Goal: Task Accomplishment & Management: Manage account settings

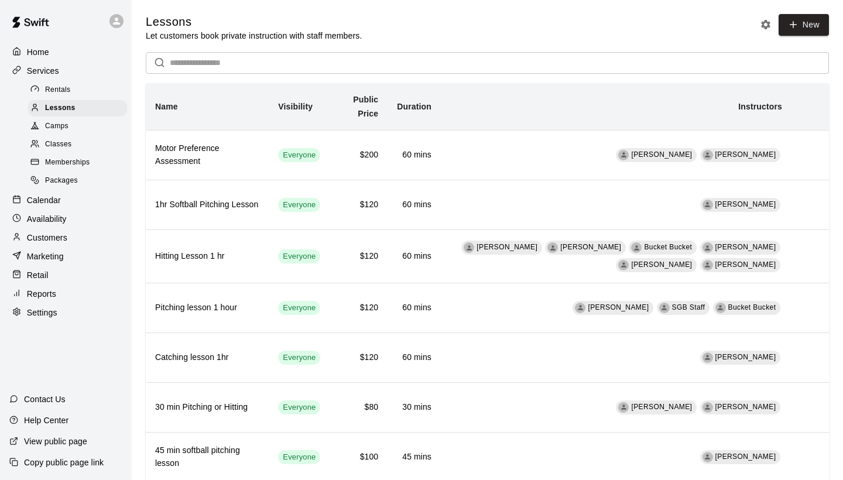
scroll to position [444, 0]
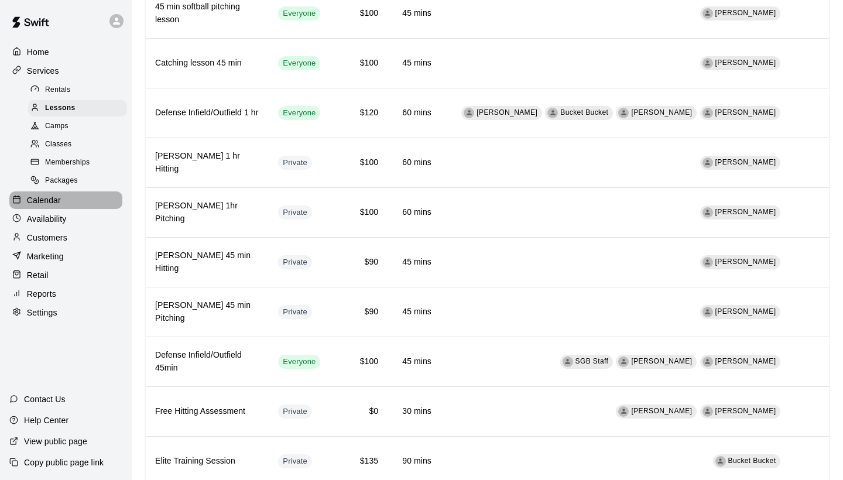
click at [53, 199] on p "Calendar" at bounding box center [44, 200] width 34 height 12
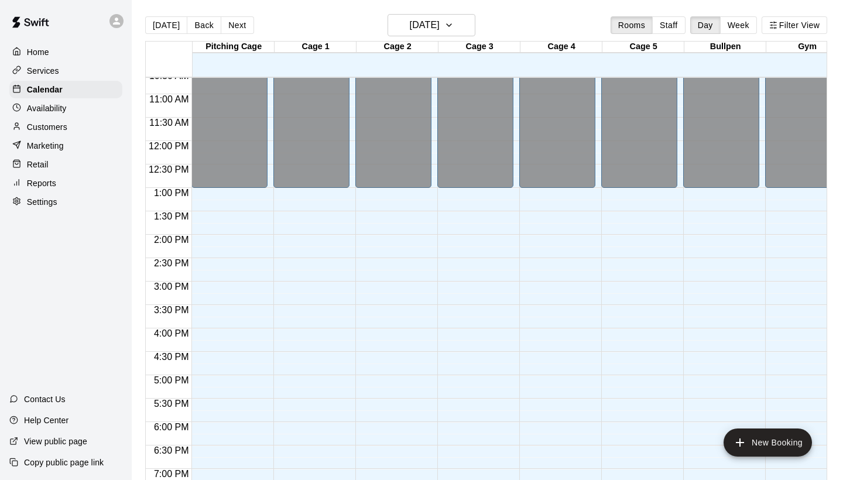
scroll to position [498, 0]
click at [796, 30] on button "Filter View" at bounding box center [795, 25] width 66 height 18
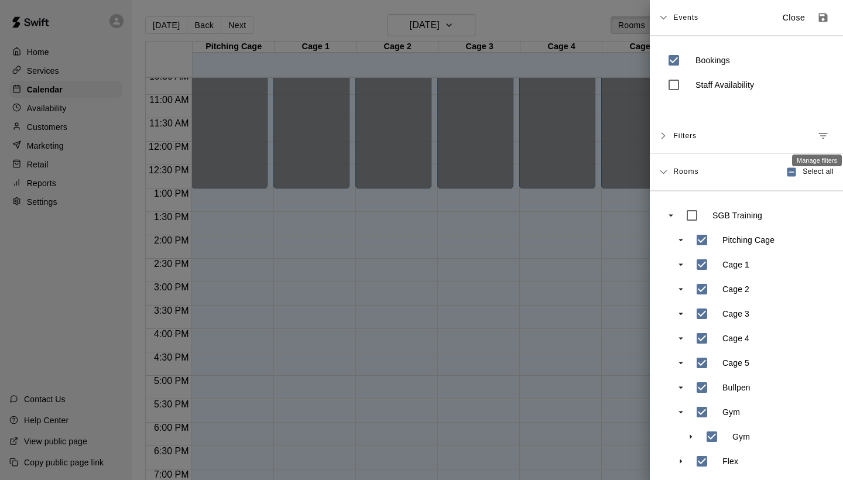
click at [824, 135] on icon "Manage filters" at bounding box center [823, 136] width 12 height 12
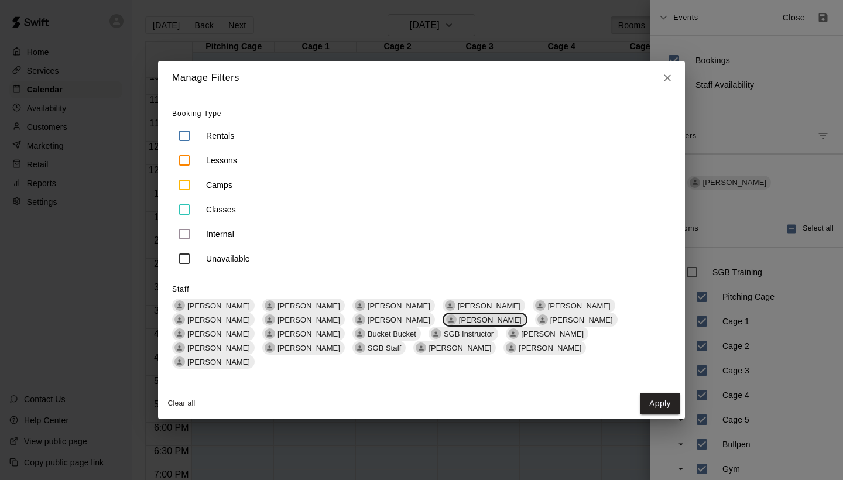
click at [454, 324] on span "[PERSON_NAME]" at bounding box center [490, 320] width 72 height 9
click at [656, 395] on button "Apply" at bounding box center [660, 404] width 40 height 22
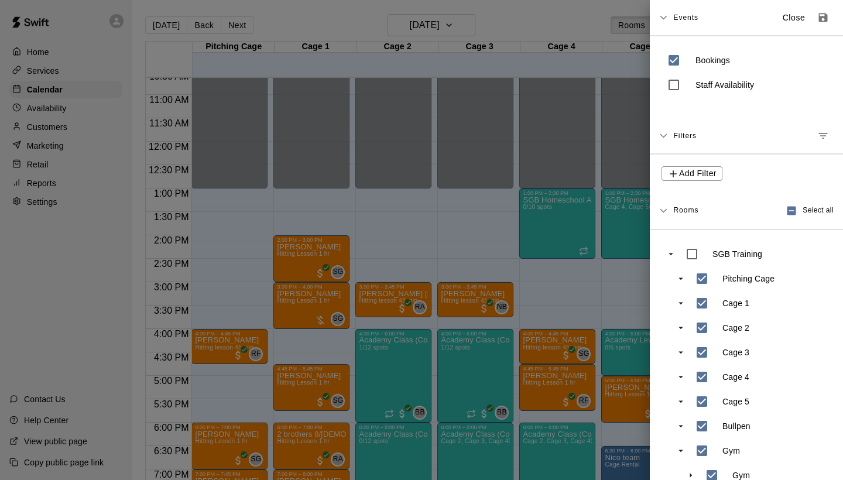
click at [382, 248] on div at bounding box center [421, 240] width 843 height 480
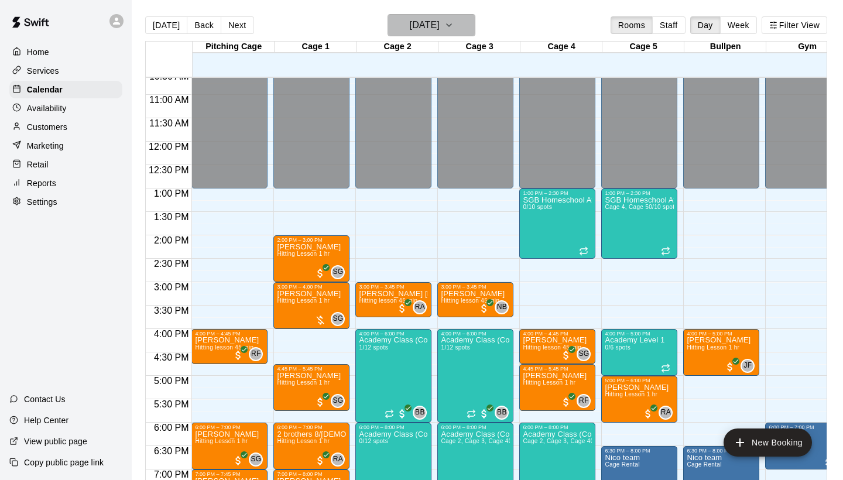
click at [461, 33] on button "[DATE]" at bounding box center [432, 25] width 88 height 22
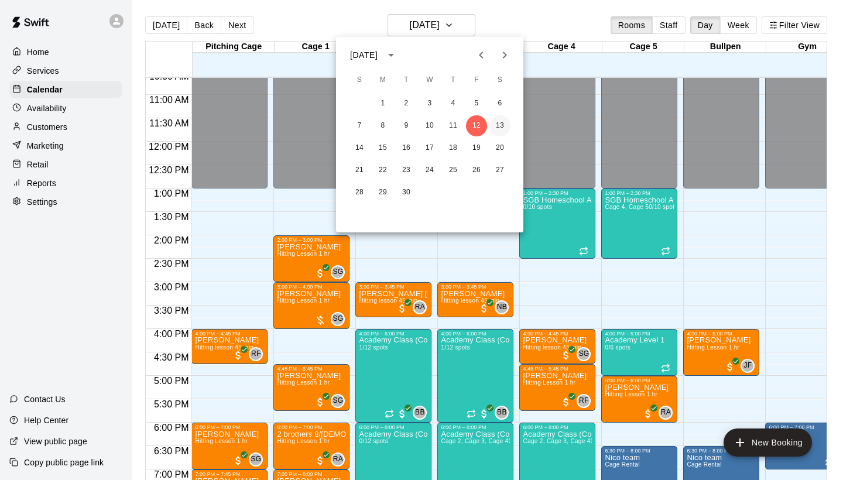
click at [499, 125] on button "13" at bounding box center [500, 125] width 21 height 21
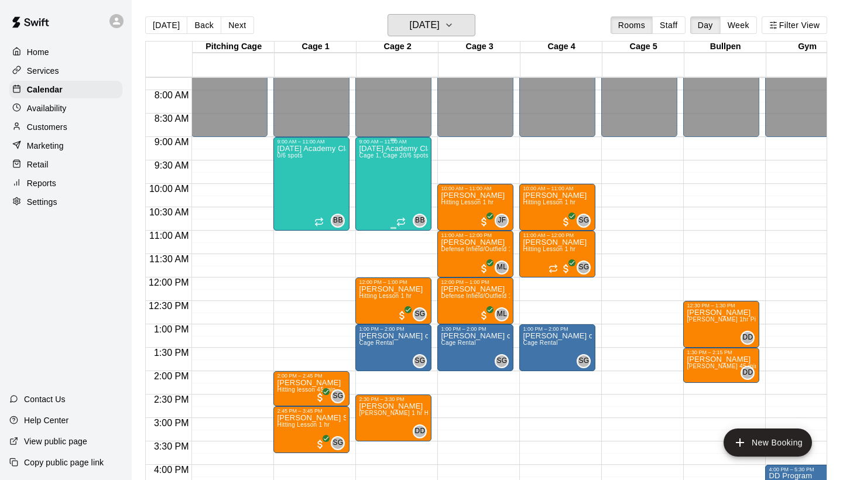
scroll to position [359, 0]
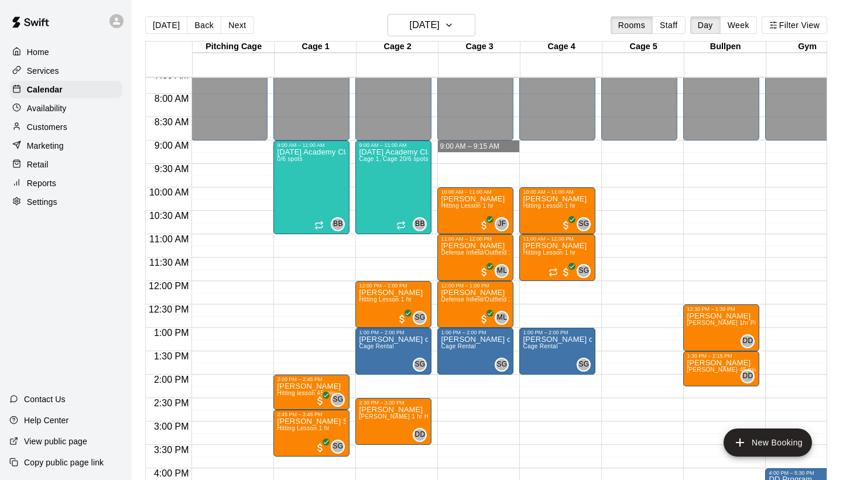
click at [488, 140] on div "12:00 AM – 9:00 AM Closed 10:00 AM – 11:00 AM [PERSON_NAME] Hitting Lesson 1 hr…" at bounding box center [475, 281] width 76 height 1124
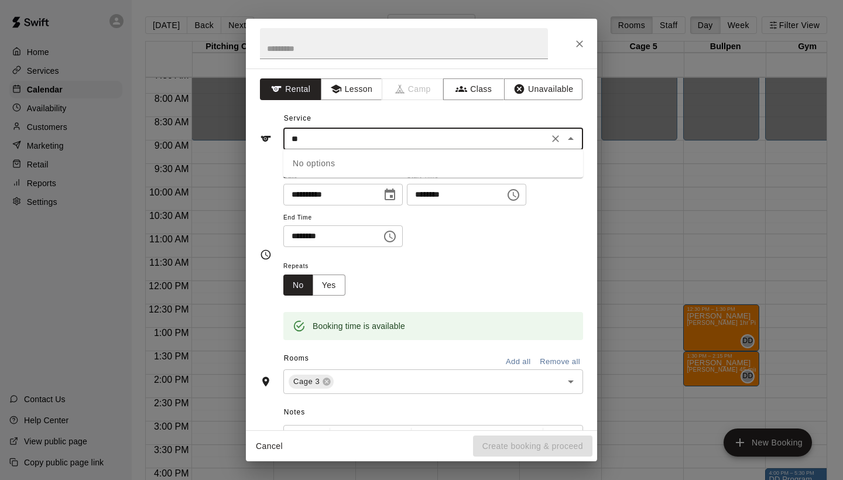
drag, startPoint x: 562, startPoint y: 139, endPoint x: 561, endPoint y: 152, distance: 12.3
click at [560, 150] on div "** ​ No options" at bounding box center [433, 139] width 300 height 22
type input "**"
click at [579, 45] on icon "Close" at bounding box center [579, 43] width 7 height 7
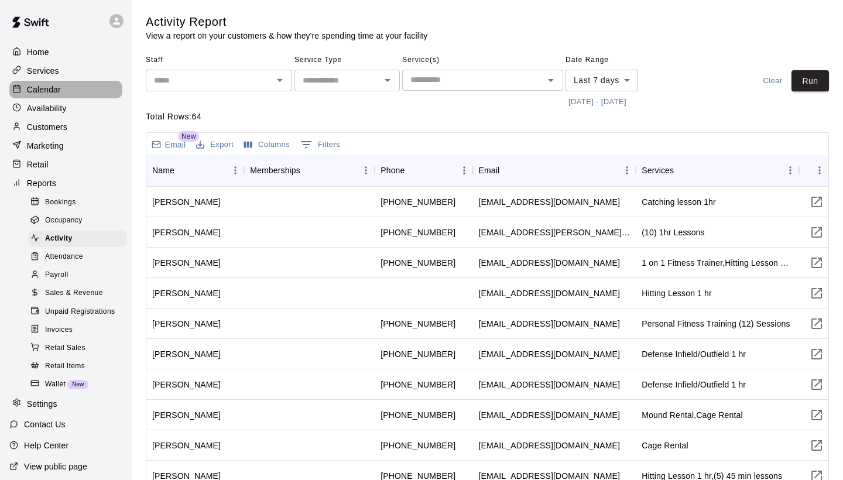
click at [50, 90] on p "Calendar" at bounding box center [44, 90] width 34 height 12
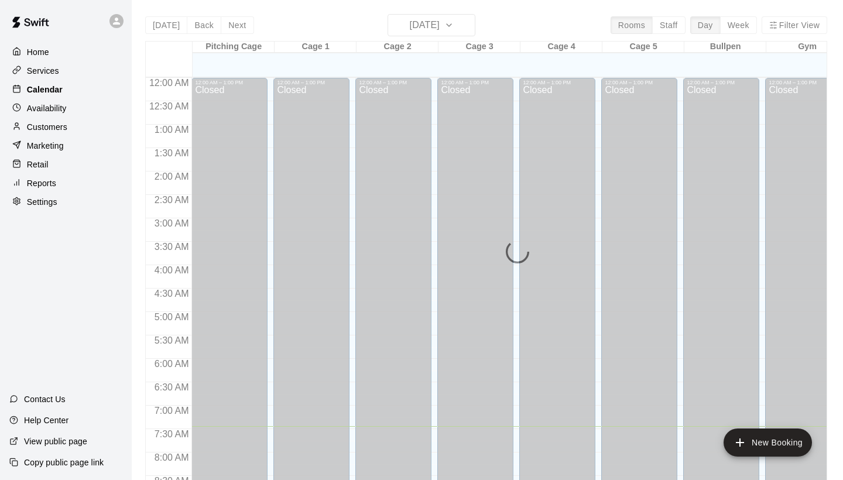
scroll to position [348, 0]
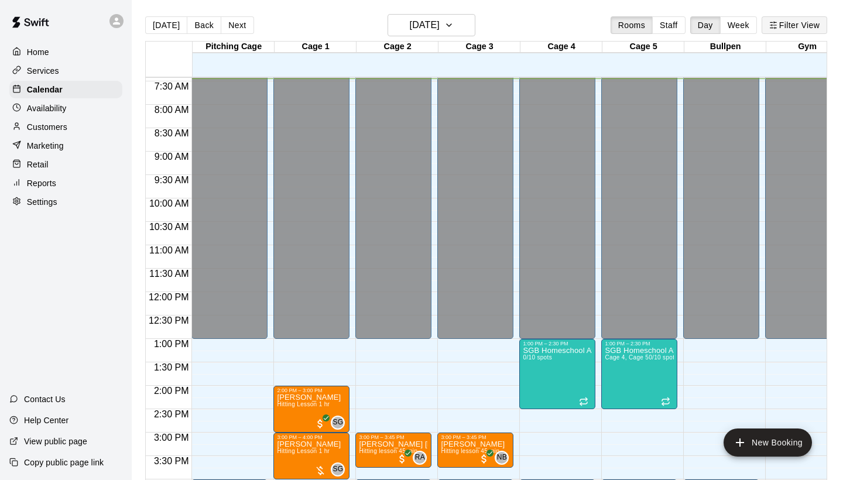
click at [794, 24] on button "Filter View" at bounding box center [795, 25] width 66 height 18
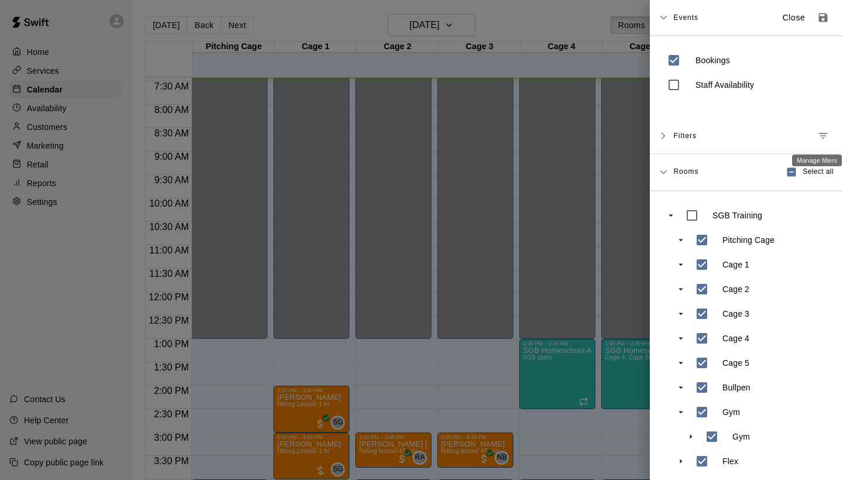
click at [821, 139] on icon "Manage filters" at bounding box center [823, 136] width 12 height 12
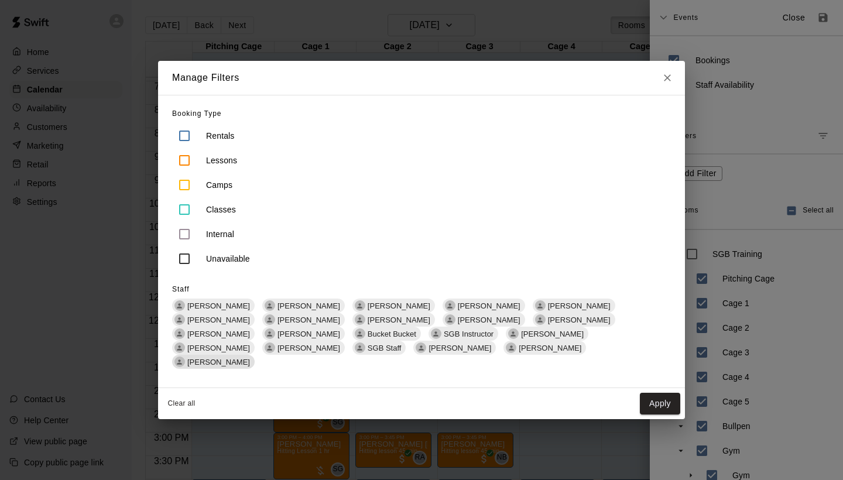
click at [255, 358] on span "[PERSON_NAME]" at bounding box center [219, 362] width 72 height 9
click at [672, 401] on button "Apply" at bounding box center [660, 404] width 40 height 22
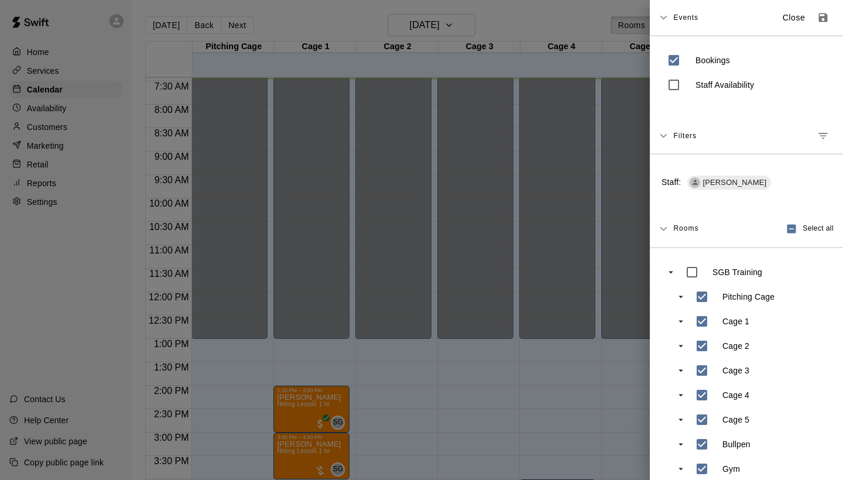
click at [553, 33] on div at bounding box center [421, 240] width 843 height 480
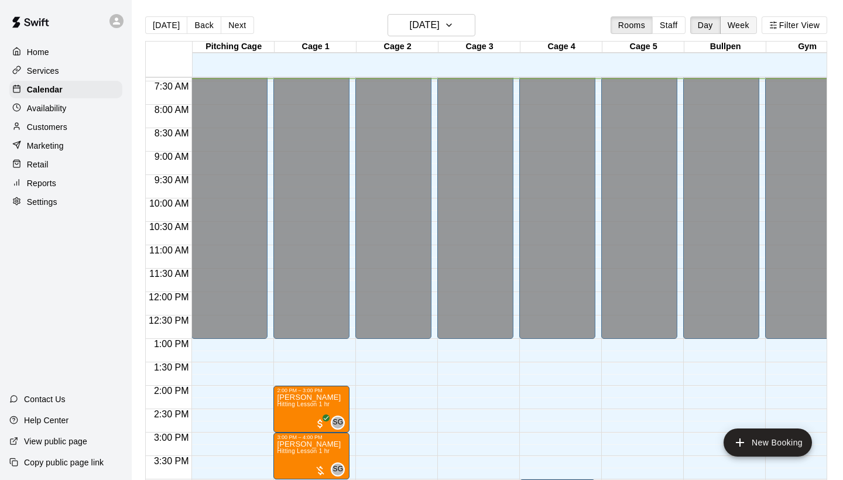
click at [731, 25] on button "Week" at bounding box center [738, 25] width 37 height 18
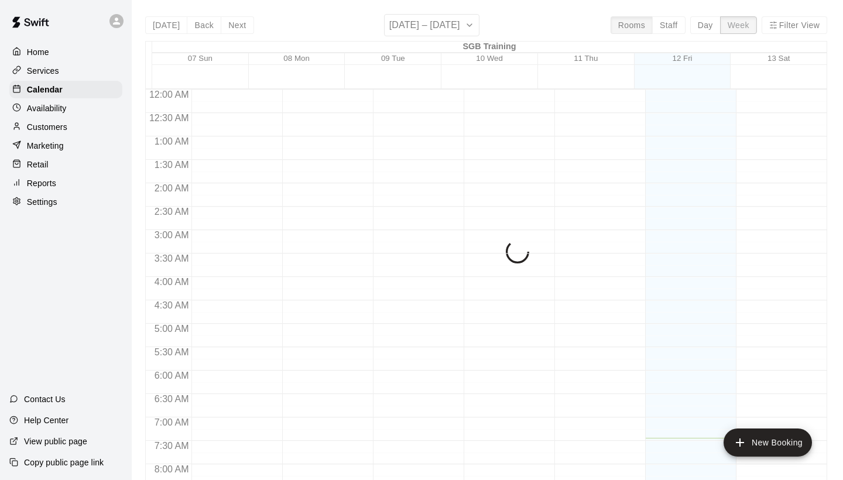
scroll to position [348, 0]
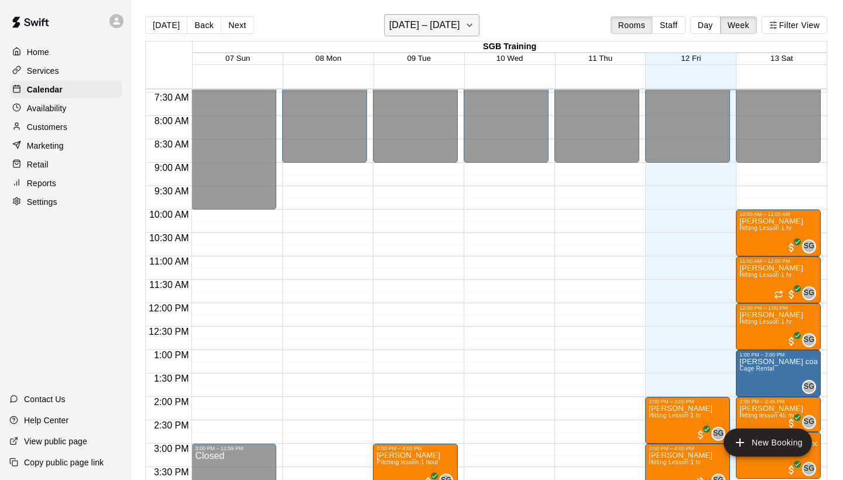
click at [432, 21] on h6 "September 07 – 13" at bounding box center [424, 25] width 71 height 16
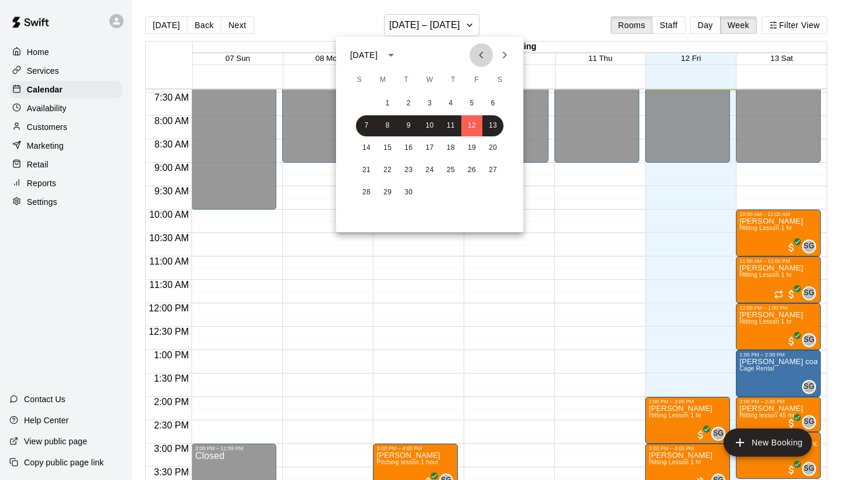
click at [480, 56] on icon "Previous month" at bounding box center [481, 55] width 4 height 7
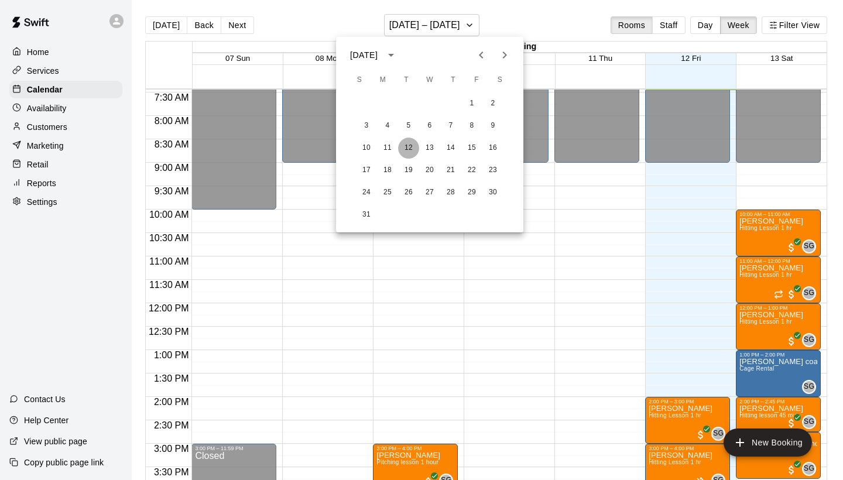
click at [409, 150] on button "12" at bounding box center [408, 148] width 21 height 21
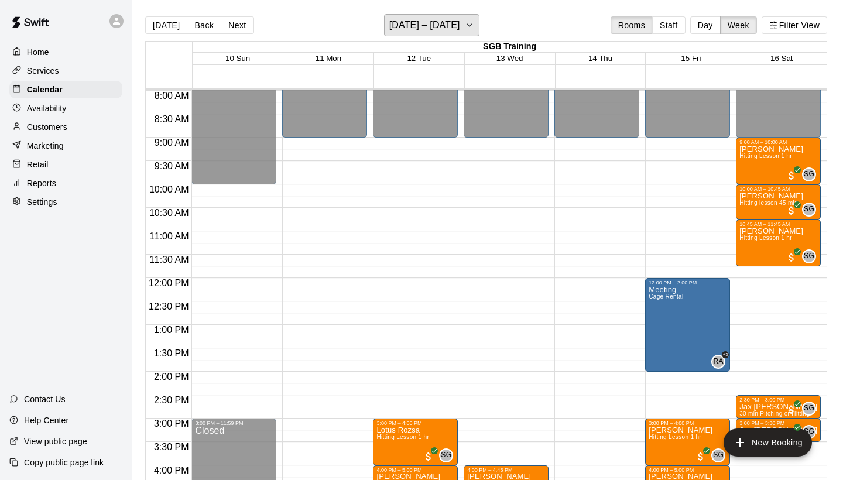
scroll to position [374, 0]
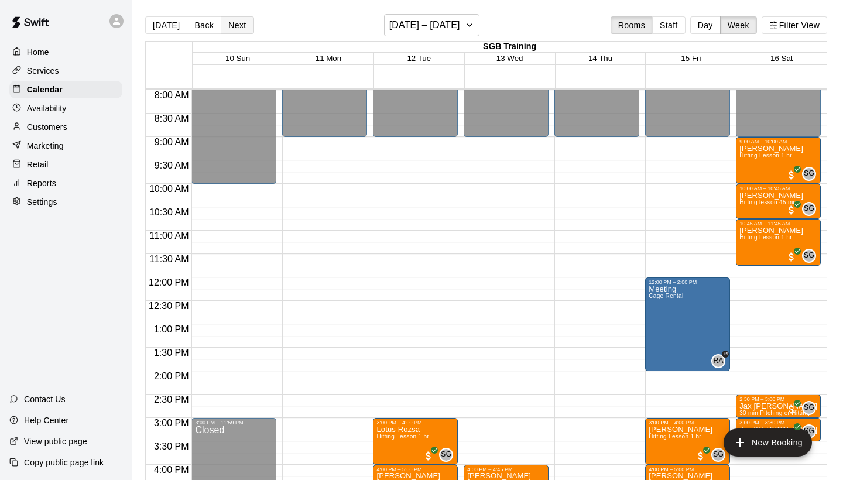
click at [233, 23] on button "Next" at bounding box center [237, 25] width 33 height 18
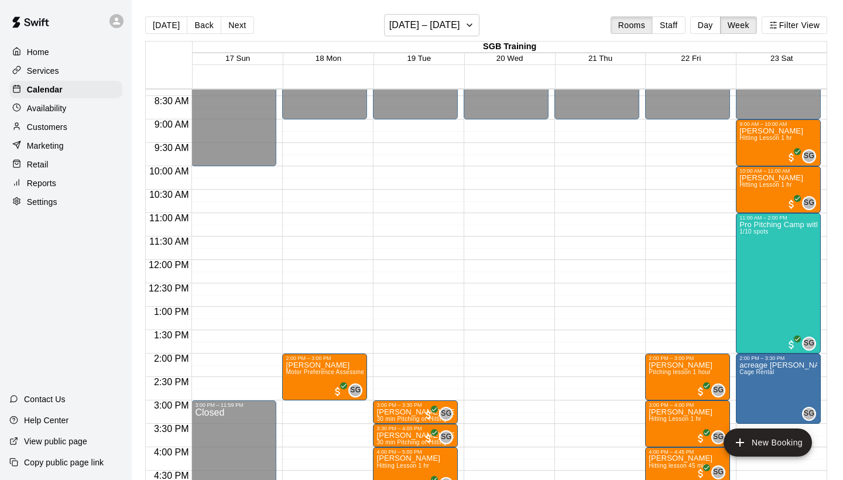
scroll to position [390, 0]
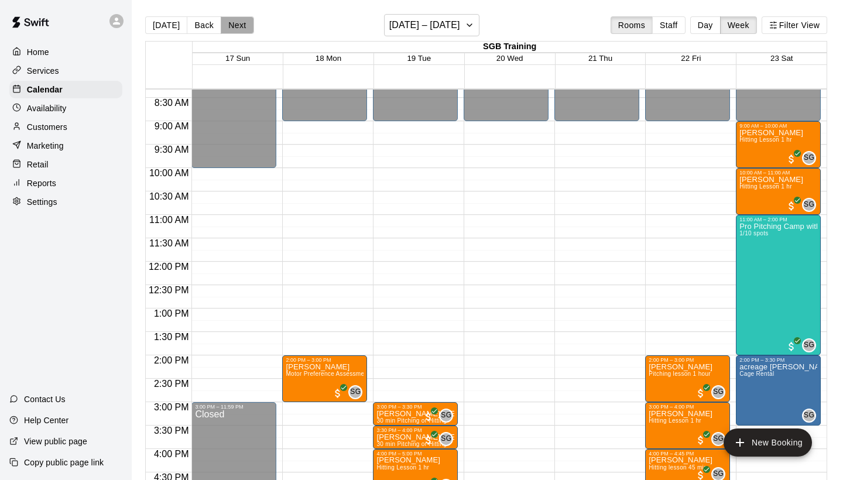
click at [237, 23] on button "Next" at bounding box center [237, 25] width 33 height 18
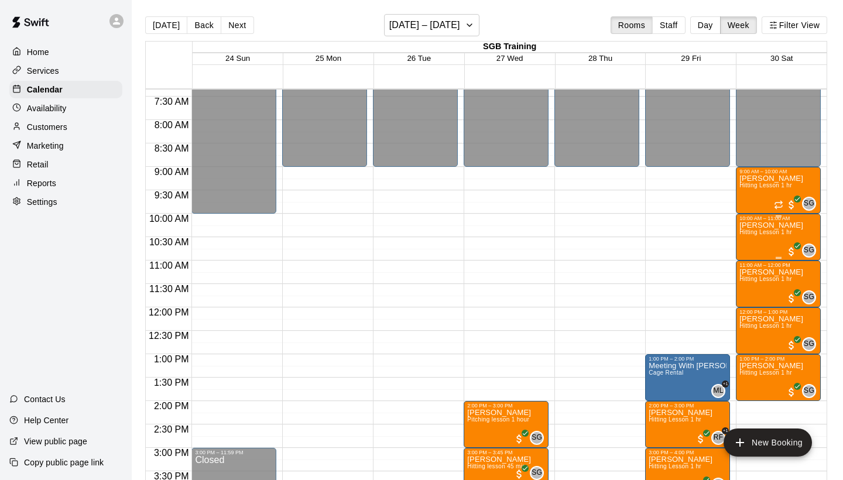
scroll to position [337, 0]
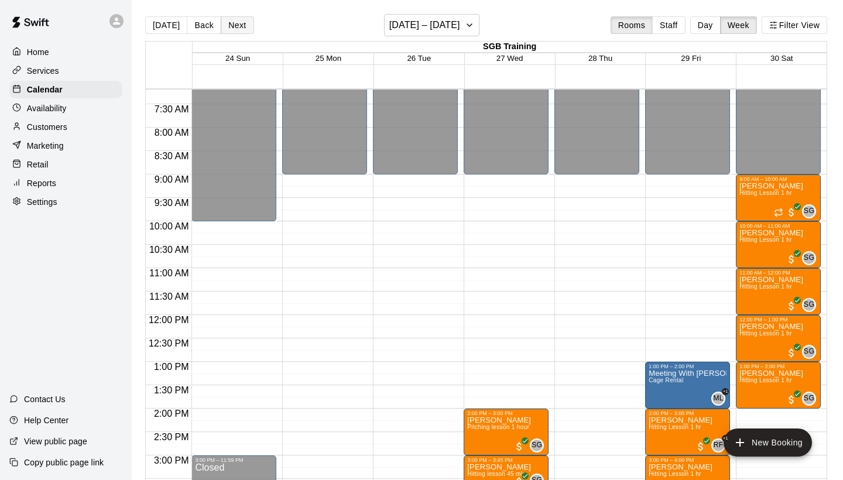
click at [242, 25] on button "Next" at bounding box center [237, 25] width 33 height 18
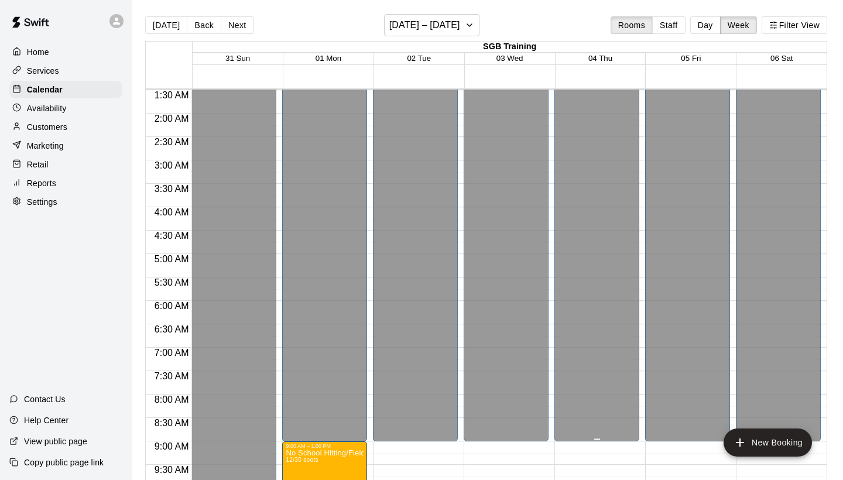
scroll to position [69, 0]
click at [474, 22] on icon "button" at bounding box center [469, 25] width 9 height 14
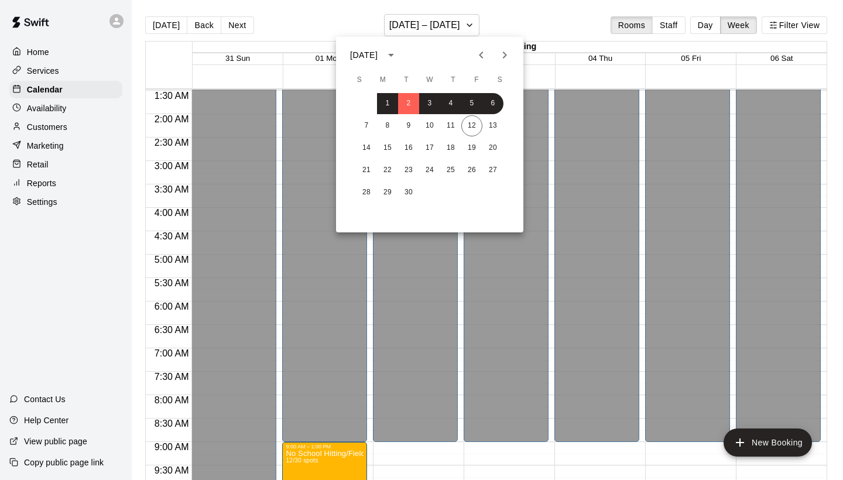
click at [521, 33] on div at bounding box center [421, 240] width 843 height 480
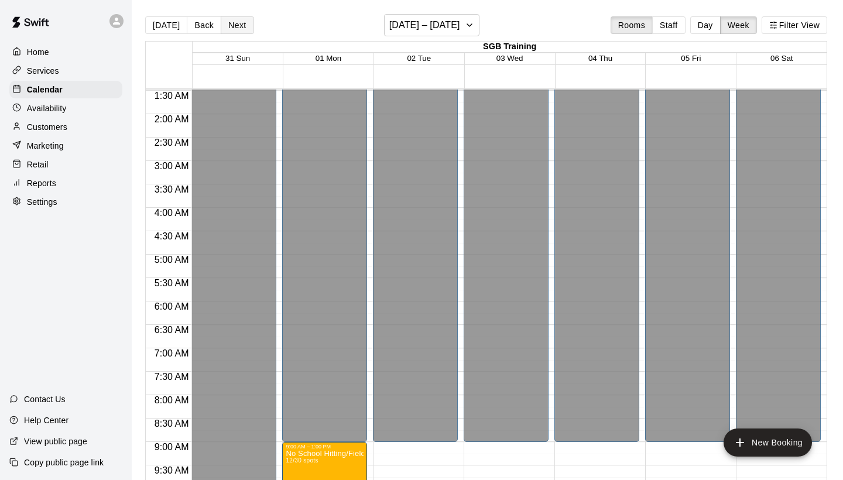
click at [232, 28] on button "Next" at bounding box center [237, 25] width 33 height 18
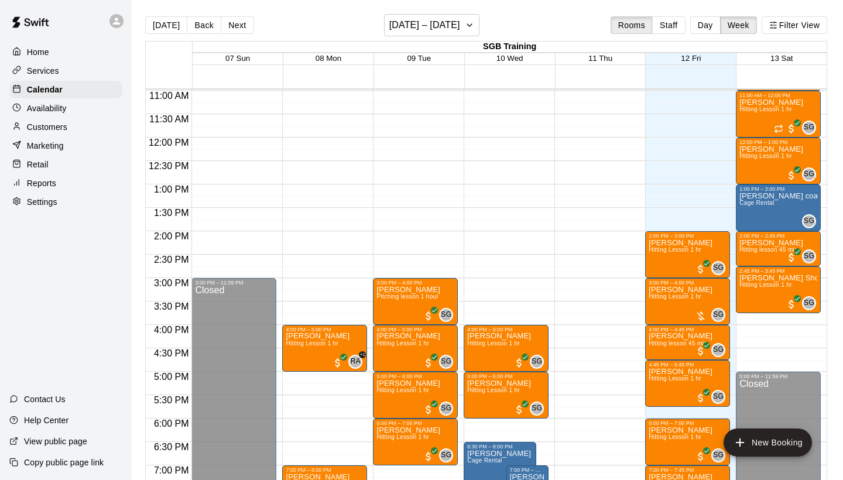
scroll to position [512, 0]
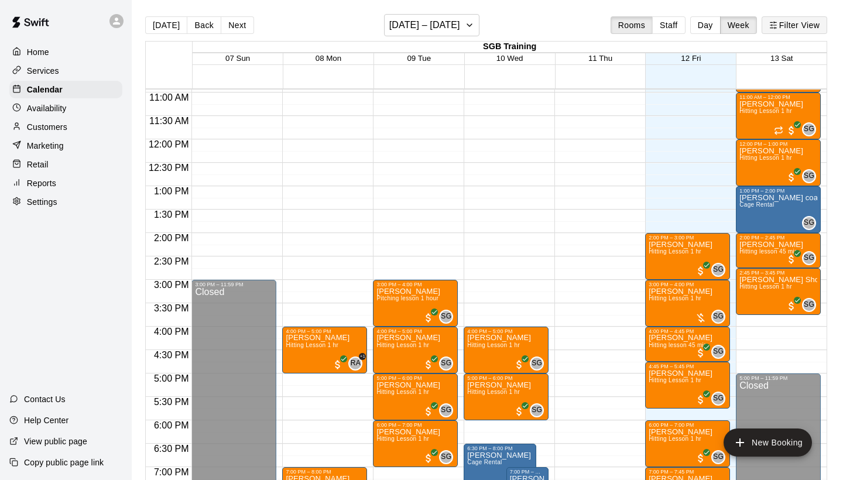
click at [794, 30] on button "Filter View" at bounding box center [795, 25] width 66 height 18
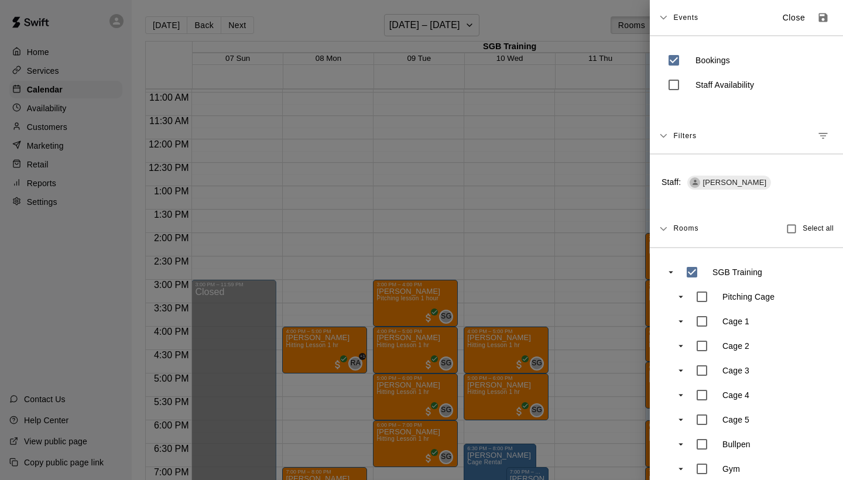
scroll to position [0, 0]
click at [824, 134] on icon "Manage filters" at bounding box center [823, 136] width 9 height 6
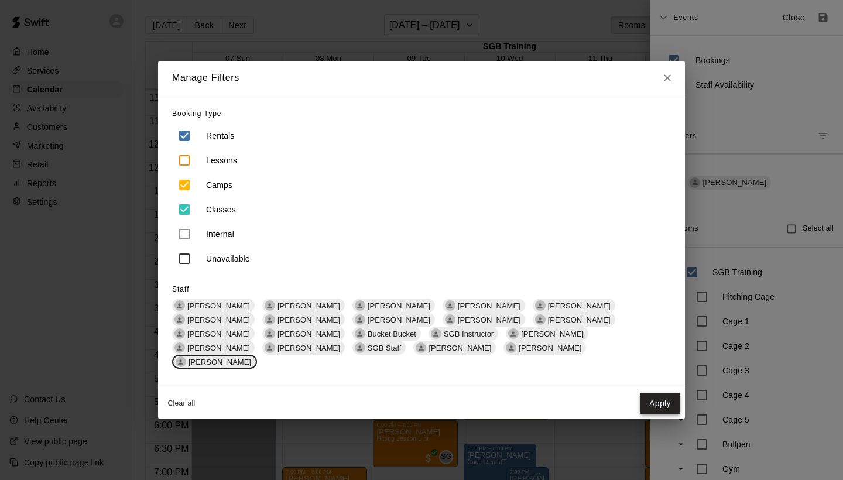
click at [660, 398] on button "Apply" at bounding box center [660, 404] width 40 height 22
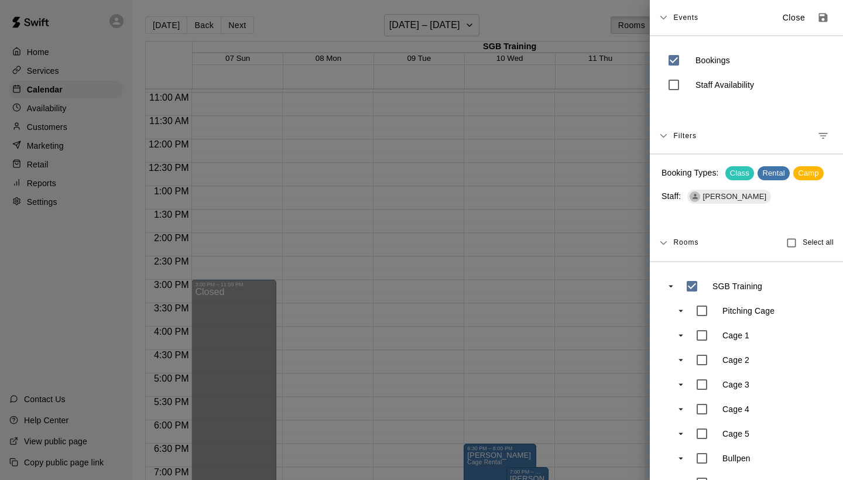
click at [518, 297] on div at bounding box center [421, 240] width 843 height 480
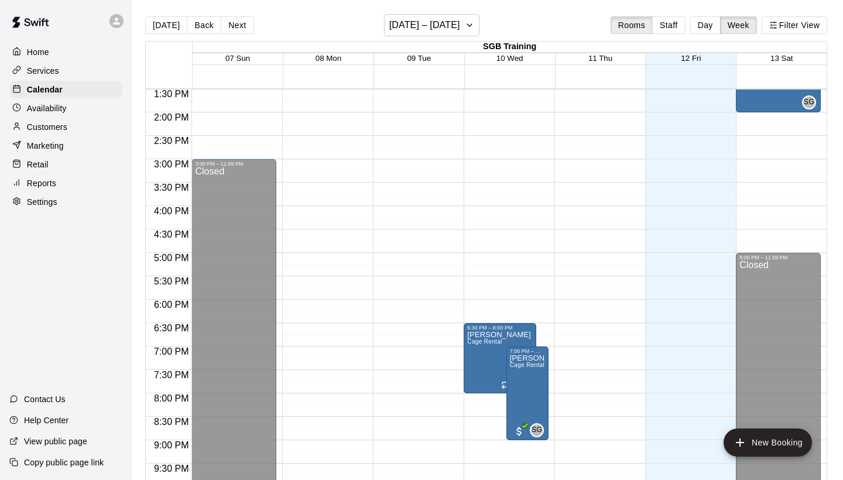
scroll to position [640, 0]
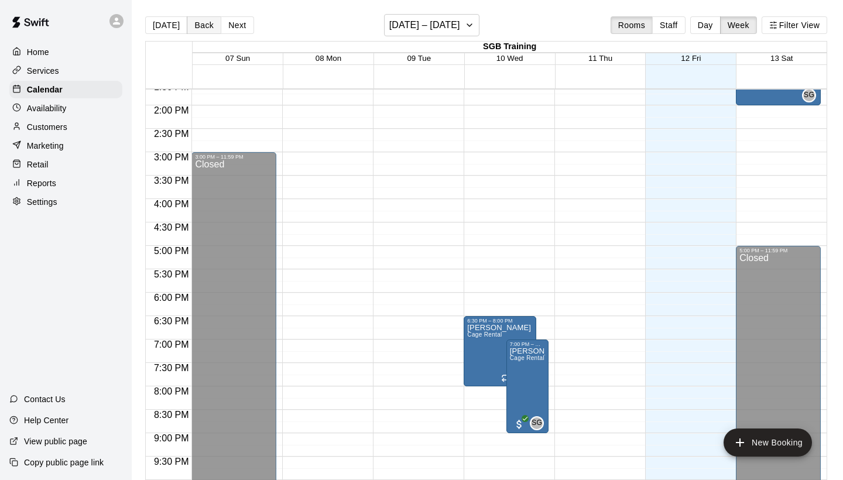
click at [205, 24] on button "Back" at bounding box center [204, 25] width 35 height 18
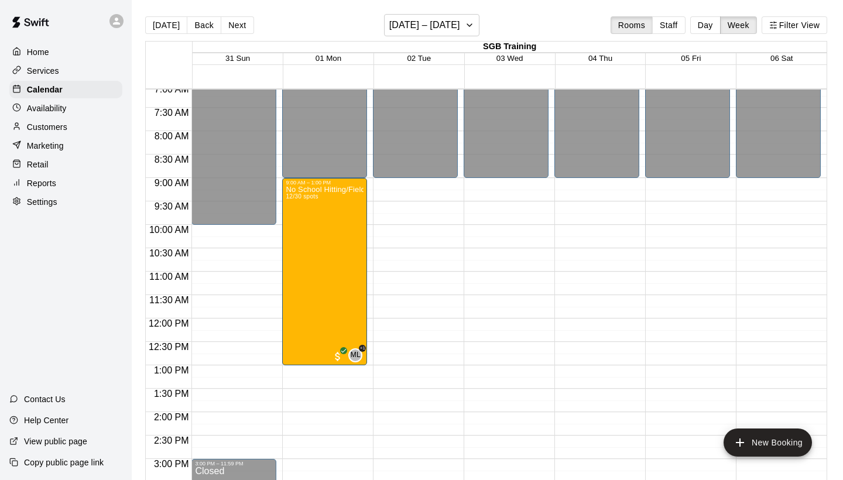
scroll to position [352, 0]
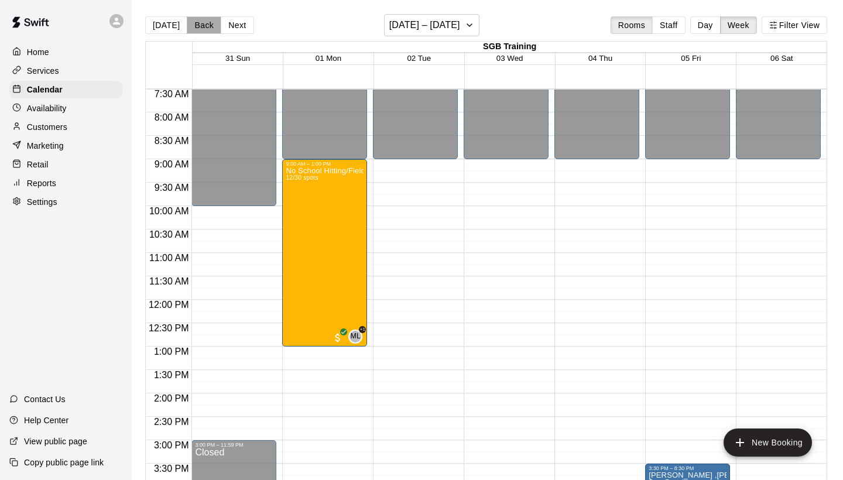
click at [197, 28] on button "Back" at bounding box center [204, 25] width 35 height 18
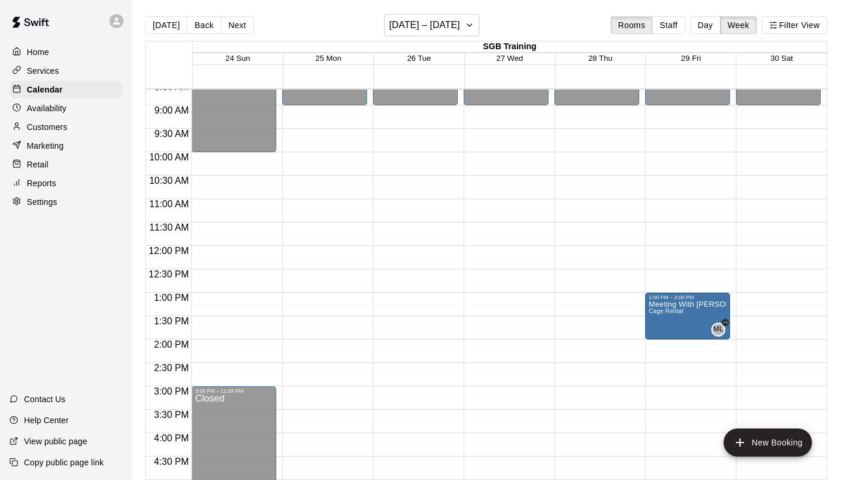
scroll to position [180, 0]
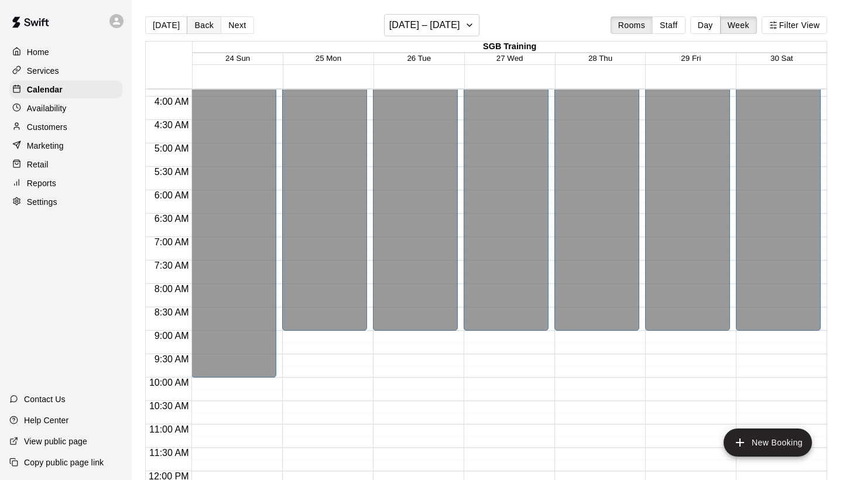
click at [203, 26] on button "Back" at bounding box center [204, 25] width 35 height 18
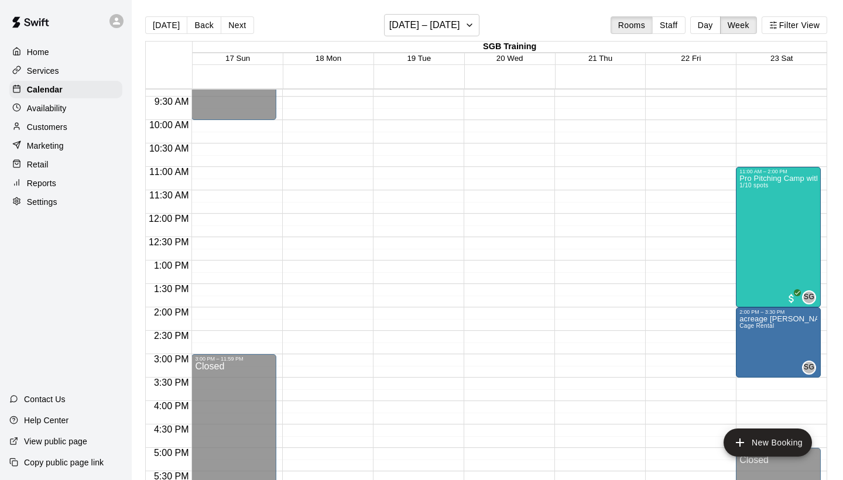
scroll to position [437, 0]
click at [196, 23] on button "Back" at bounding box center [204, 25] width 35 height 18
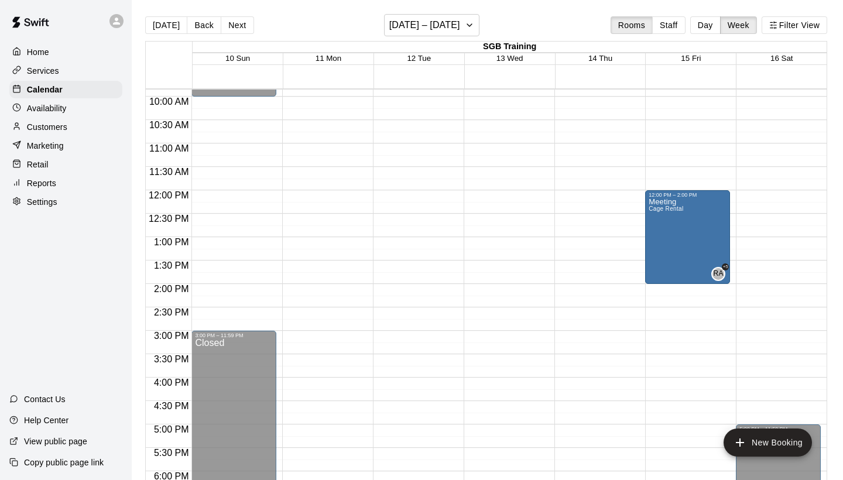
scroll to position [460, 0]
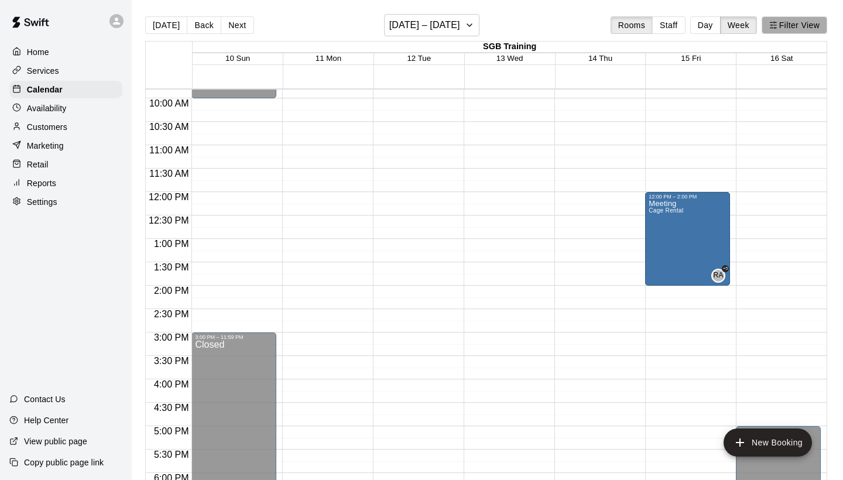
click at [813, 29] on button "Filter View" at bounding box center [795, 25] width 66 height 18
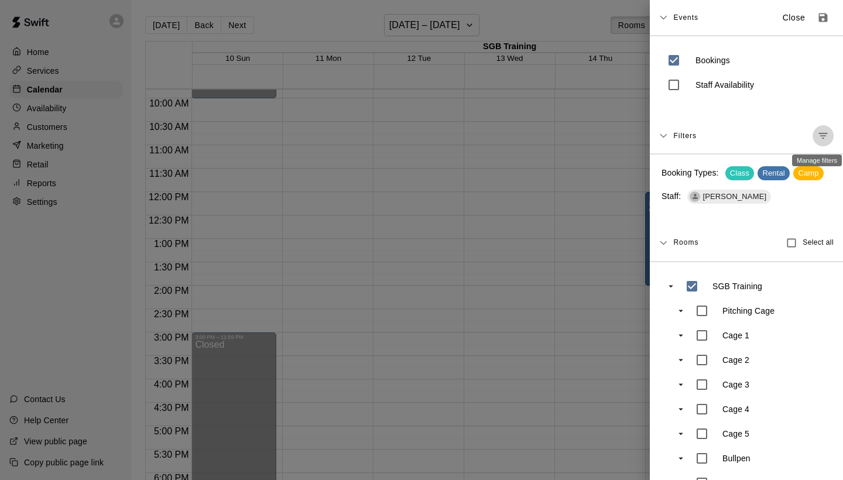
click at [822, 141] on icon "Manage filters" at bounding box center [823, 136] width 12 height 12
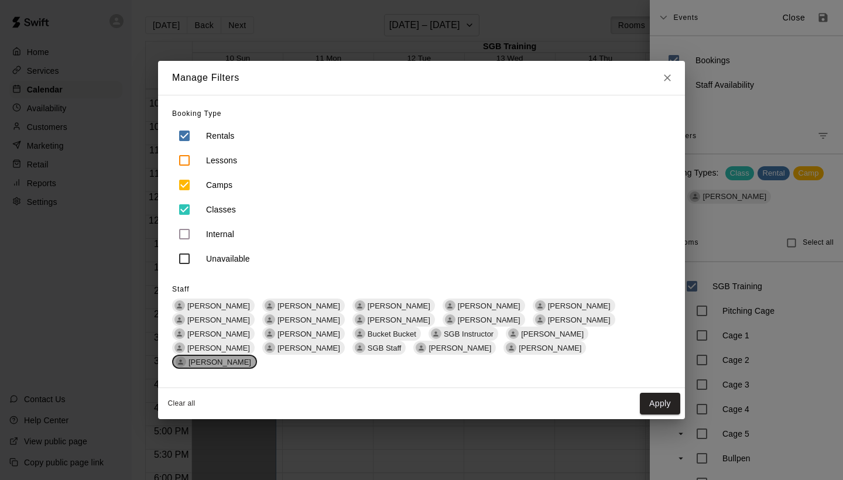
click at [256, 358] on span "[PERSON_NAME]" at bounding box center [220, 362] width 72 height 9
click at [273, 324] on span "[PERSON_NAME]" at bounding box center [309, 320] width 72 height 9
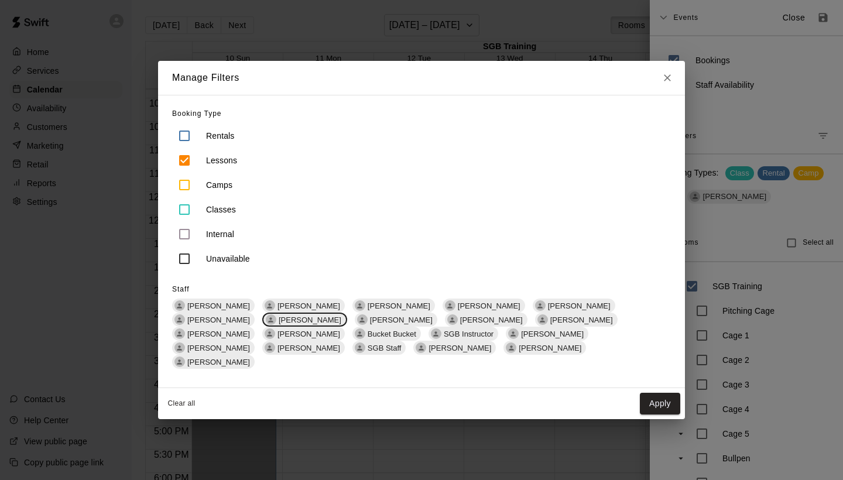
click at [686, 404] on div "Manage Filters Booking Type Rentals Lessons Camps Classes Internal Unavailable …" at bounding box center [421, 240] width 843 height 480
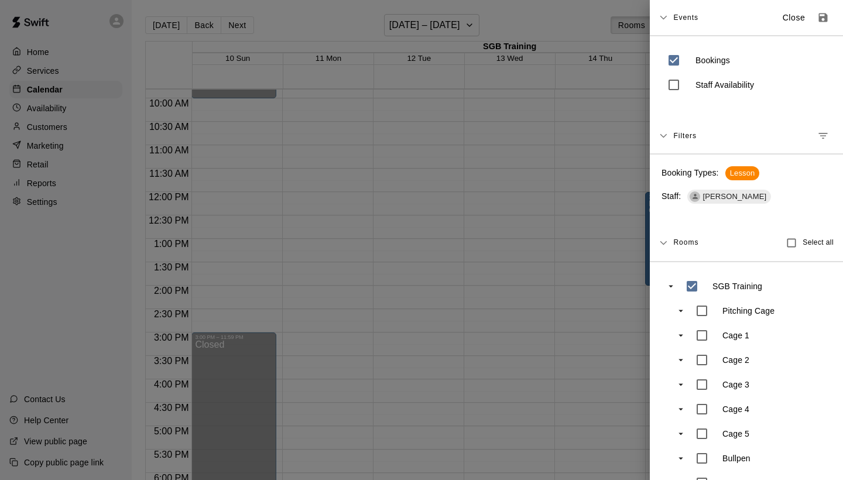
click at [670, 399] on li "SGB Training Pitching Cage Cage 1 Cage 2 Cage 3 Cage 4 Cage 5 Bullpen Gym Gym F…" at bounding box center [747, 409] width 170 height 271
click at [567, 272] on div at bounding box center [421, 240] width 843 height 480
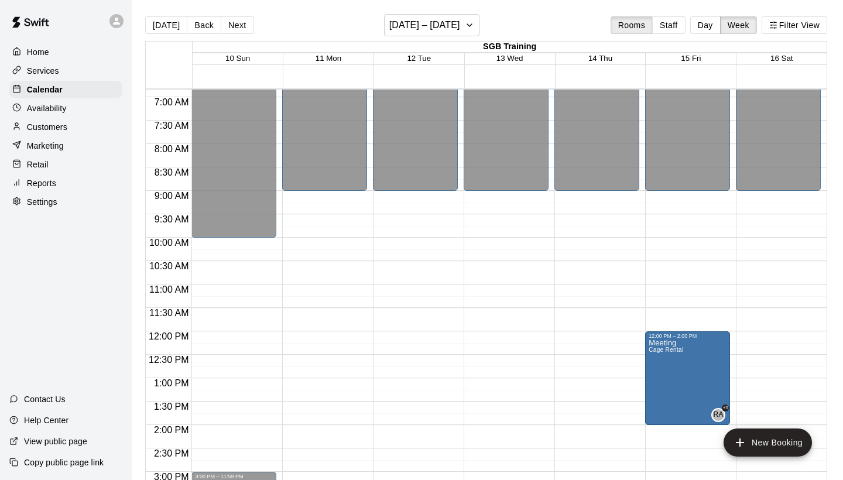
scroll to position [306, 0]
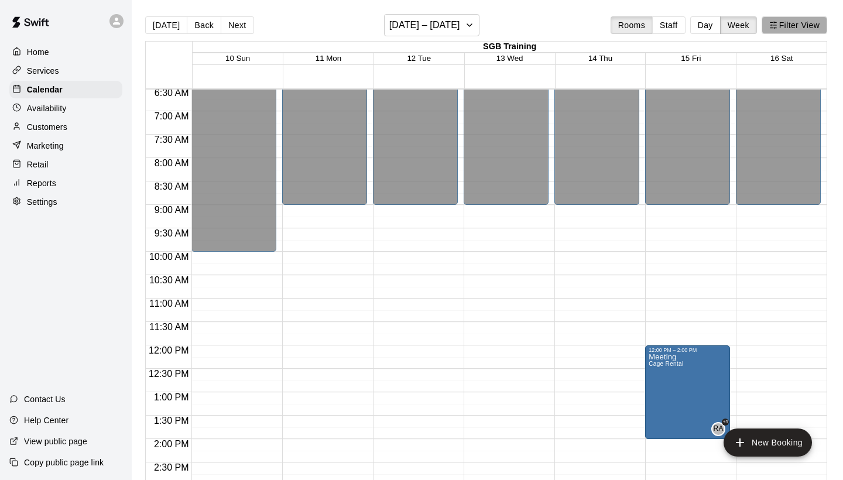
click at [788, 24] on button "Filter View" at bounding box center [795, 25] width 66 height 18
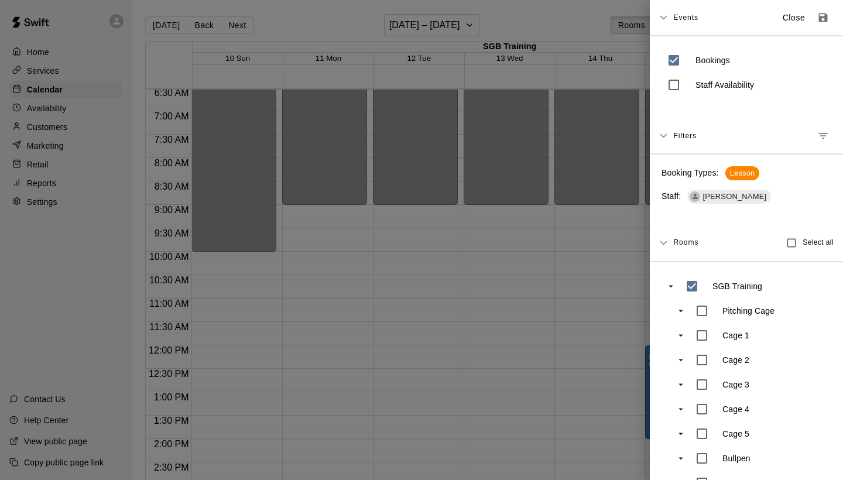
click at [602, 308] on div at bounding box center [421, 240] width 843 height 480
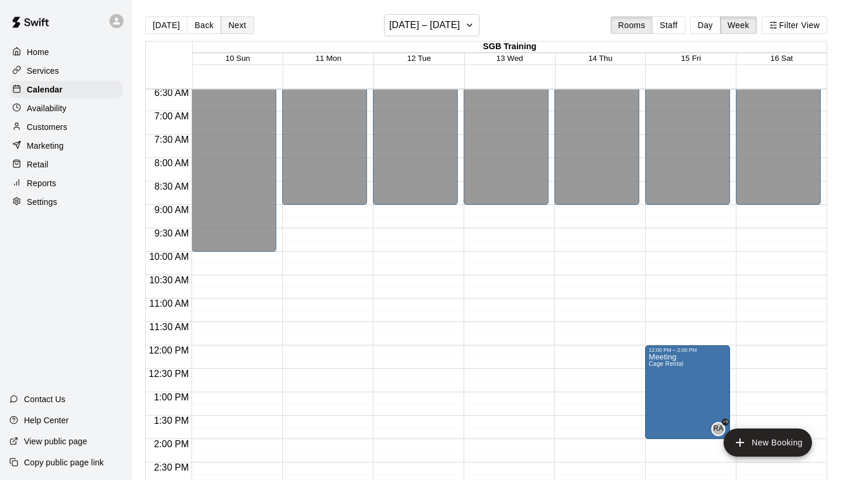
click at [234, 28] on button "Next" at bounding box center [237, 25] width 33 height 18
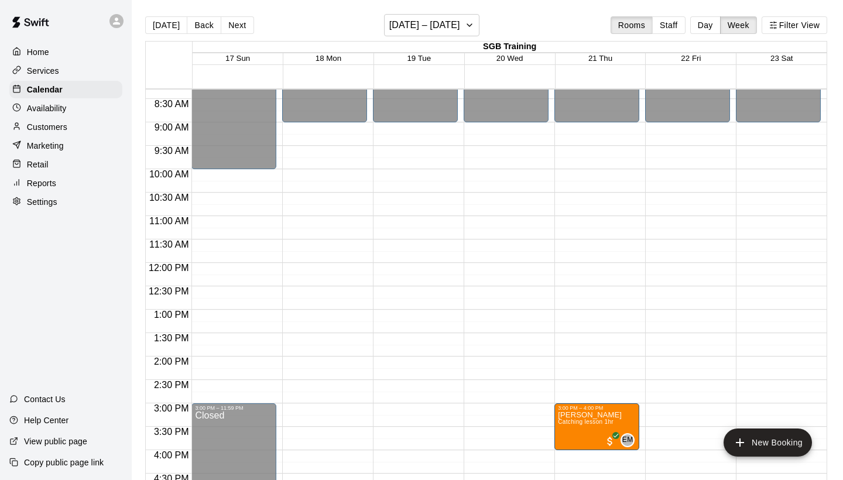
scroll to position [388, 0]
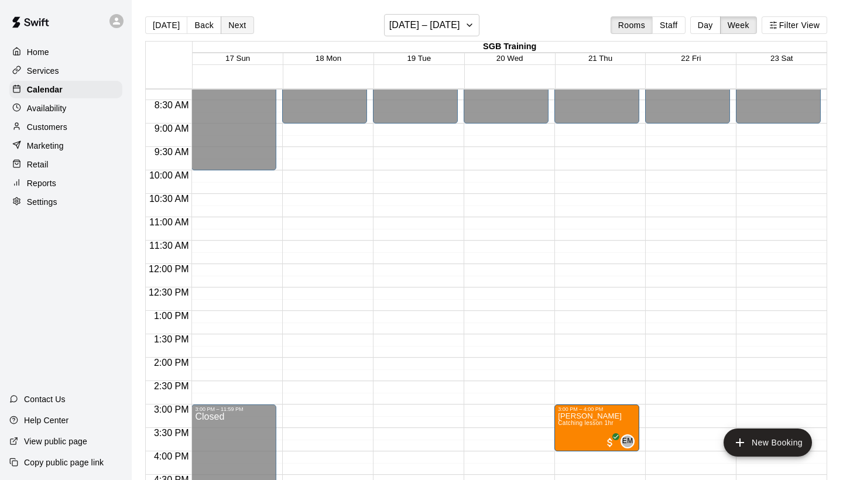
click at [238, 29] on button "Next" at bounding box center [237, 25] width 33 height 18
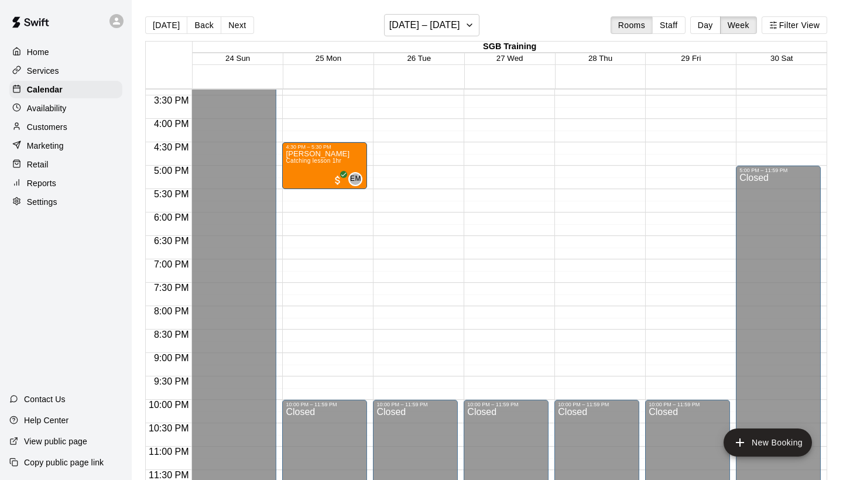
scroll to position [721, 0]
click at [241, 26] on button "Next" at bounding box center [237, 25] width 33 height 18
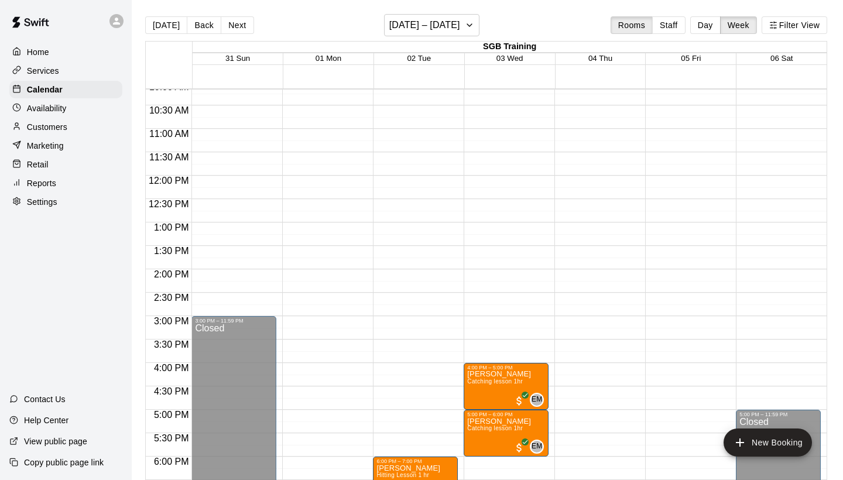
scroll to position [474, 0]
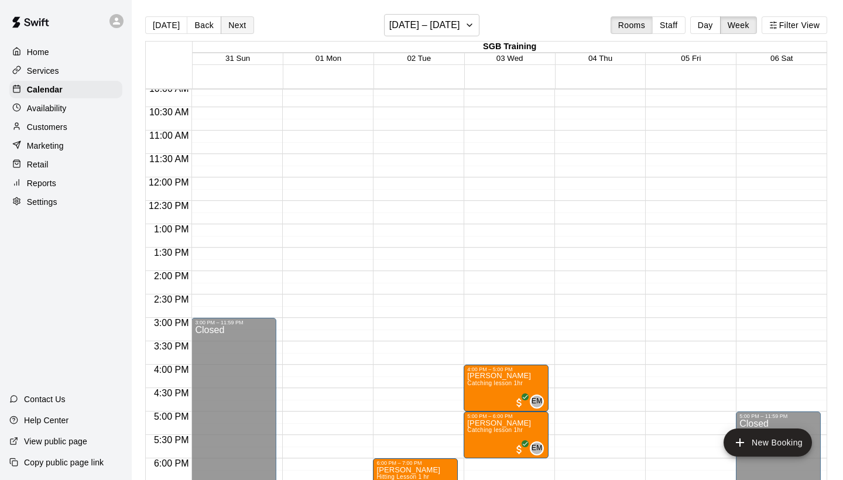
click at [238, 21] on button "Next" at bounding box center [237, 25] width 33 height 18
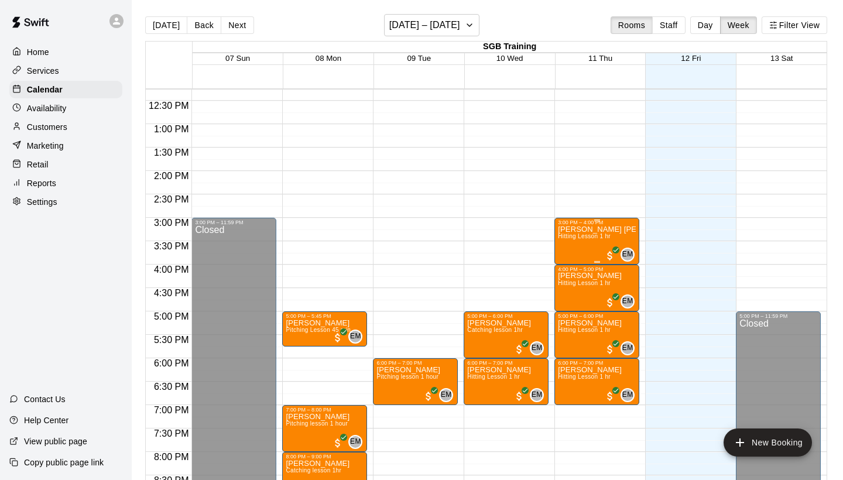
scroll to position [572, 0]
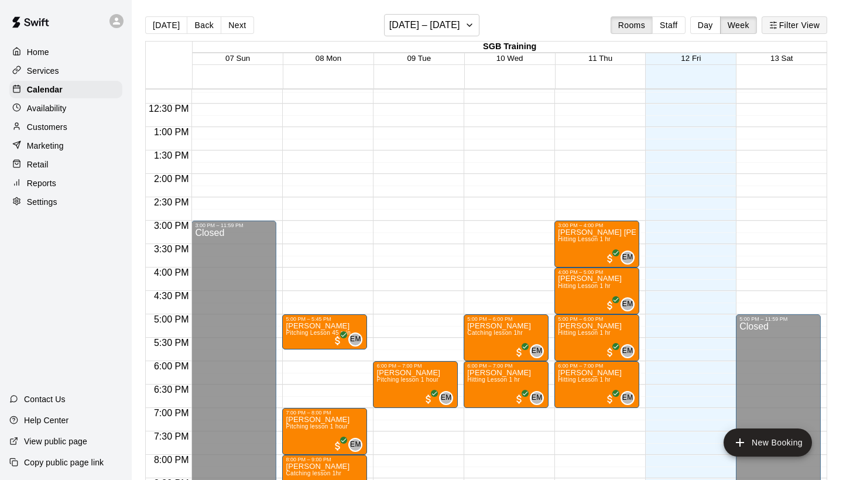
click at [801, 24] on button "Filter View" at bounding box center [795, 25] width 66 height 18
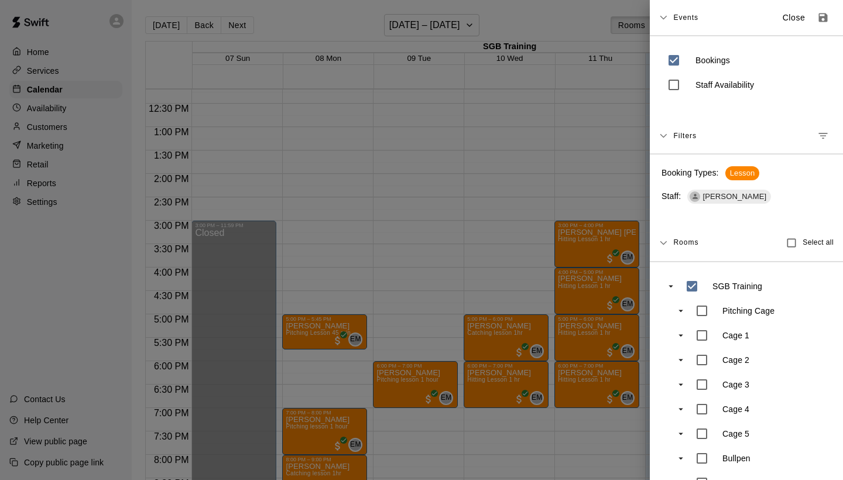
click at [738, 171] on span "Lesson" at bounding box center [743, 173] width 35 height 11
click at [822, 138] on icon "Manage filters" at bounding box center [823, 136] width 12 height 12
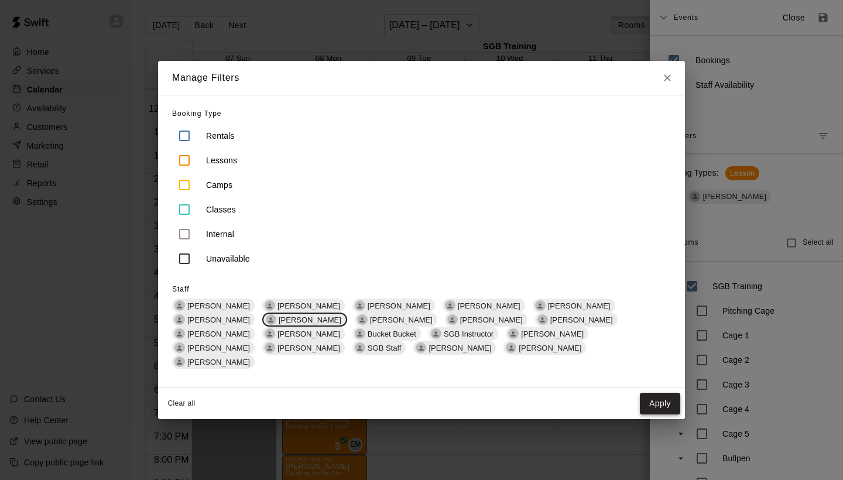
click at [662, 399] on button "Apply" at bounding box center [660, 404] width 40 height 22
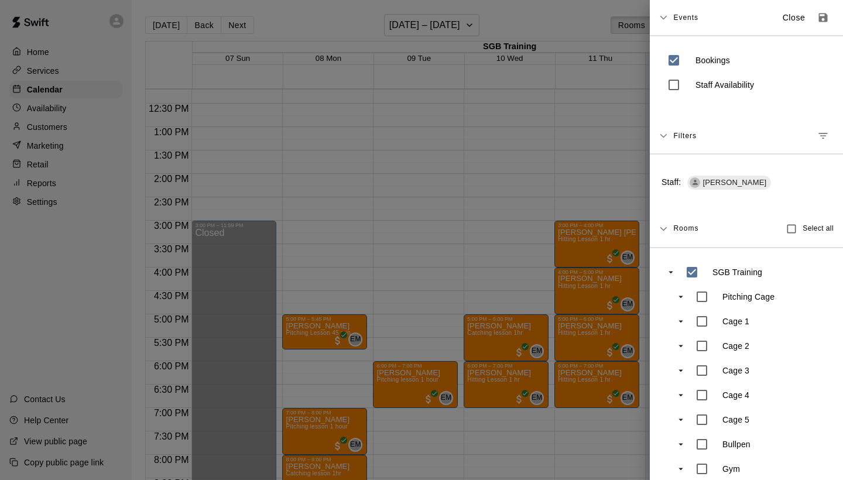
click at [477, 218] on div at bounding box center [421, 240] width 843 height 480
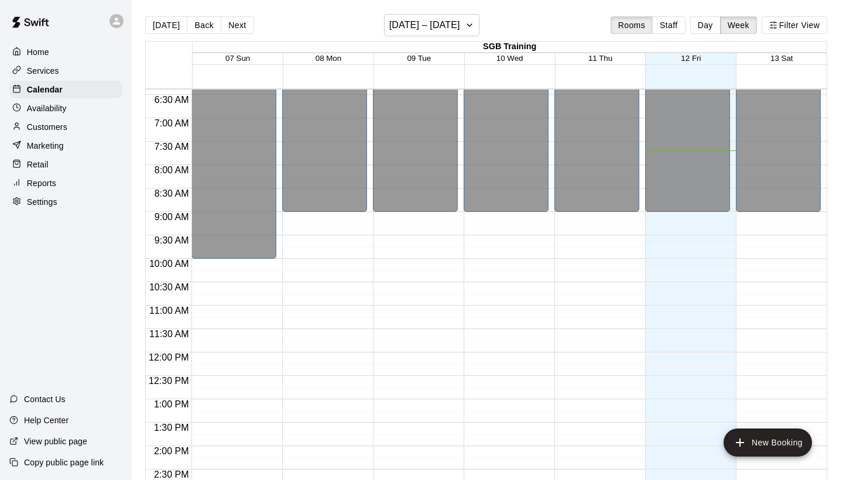
scroll to position [535, 0]
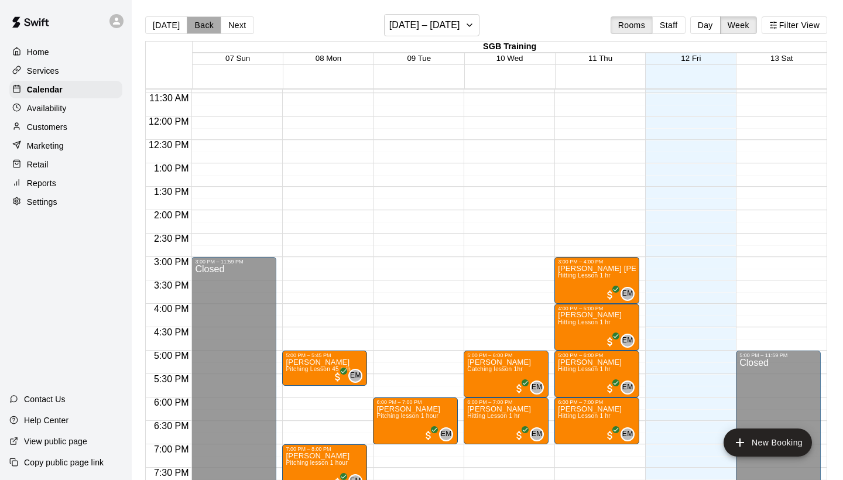
click at [205, 29] on button "Back" at bounding box center [204, 25] width 35 height 18
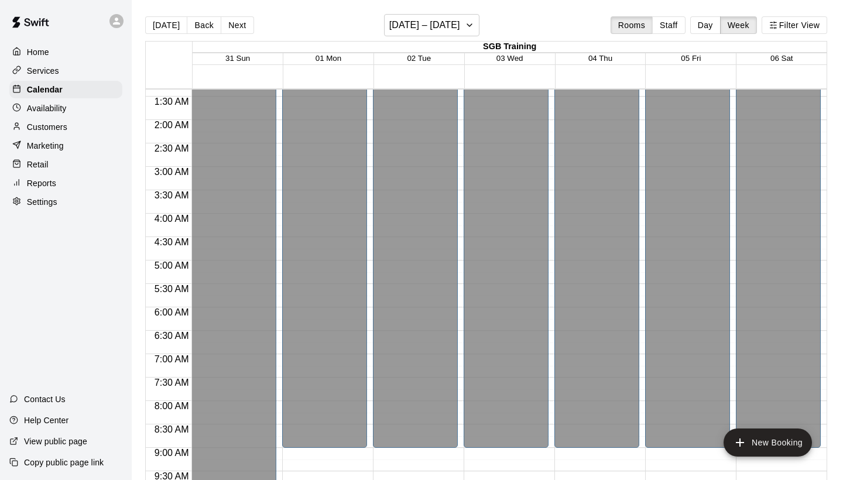
scroll to position [40, 0]
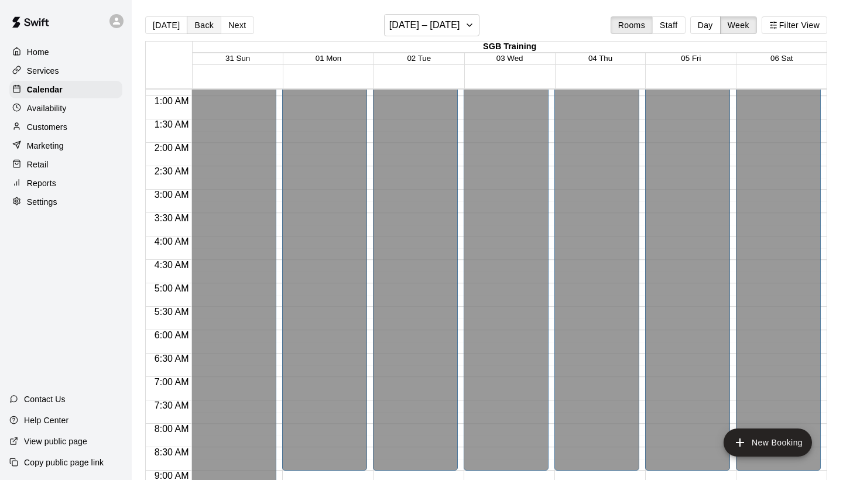
click at [199, 19] on button "Back" at bounding box center [204, 25] width 35 height 18
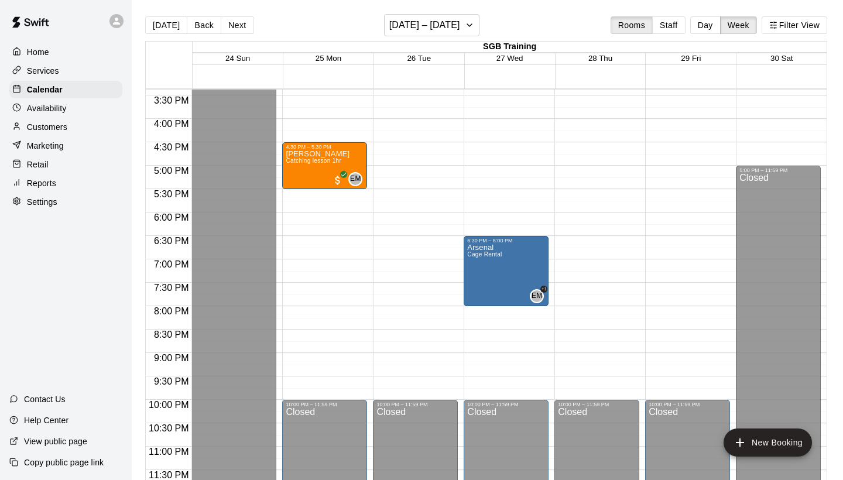
scroll to position [721, 0]
click at [213, 20] on button "Back" at bounding box center [204, 25] width 35 height 18
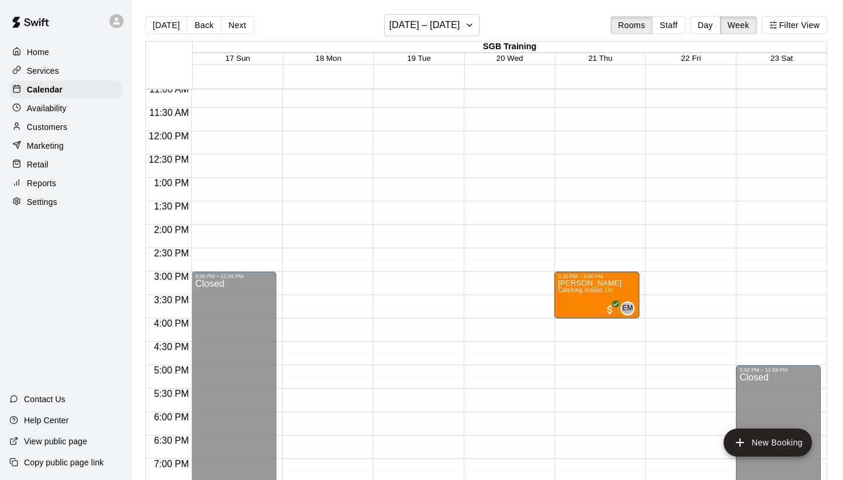
scroll to position [507, 0]
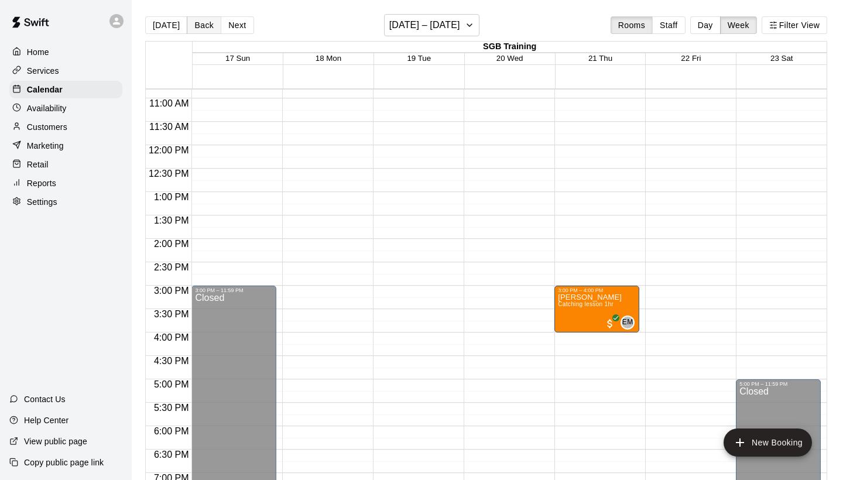
click at [201, 28] on button "Back" at bounding box center [204, 25] width 35 height 18
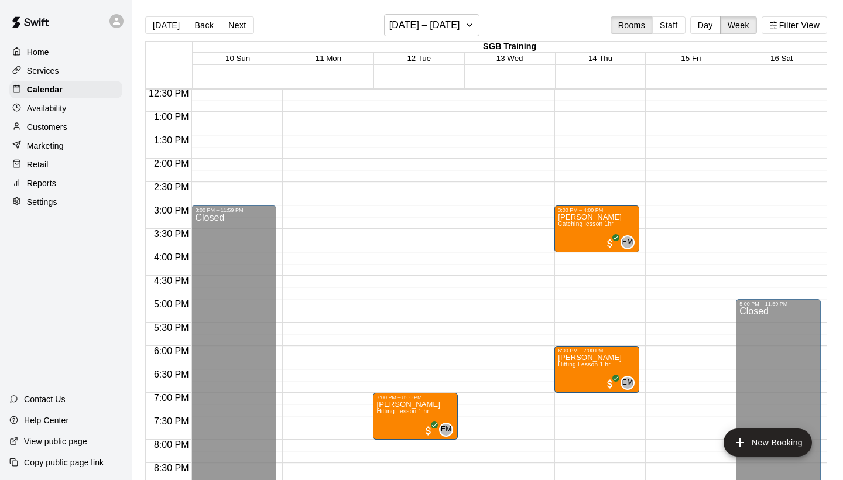
scroll to position [593, 0]
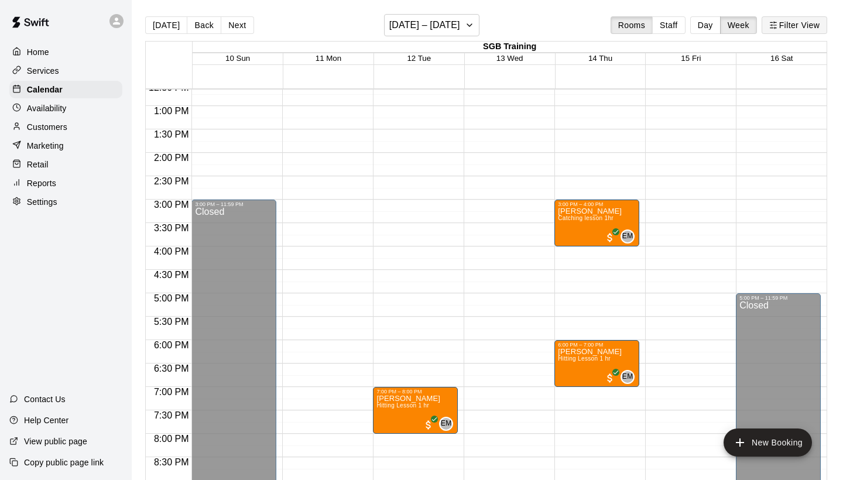
click at [796, 29] on button "Filter View" at bounding box center [795, 25] width 66 height 18
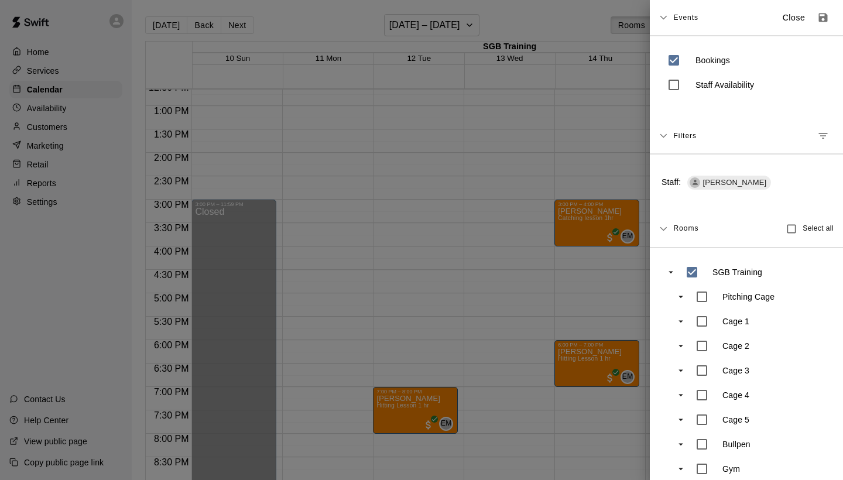
click at [822, 135] on icon "Manage filters" at bounding box center [823, 136] width 12 height 12
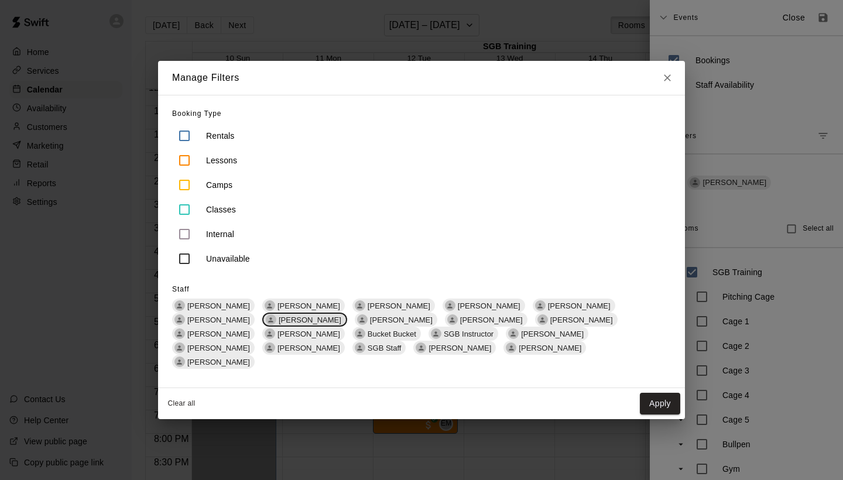
click at [274, 324] on span "[PERSON_NAME]" at bounding box center [310, 320] width 72 height 9
click at [363, 324] on span "[PERSON_NAME]" at bounding box center [399, 320] width 72 height 9
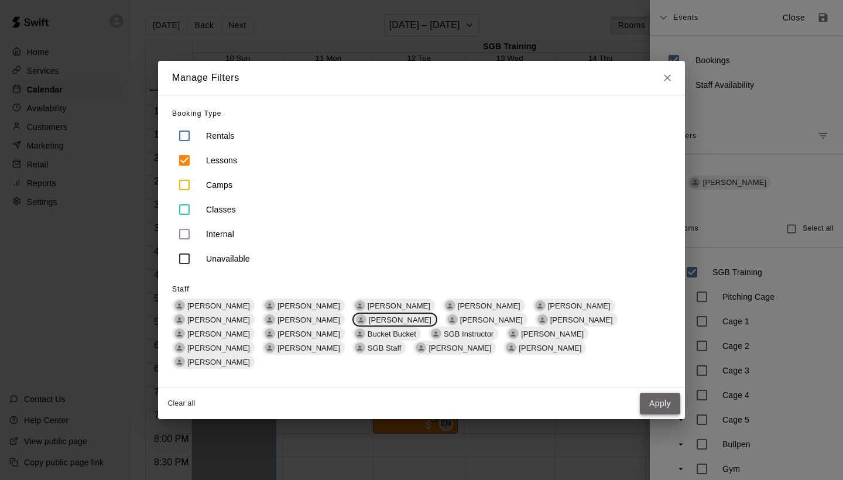
click at [663, 402] on button "Apply" at bounding box center [660, 404] width 40 height 22
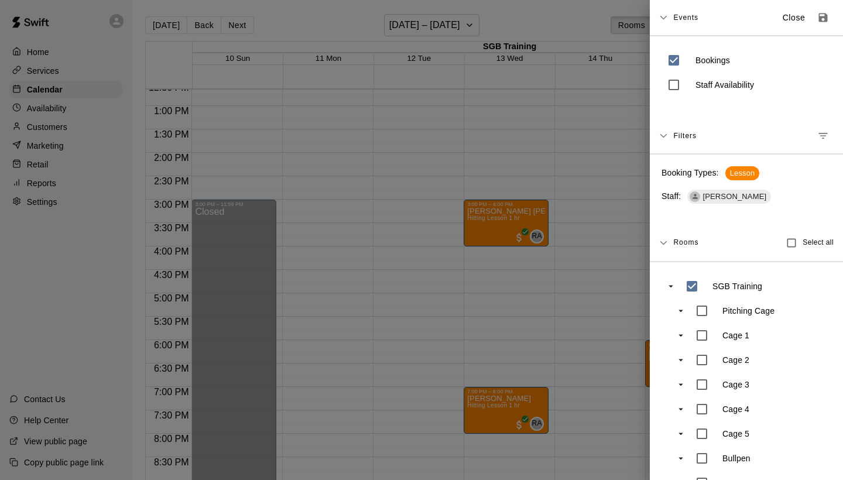
click at [556, 294] on div at bounding box center [421, 240] width 843 height 480
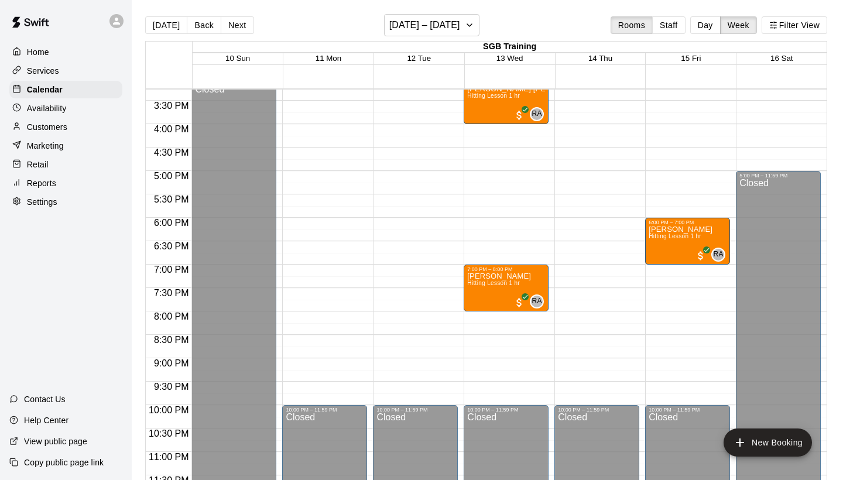
scroll to position [399, 0]
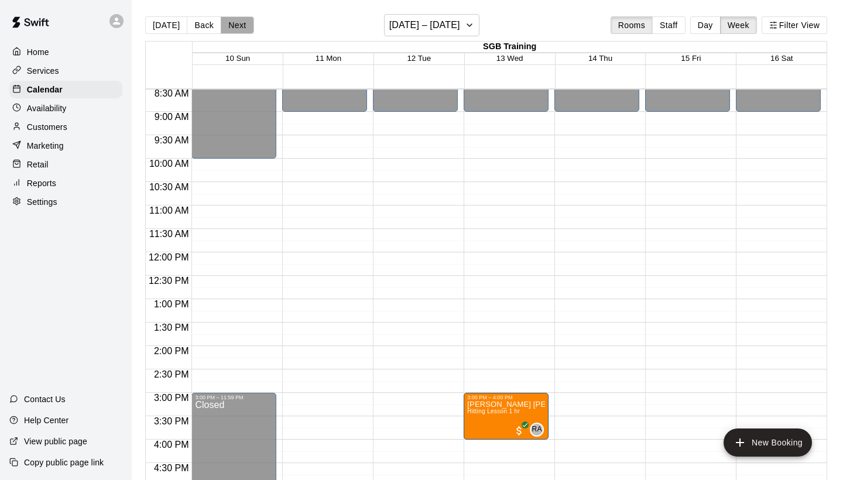
click at [242, 23] on button "Next" at bounding box center [237, 25] width 33 height 18
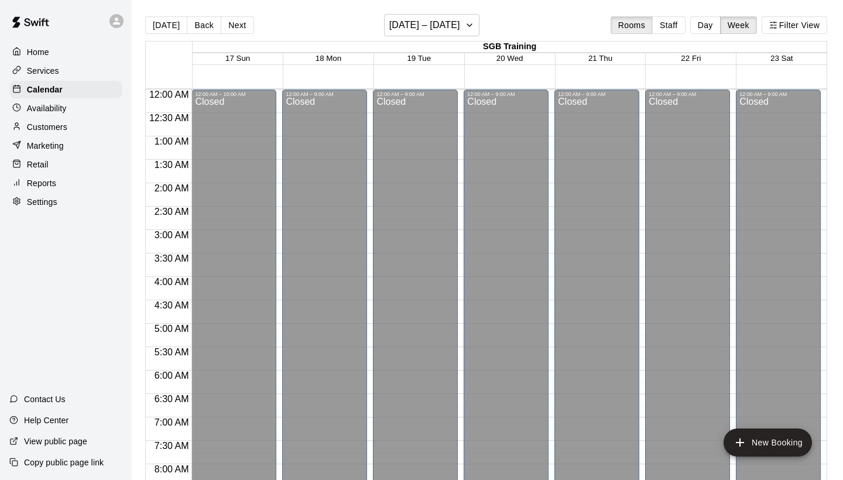
scroll to position [0, 0]
click at [235, 22] on button "Next" at bounding box center [237, 25] width 33 height 18
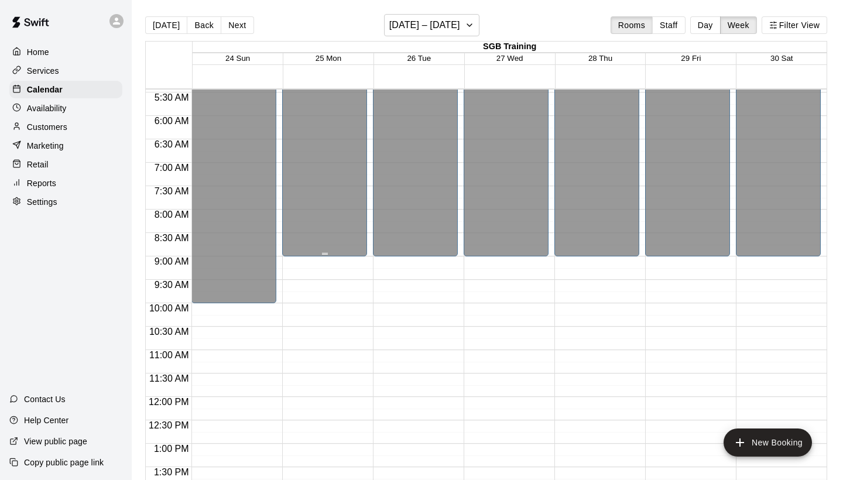
scroll to position [224, 0]
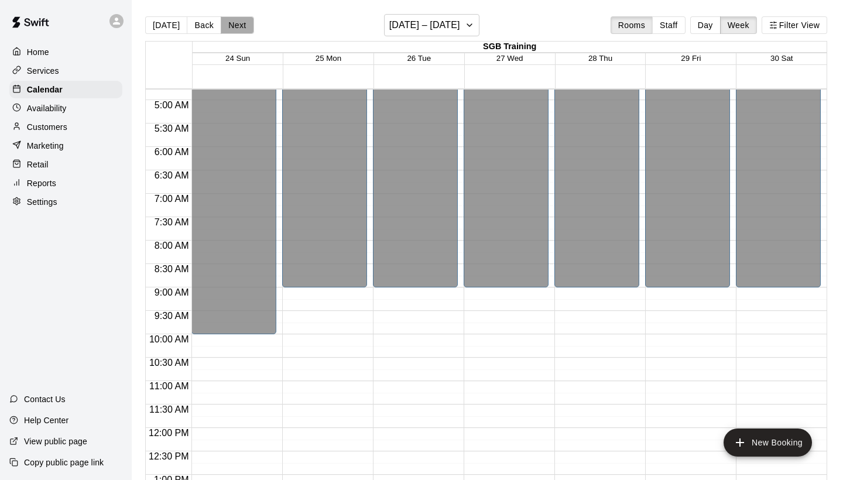
click at [238, 27] on button "Next" at bounding box center [237, 25] width 33 height 18
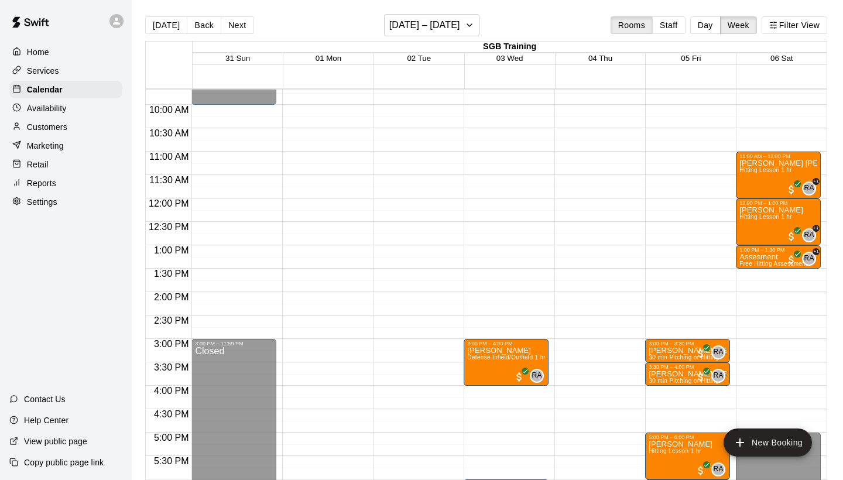
scroll to position [443, 0]
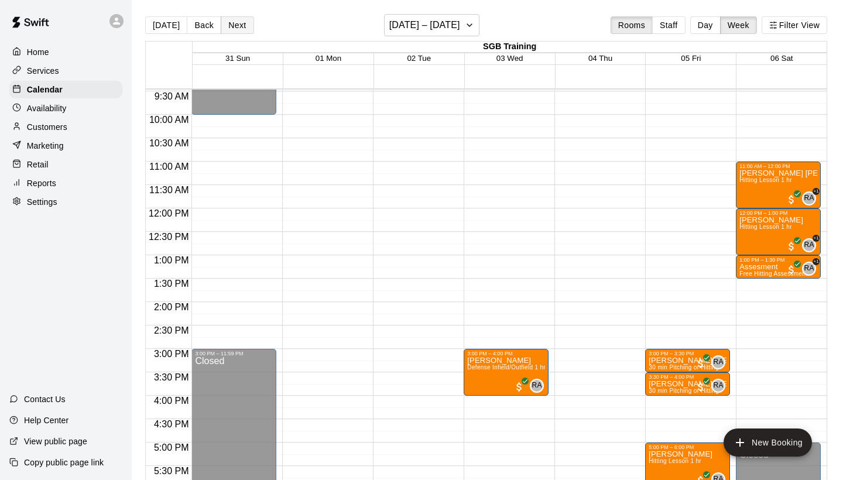
click at [241, 23] on button "Next" at bounding box center [237, 25] width 33 height 18
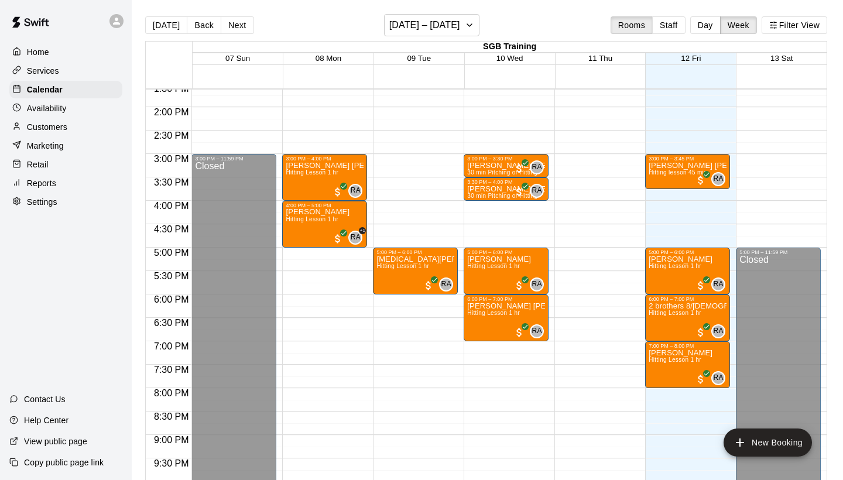
scroll to position [640, 0]
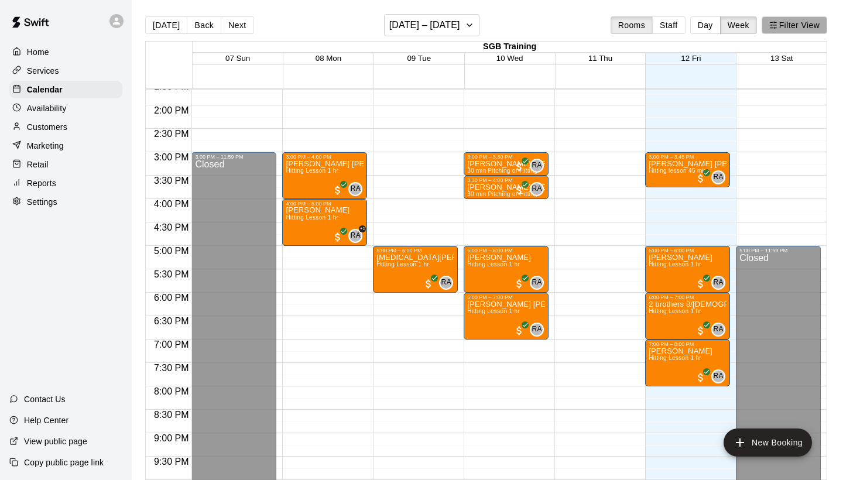
click at [786, 26] on button "Filter View" at bounding box center [795, 25] width 66 height 18
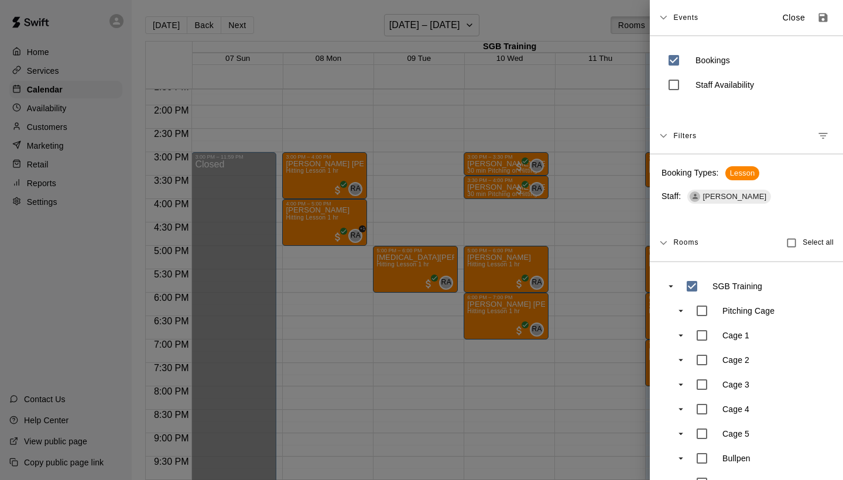
click at [830, 134] on button "Manage filters" at bounding box center [823, 135] width 21 height 21
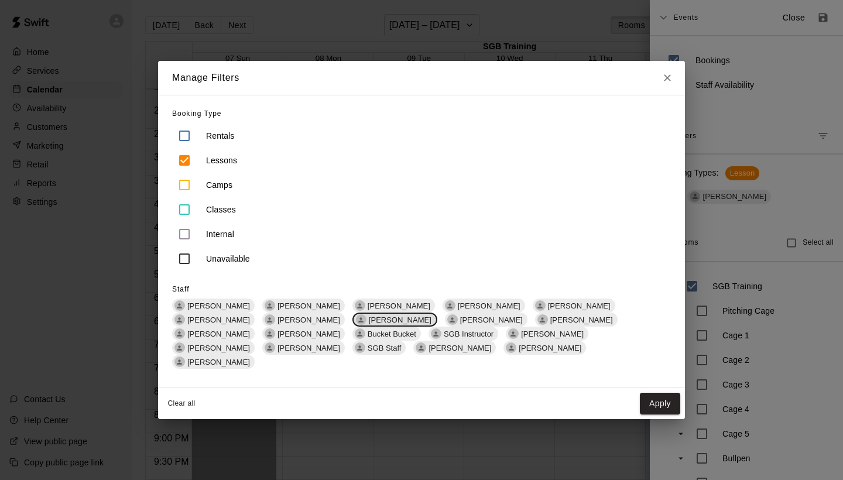
click at [364, 324] on span "[PERSON_NAME]" at bounding box center [400, 320] width 72 height 9
click at [363, 338] on span "Bucket Bucket" at bounding box center [392, 334] width 58 height 9
click at [662, 395] on button "Apply" at bounding box center [660, 404] width 40 height 22
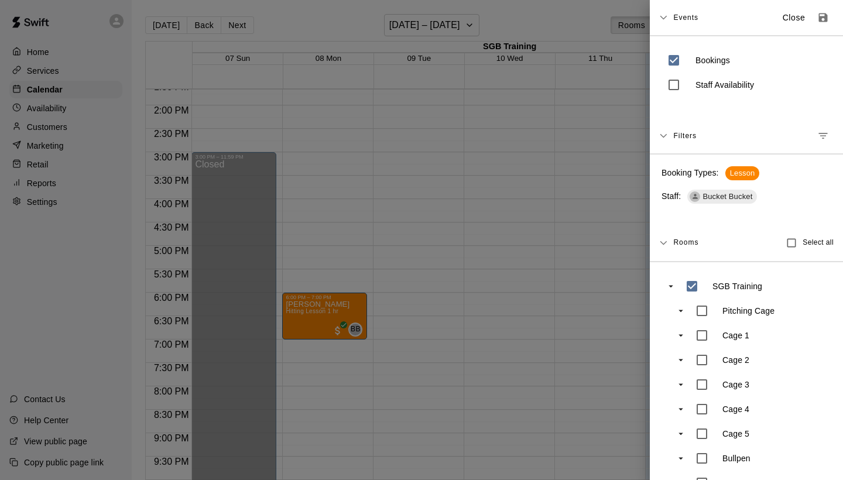
click at [516, 225] on div at bounding box center [421, 240] width 843 height 480
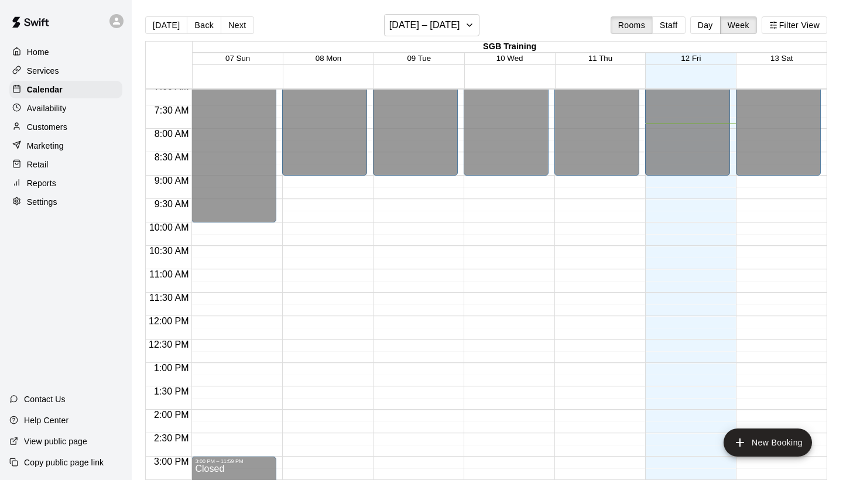
scroll to position [198, 0]
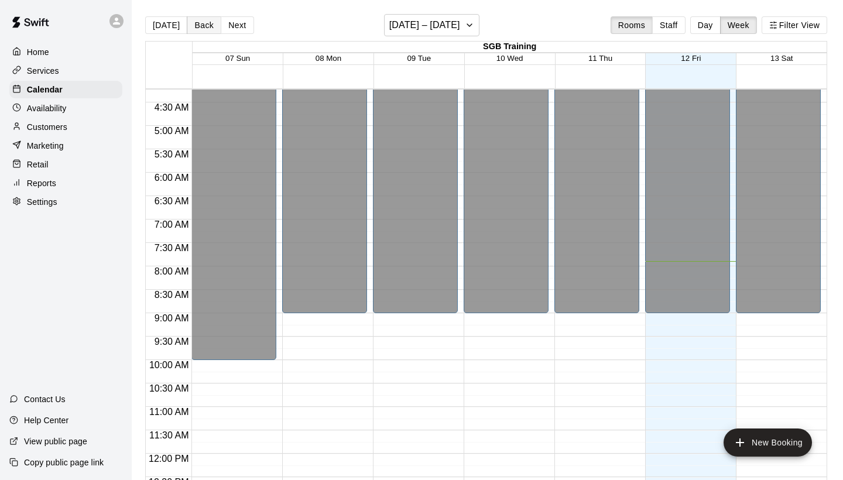
click at [203, 18] on button "Back" at bounding box center [204, 25] width 35 height 18
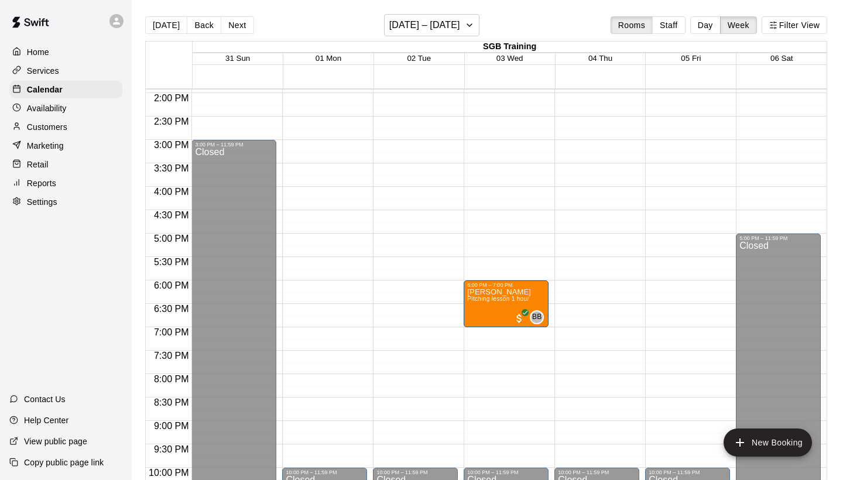
scroll to position [654, 0]
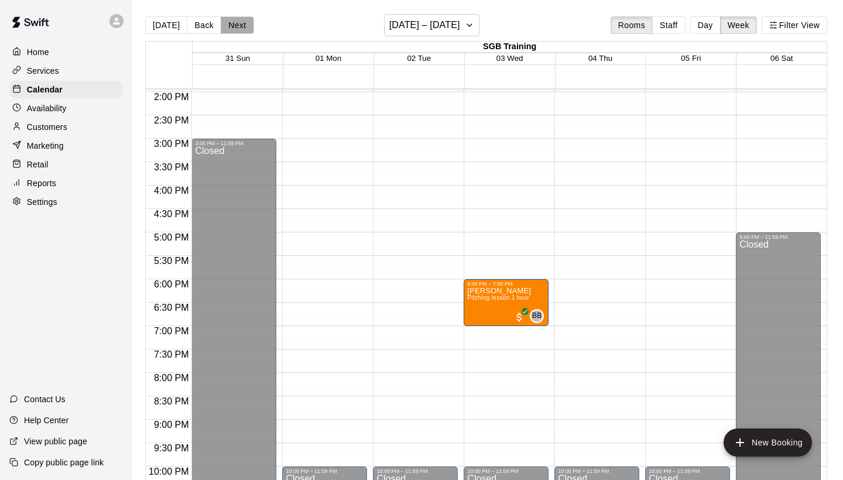
click at [227, 28] on button "Next" at bounding box center [237, 25] width 33 height 18
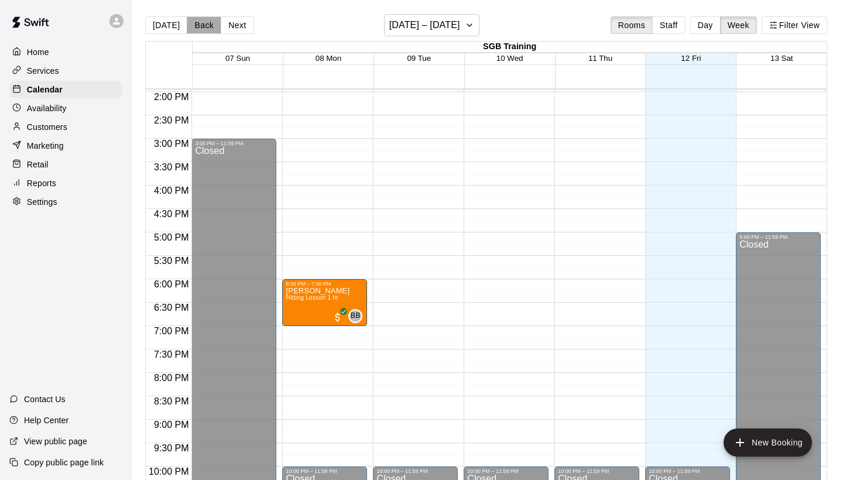
click at [200, 28] on button "Back" at bounding box center [204, 25] width 35 height 18
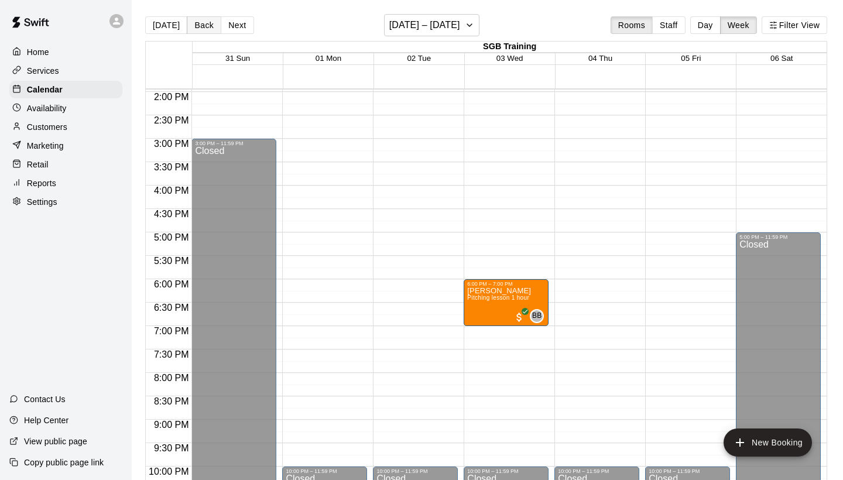
click at [203, 23] on button "Back" at bounding box center [204, 25] width 35 height 18
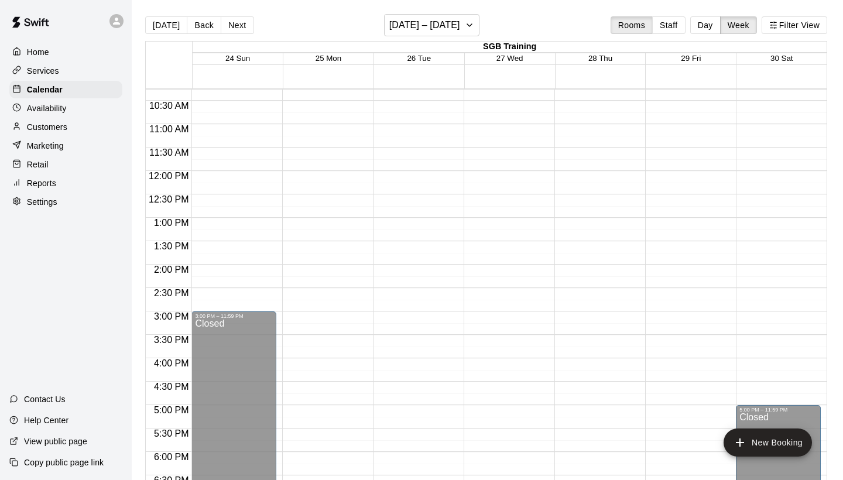
scroll to position [505, 0]
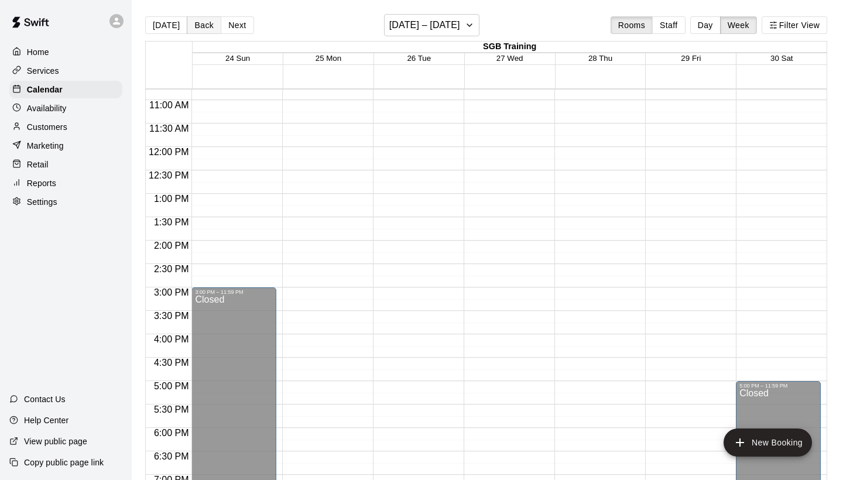
click at [195, 31] on button "Back" at bounding box center [204, 25] width 35 height 18
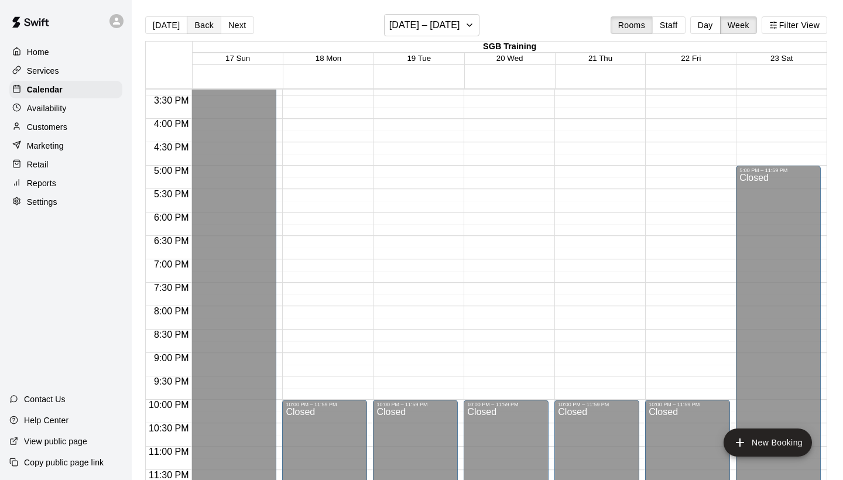
scroll to position [721, 0]
click at [207, 20] on button "Back" at bounding box center [204, 25] width 35 height 18
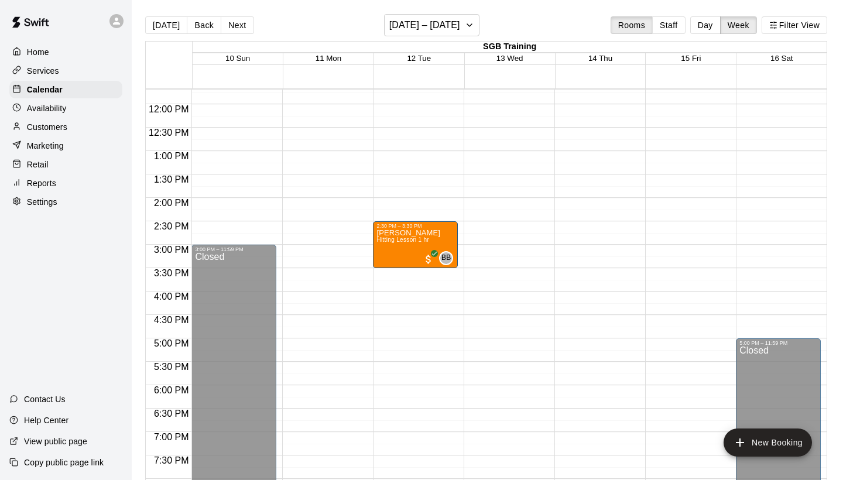
scroll to position [538, 0]
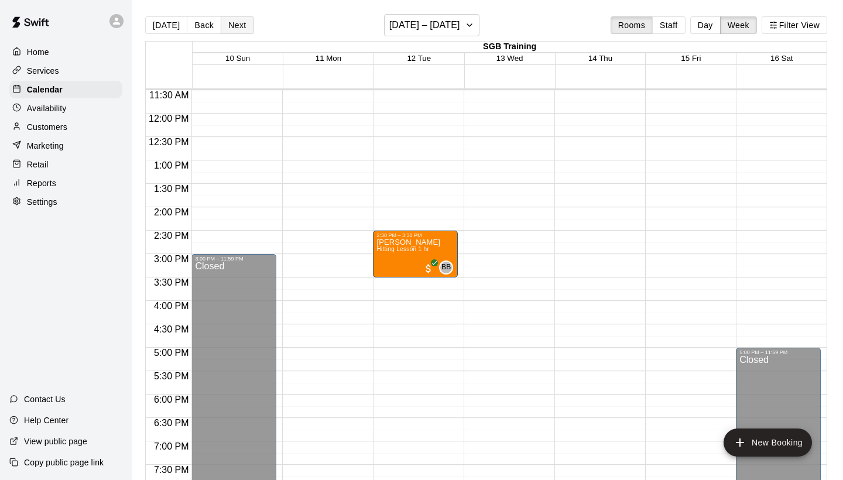
click at [241, 26] on button "Next" at bounding box center [237, 25] width 33 height 18
click at [237, 23] on button "Next" at bounding box center [237, 25] width 33 height 18
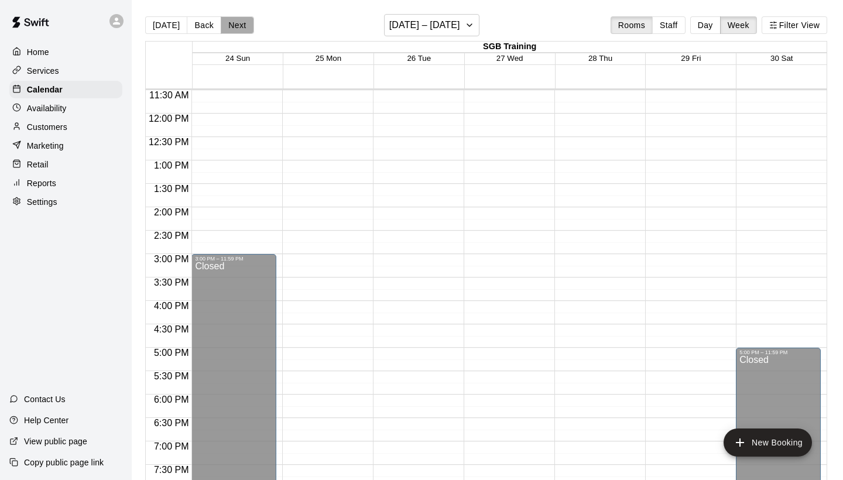
click at [232, 23] on button "Next" at bounding box center [237, 25] width 33 height 18
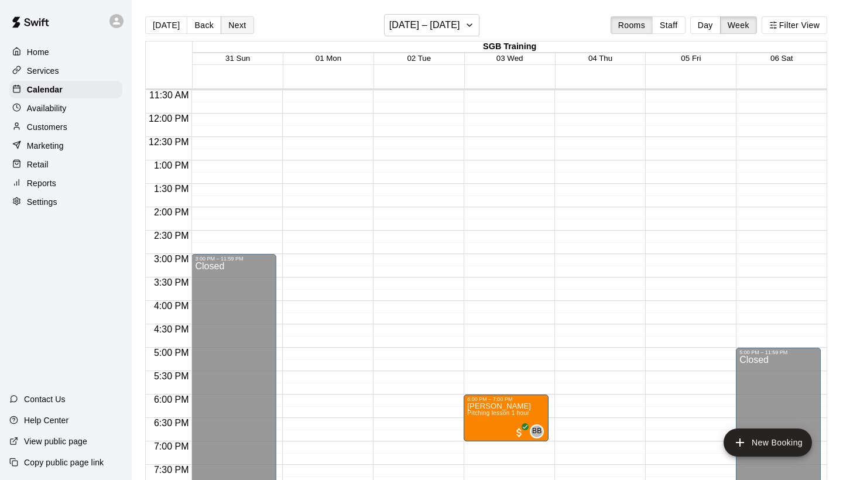
click at [234, 25] on button "Next" at bounding box center [237, 25] width 33 height 18
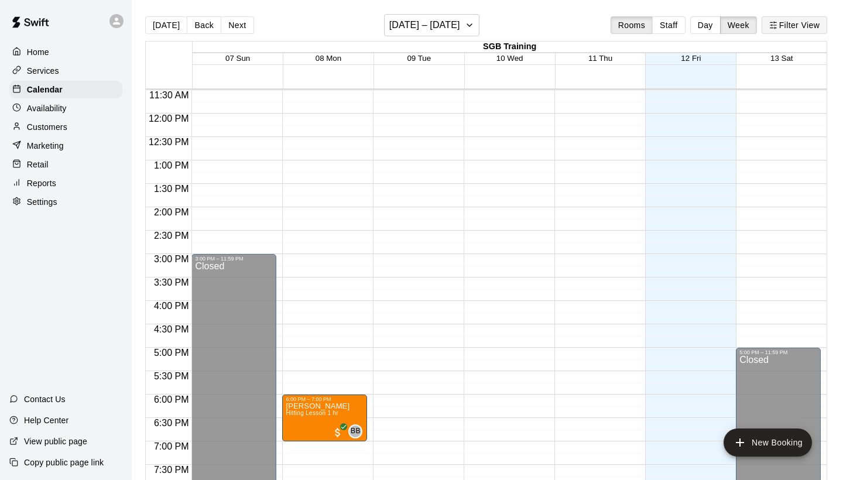
click at [784, 28] on button "Filter View" at bounding box center [795, 25] width 66 height 18
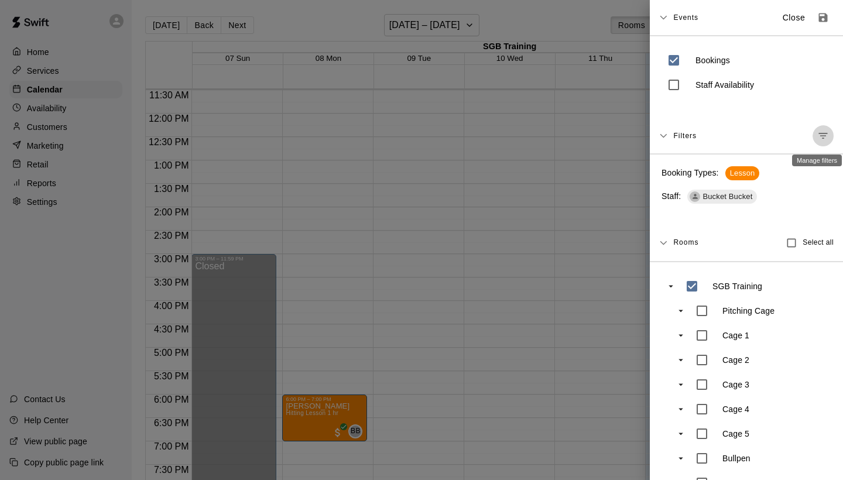
click at [830, 138] on button "Manage filters" at bounding box center [823, 135] width 21 height 21
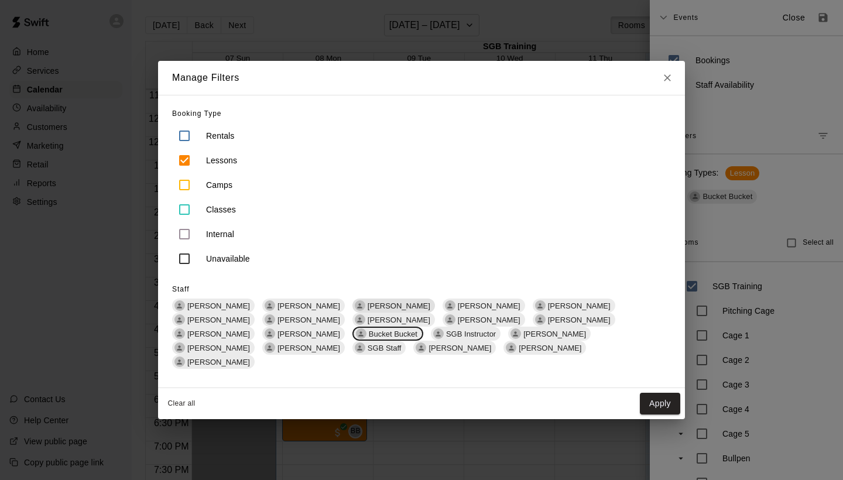
click at [372, 310] on span "[PERSON_NAME]" at bounding box center [399, 306] width 72 height 9
click at [364, 338] on span "Bucket Bucket" at bounding box center [393, 334] width 58 height 9
click at [669, 397] on button "Apply" at bounding box center [660, 404] width 40 height 22
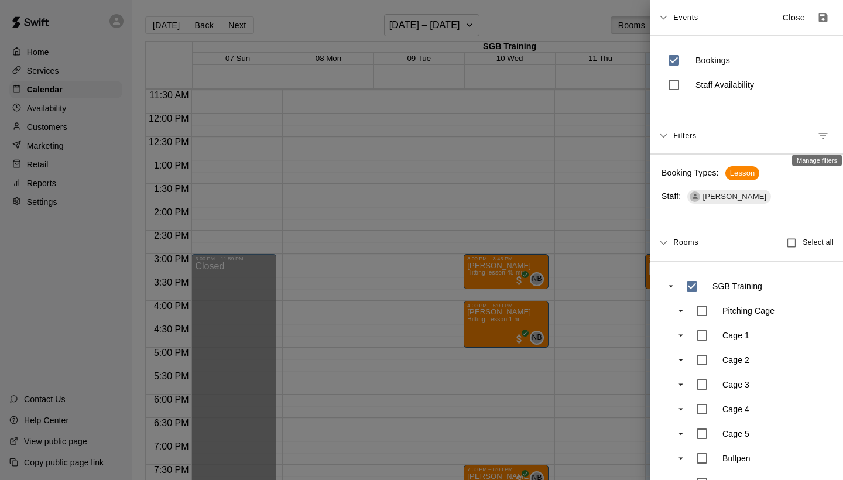
click at [826, 143] on button "Manage filters" at bounding box center [823, 135] width 21 height 21
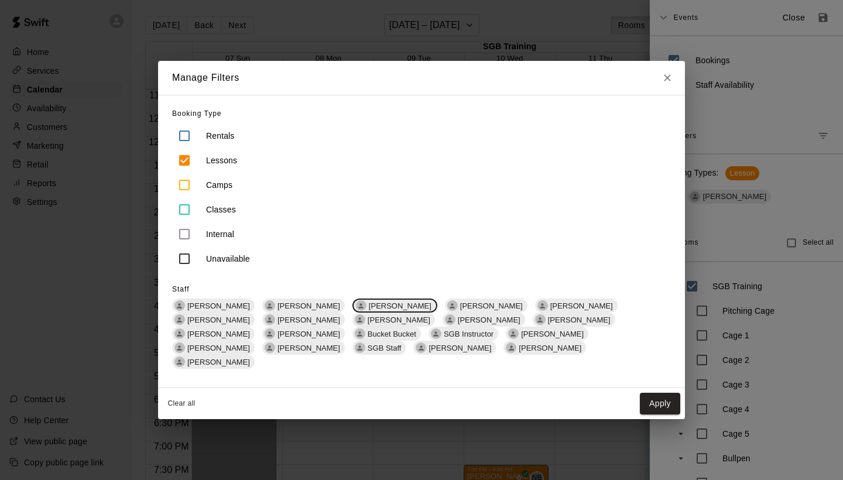
click at [757, 137] on div "Manage Filters Booking Type Rentals Lessons Camps Classes Internal Unavailable …" at bounding box center [421, 240] width 843 height 480
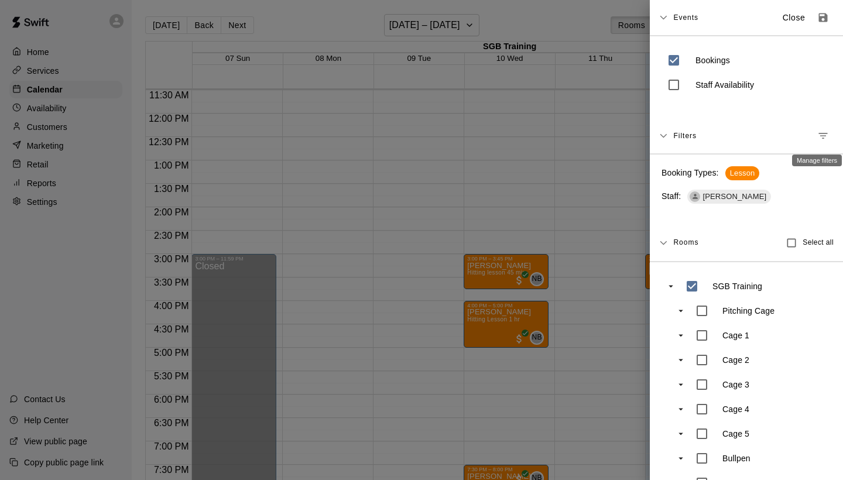
click at [822, 132] on icon "Manage filters" at bounding box center [823, 136] width 12 height 12
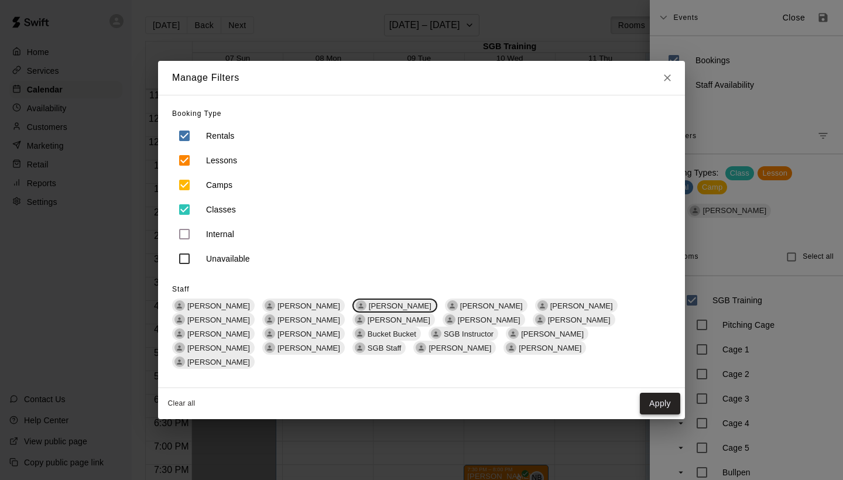
click at [662, 395] on button "Apply" at bounding box center [660, 404] width 40 height 22
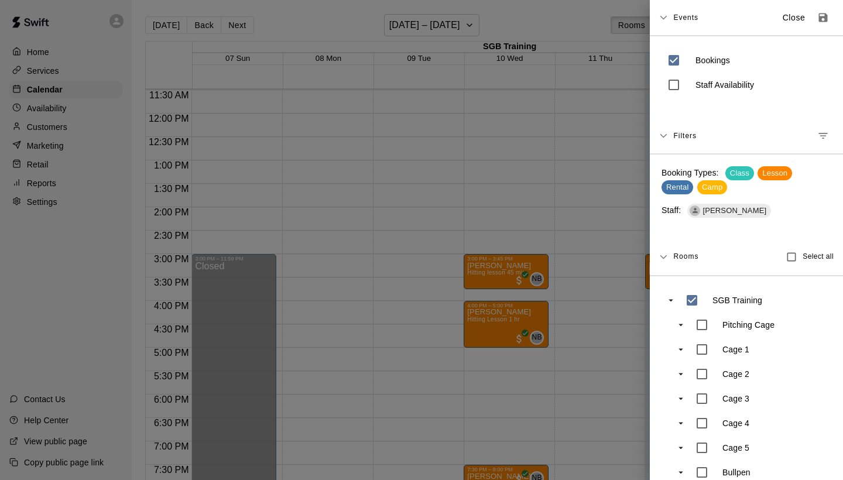
click at [512, 264] on div at bounding box center [421, 240] width 843 height 480
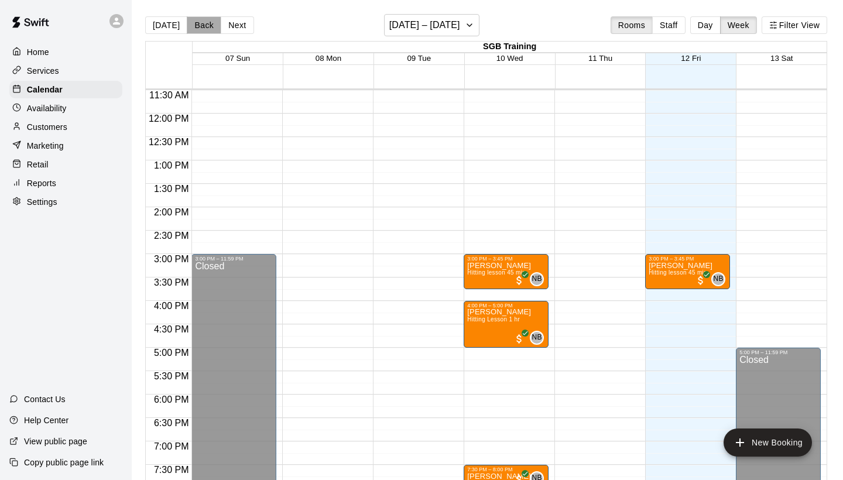
click at [201, 30] on button "Back" at bounding box center [204, 25] width 35 height 18
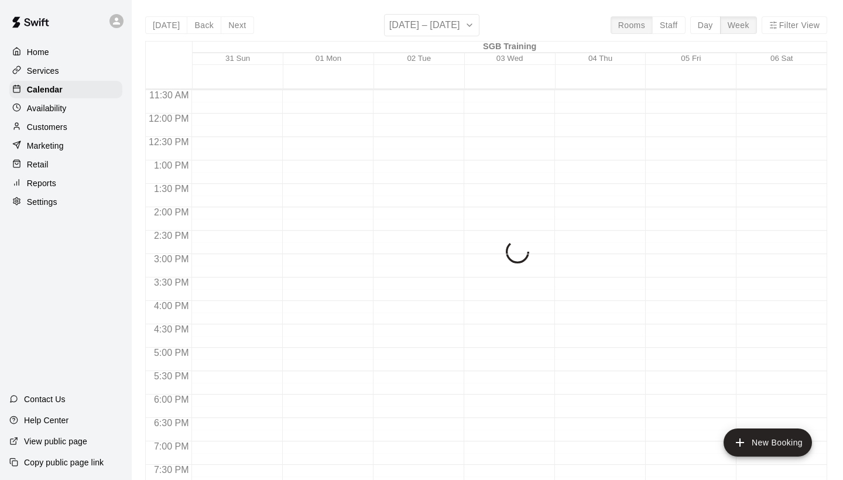
click at [201, 29] on div "Today Back Next August 31 – September 06 Rooms Staff Day Week Filter View SGB T…" at bounding box center [486, 254] width 682 height 480
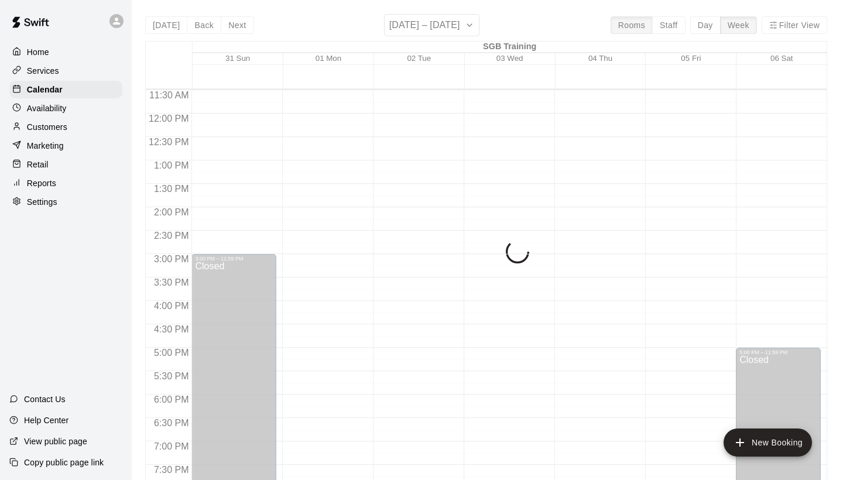
click at [201, 29] on div "Today Back Next August 31 – September 06 Rooms Staff Day Week Filter View SGB T…" at bounding box center [486, 254] width 682 height 480
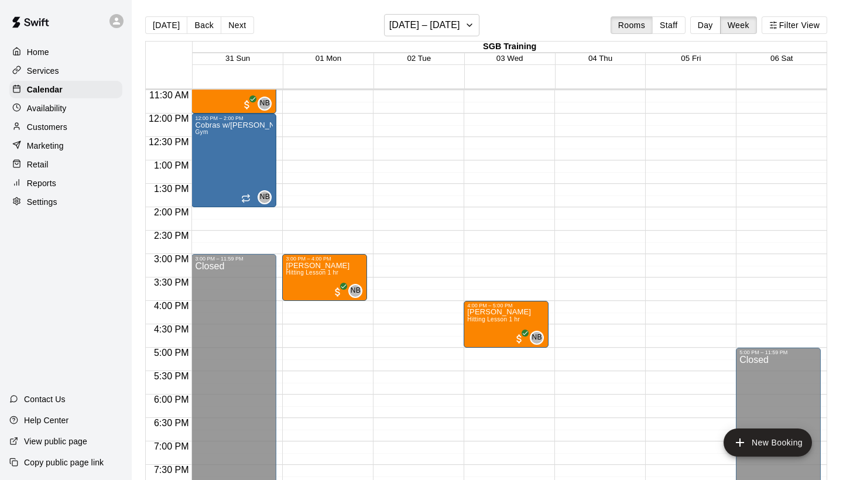
click at [201, 29] on button "Back" at bounding box center [204, 25] width 35 height 18
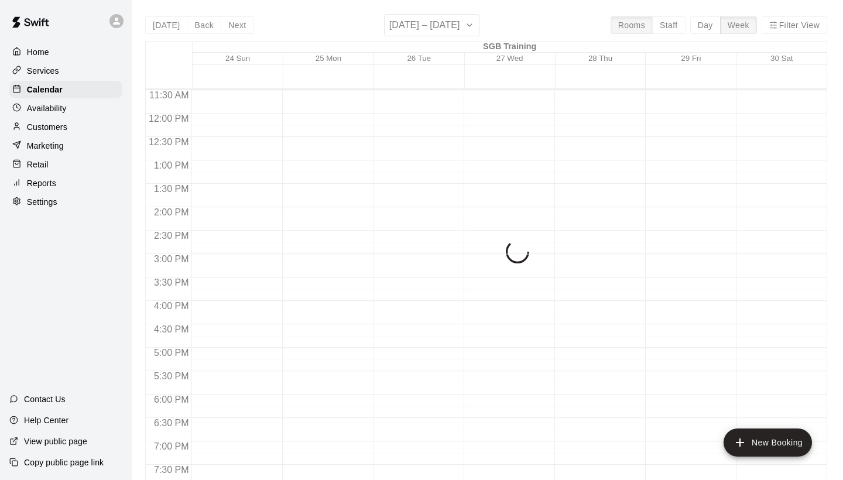
click at [201, 26] on div "Today Back Next August 24 – 30 Rooms Staff Day Week Filter View SGB Training 24…" at bounding box center [486, 254] width 682 height 480
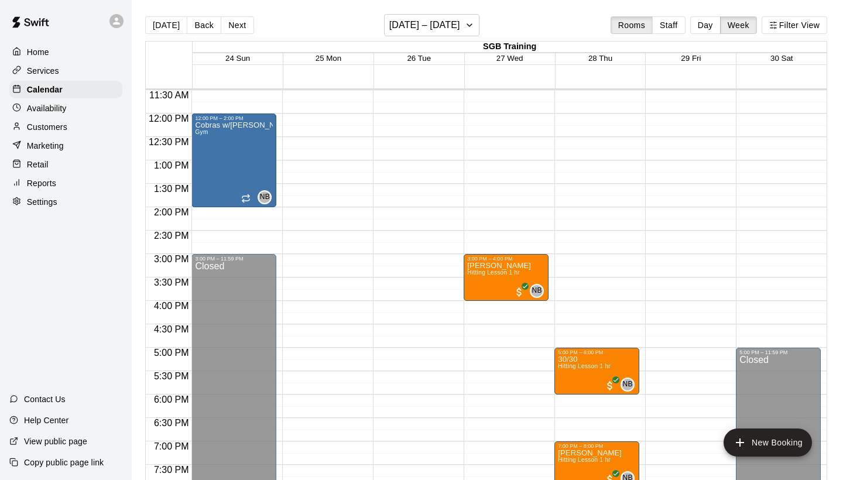
click at [201, 26] on button "Back" at bounding box center [204, 25] width 35 height 18
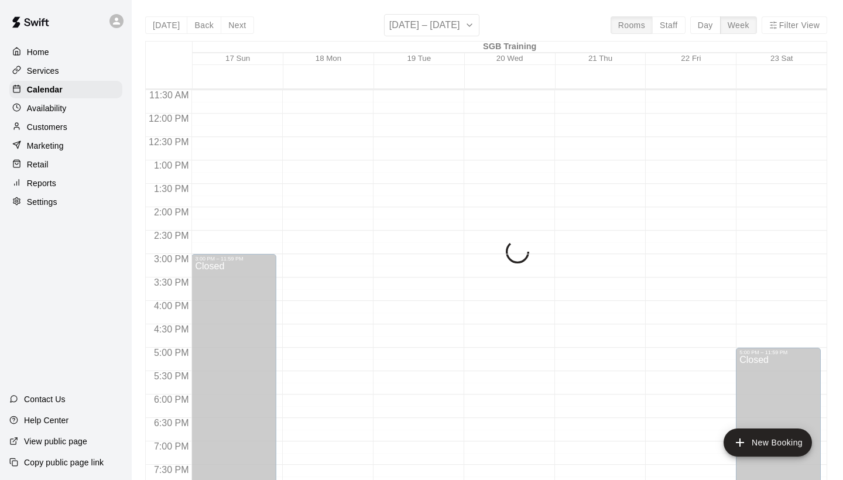
click at [201, 26] on div "Today Back Next August 17 – 23 Rooms Staff Day Week Filter View SGB Training 17…" at bounding box center [486, 254] width 682 height 480
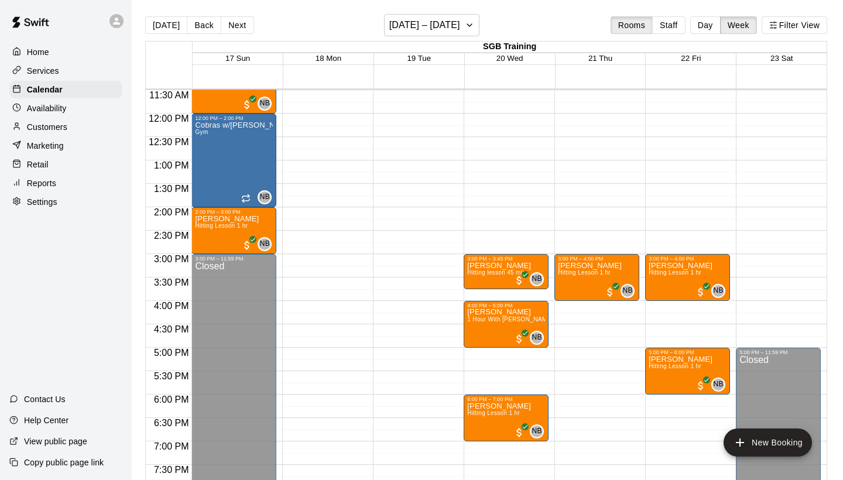
click at [201, 26] on button "Back" at bounding box center [204, 25] width 35 height 18
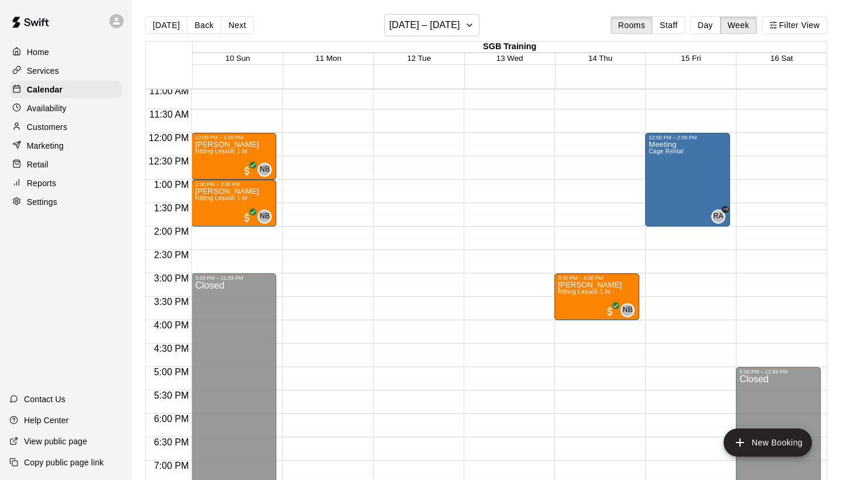
scroll to position [523, 0]
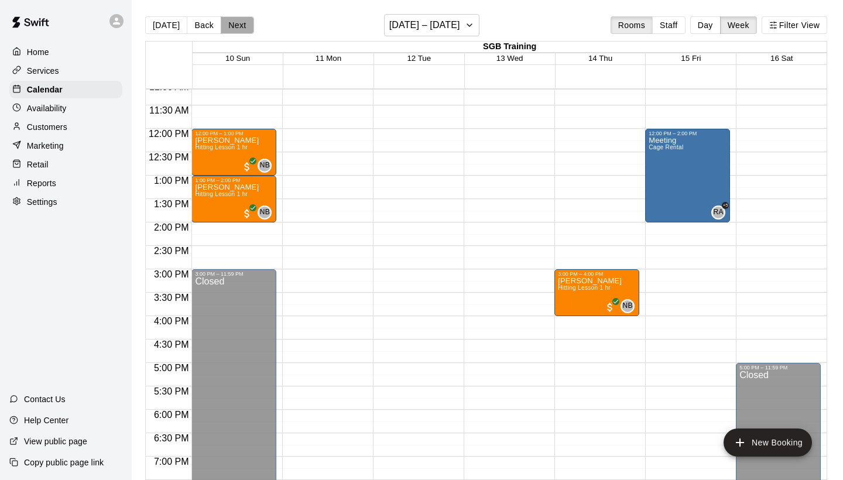
click at [241, 25] on button "Next" at bounding box center [237, 25] width 33 height 18
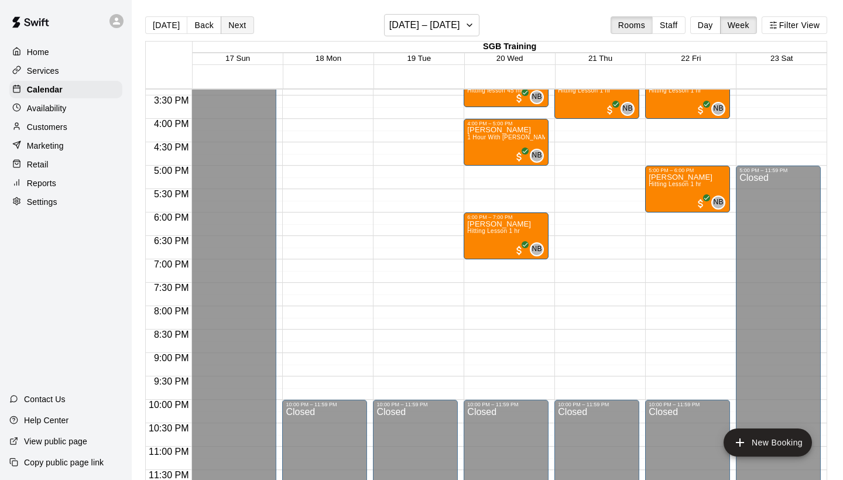
scroll to position [721, 0]
click at [232, 28] on button "Next" at bounding box center [237, 25] width 33 height 18
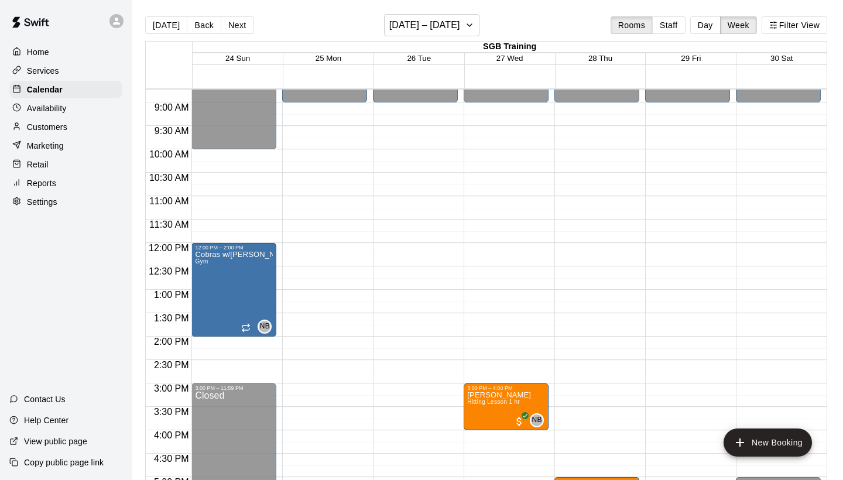
scroll to position [408, 0]
click at [231, 22] on button "Next" at bounding box center [237, 25] width 33 height 18
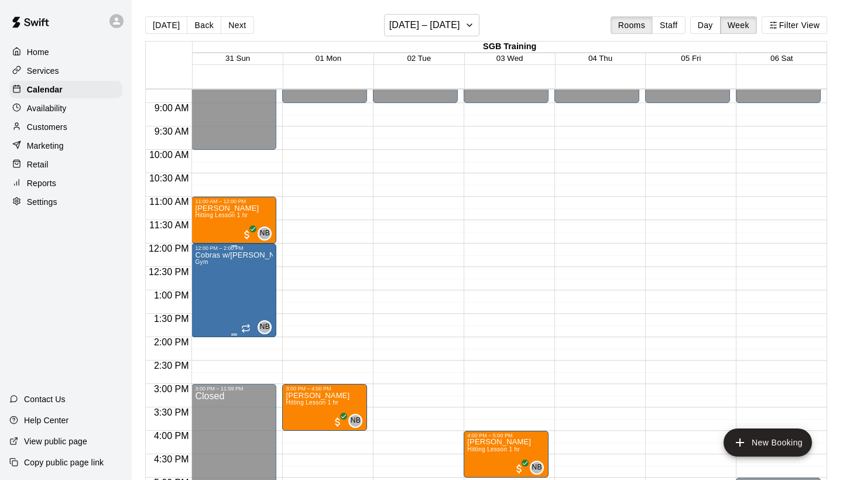
click at [320, 211] on div at bounding box center [421, 240] width 843 height 480
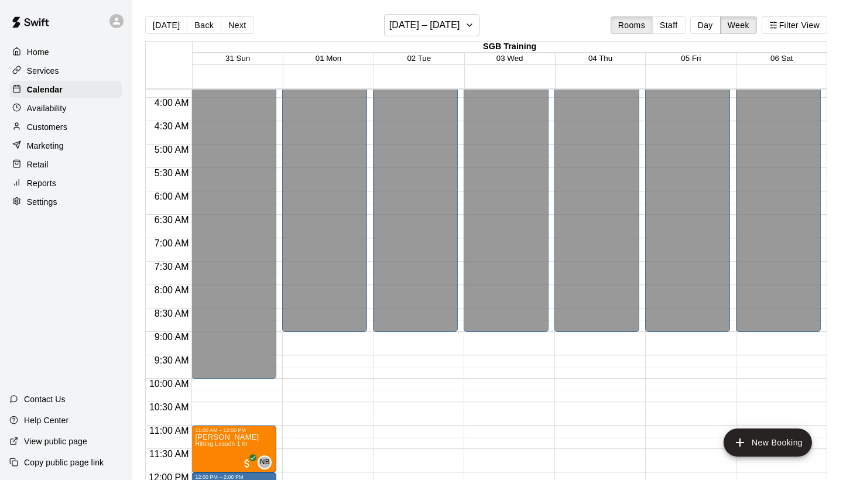
scroll to position [13, 0]
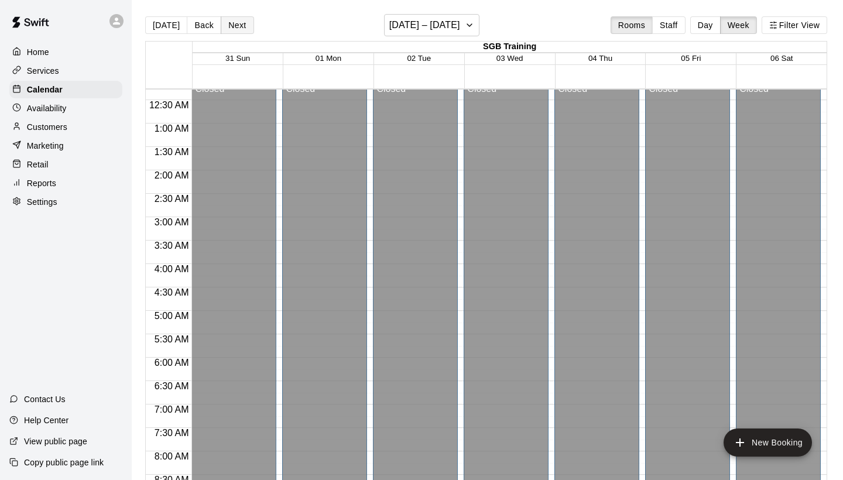
click at [226, 23] on button "Next" at bounding box center [237, 25] width 33 height 18
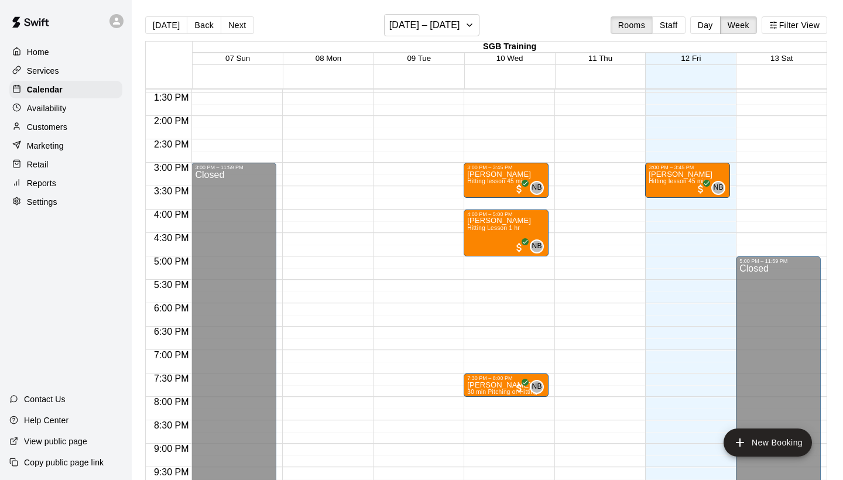
scroll to position [628, 0]
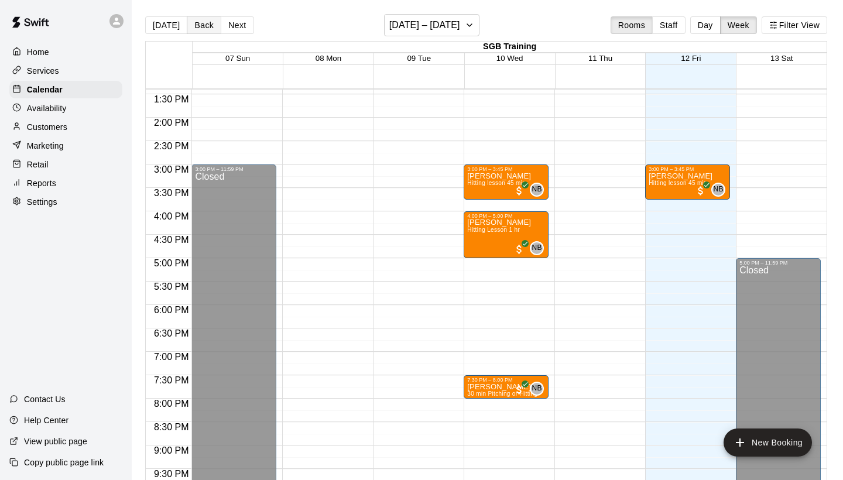
click at [197, 32] on button "Back" at bounding box center [204, 25] width 35 height 18
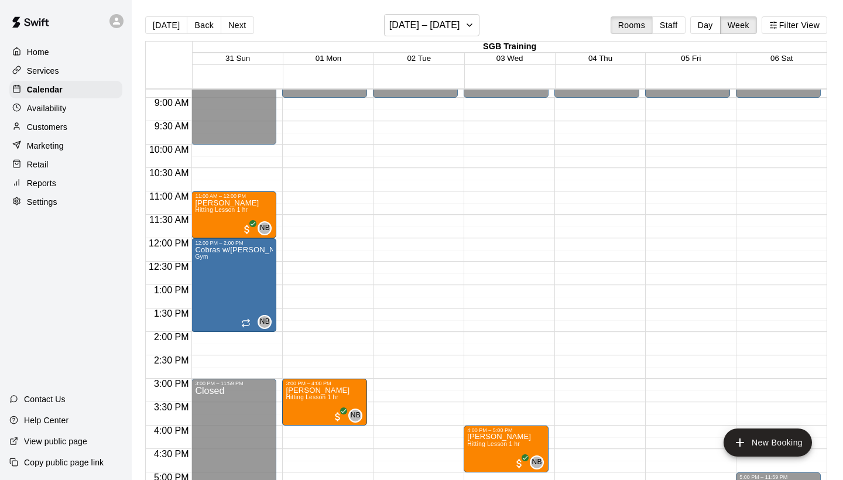
scroll to position [413, 0]
click at [194, 29] on button "Back" at bounding box center [204, 25] width 35 height 18
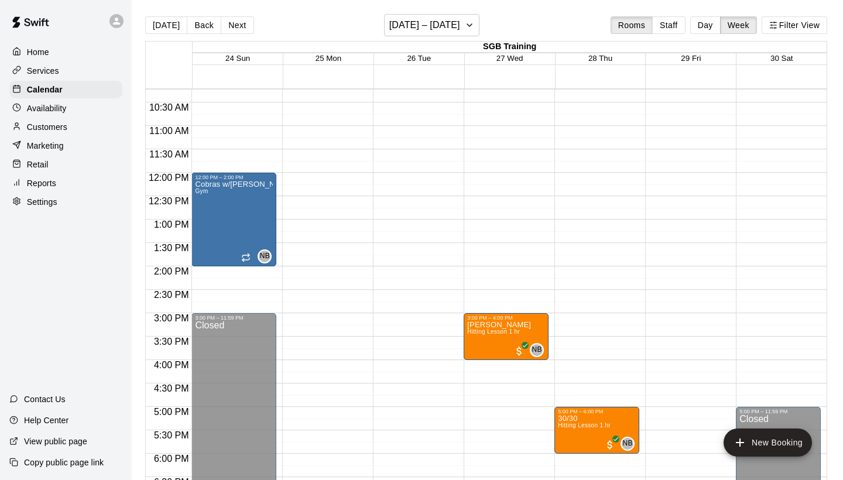
scroll to position [476, 0]
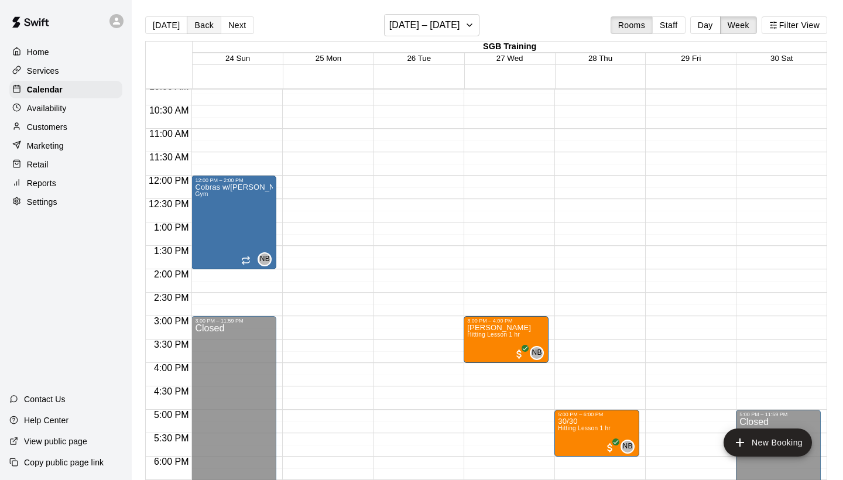
click at [209, 27] on button "Back" at bounding box center [204, 25] width 35 height 18
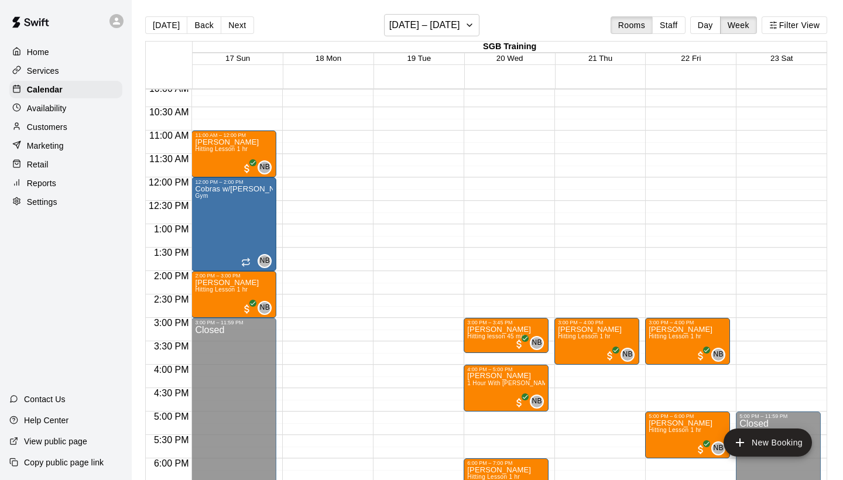
scroll to position [463, 0]
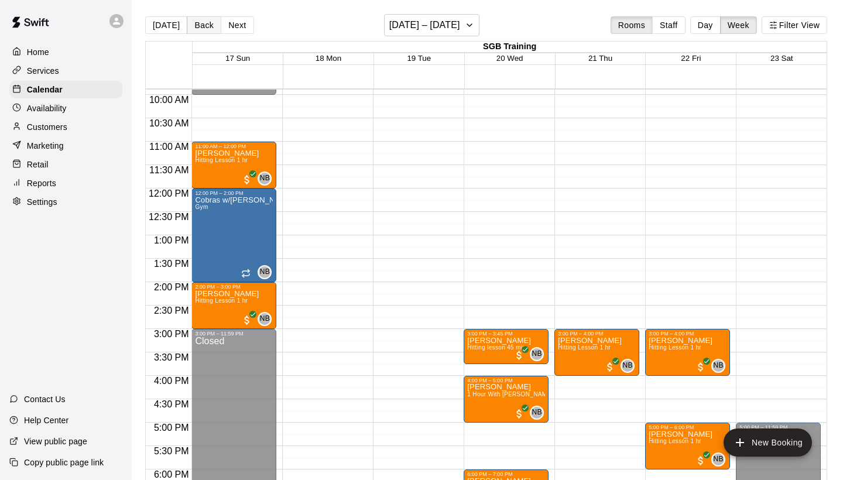
click at [203, 29] on button "Back" at bounding box center [204, 25] width 35 height 18
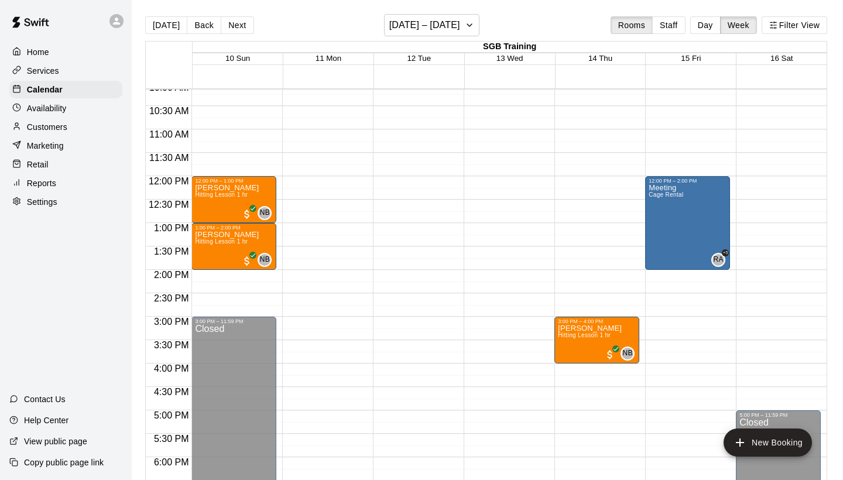
scroll to position [494, 0]
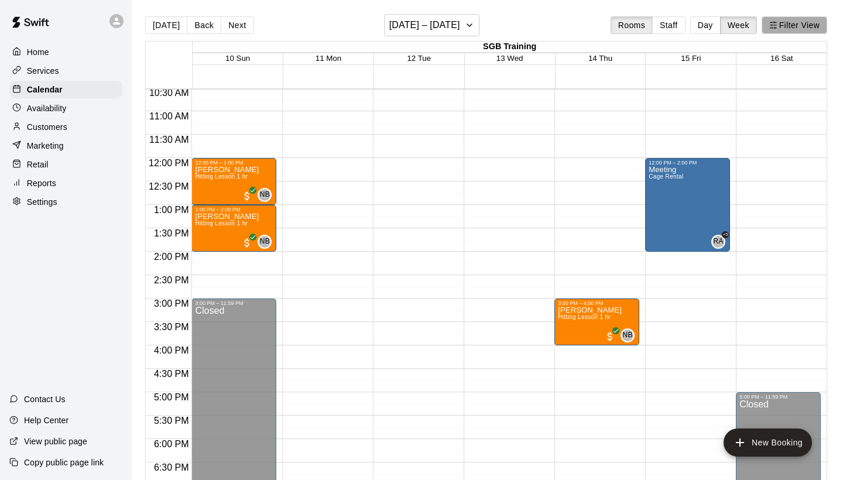
click at [813, 28] on button "Filter View" at bounding box center [795, 25] width 66 height 18
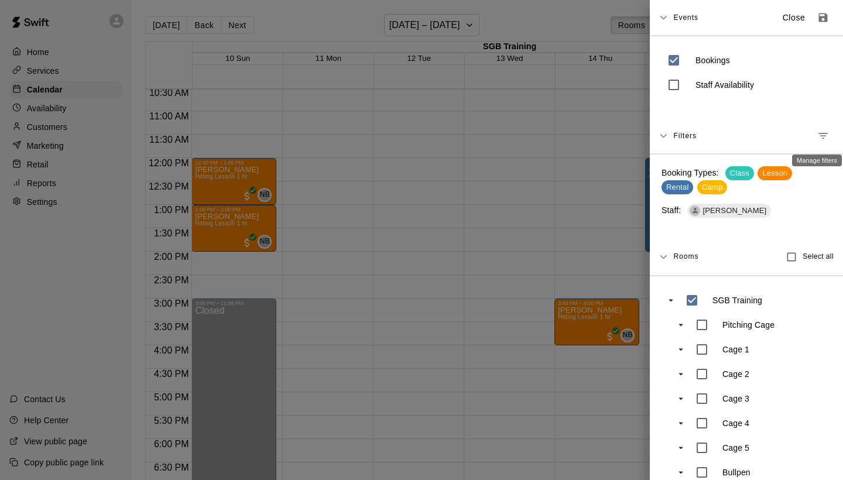
click at [824, 135] on icon "Manage filters" at bounding box center [823, 136] width 12 height 12
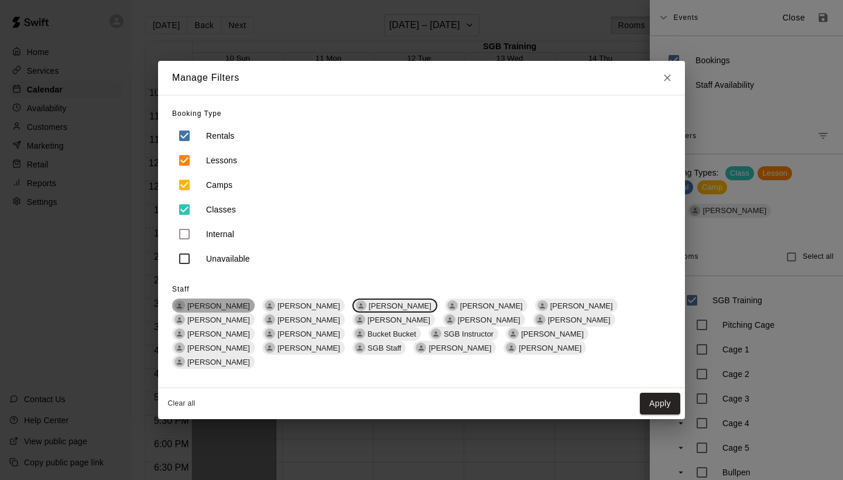
click at [240, 310] on span "[PERSON_NAME]" at bounding box center [219, 306] width 72 height 9
click at [663, 393] on button "Apply" at bounding box center [660, 404] width 40 height 22
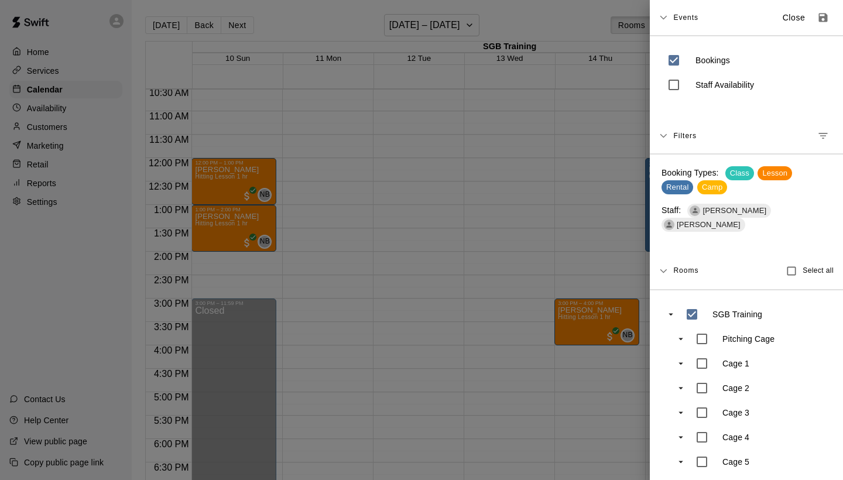
click at [539, 227] on div at bounding box center [421, 240] width 843 height 480
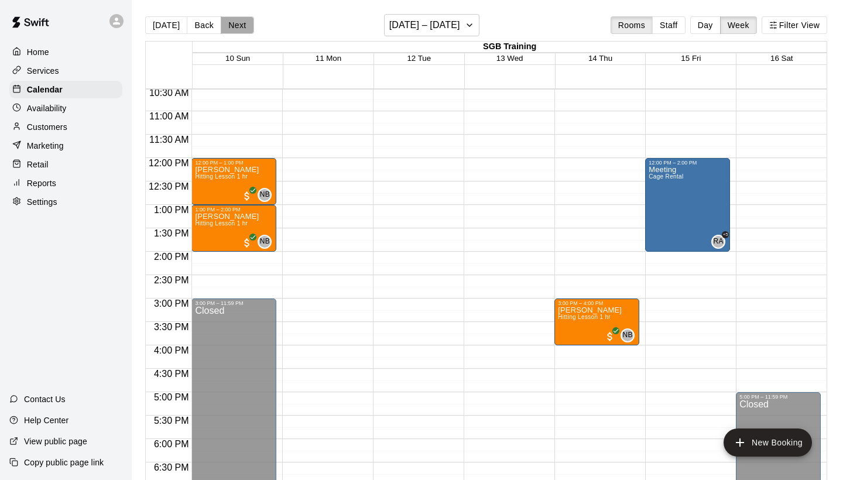
click at [244, 23] on button "Next" at bounding box center [237, 25] width 33 height 18
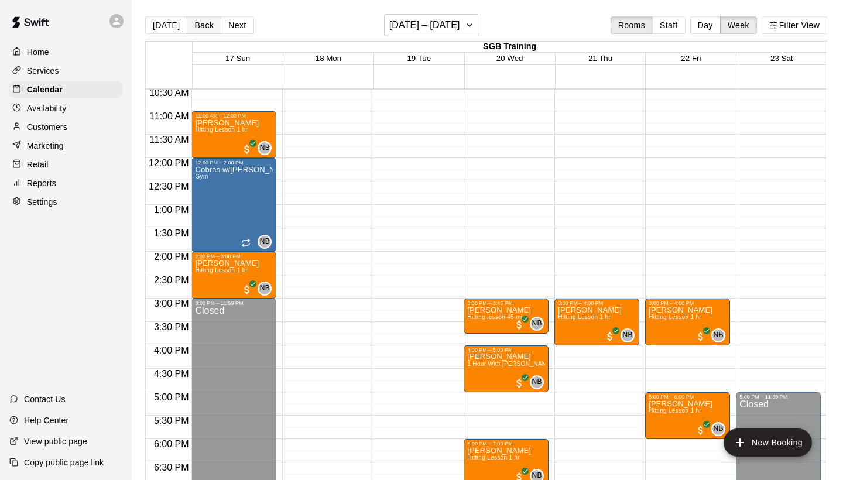
click at [203, 23] on button "Back" at bounding box center [204, 25] width 35 height 18
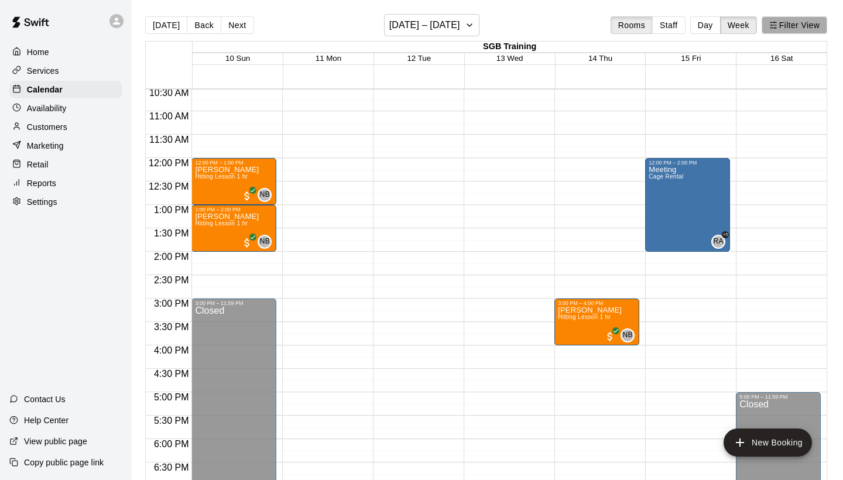
click at [811, 26] on button "Filter View" at bounding box center [795, 25] width 66 height 18
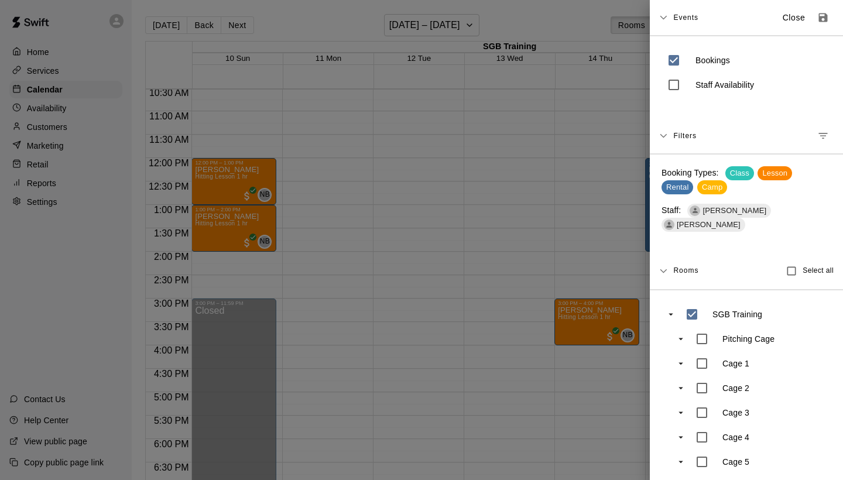
click at [825, 137] on icon "Manage filters" at bounding box center [823, 136] width 12 height 12
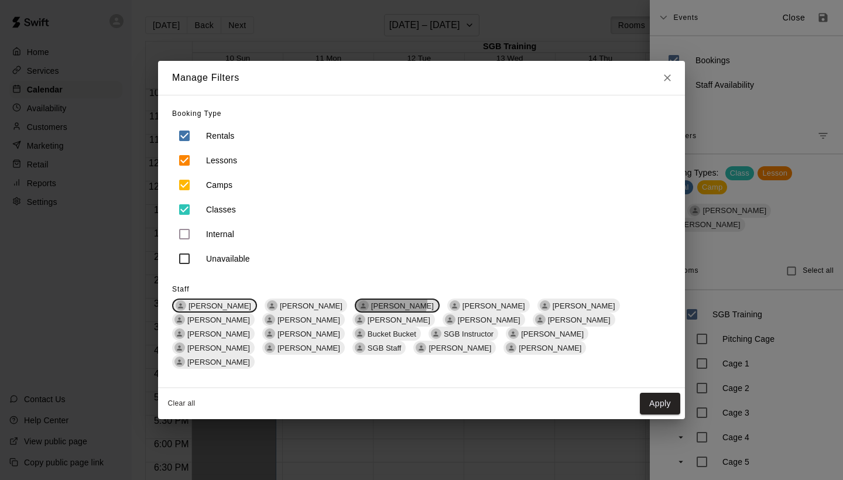
click at [386, 307] on div "[PERSON_NAME]" at bounding box center [397, 306] width 85 height 14
click at [667, 393] on button "Apply" at bounding box center [660, 404] width 40 height 22
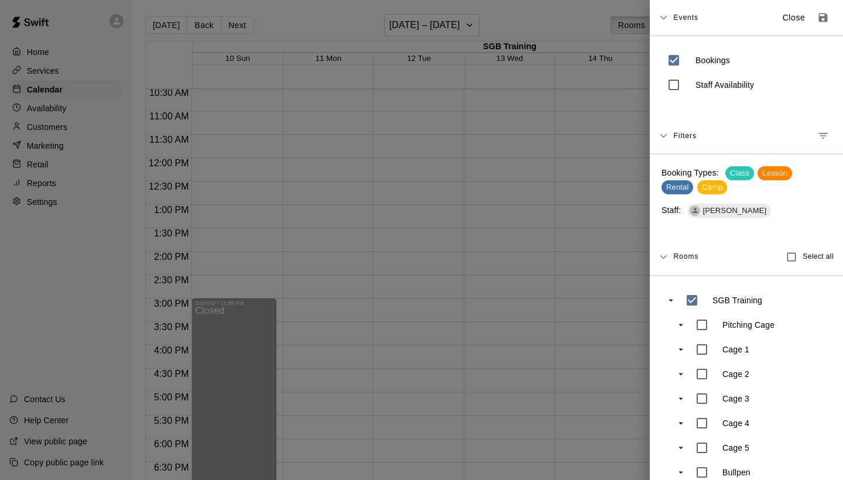
click at [459, 343] on div at bounding box center [421, 240] width 843 height 480
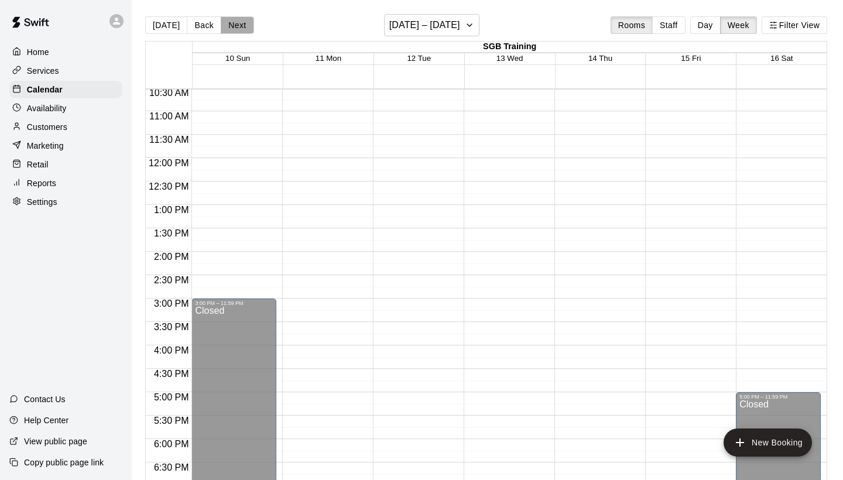
click at [238, 27] on button "Next" at bounding box center [237, 25] width 33 height 18
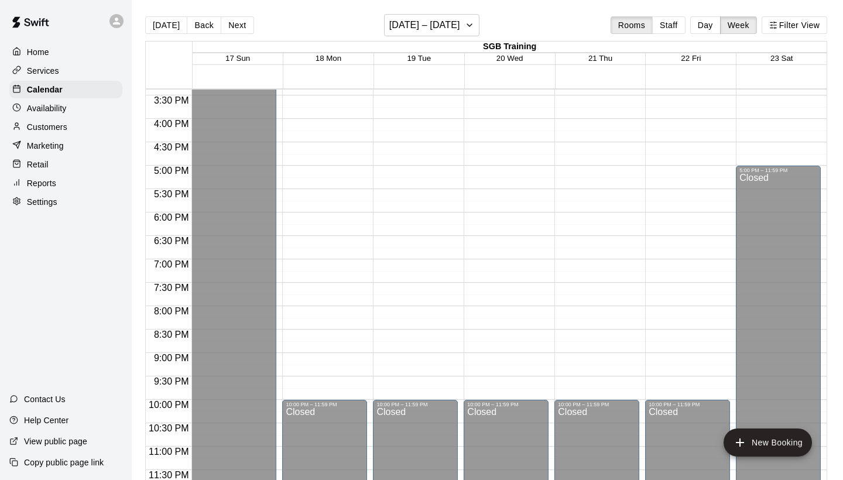
scroll to position [721, 0]
click at [236, 23] on button "Next" at bounding box center [237, 25] width 33 height 18
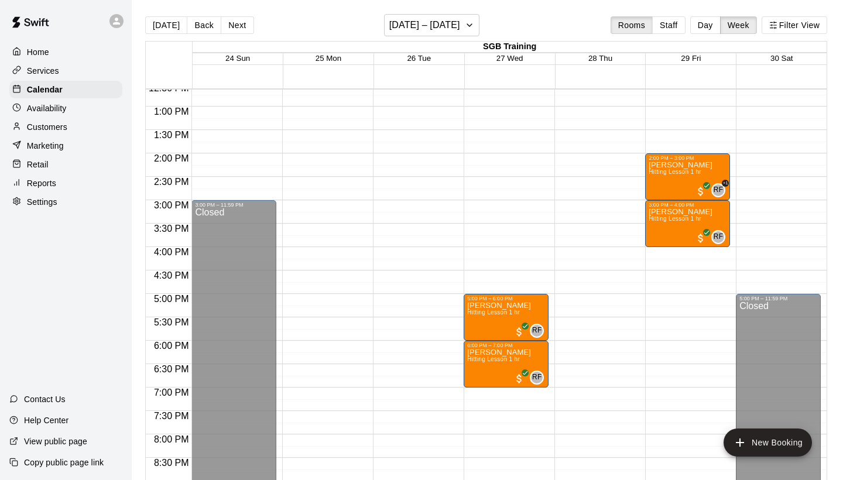
scroll to position [586, 0]
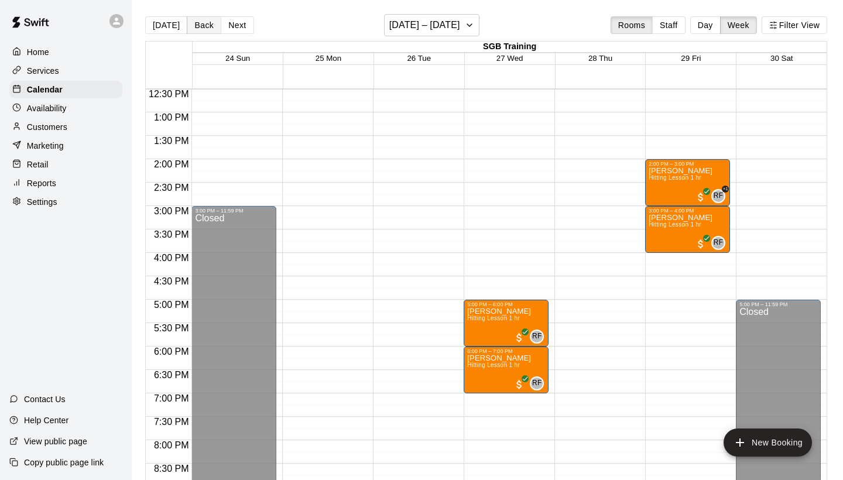
click at [194, 31] on button "Back" at bounding box center [204, 25] width 35 height 18
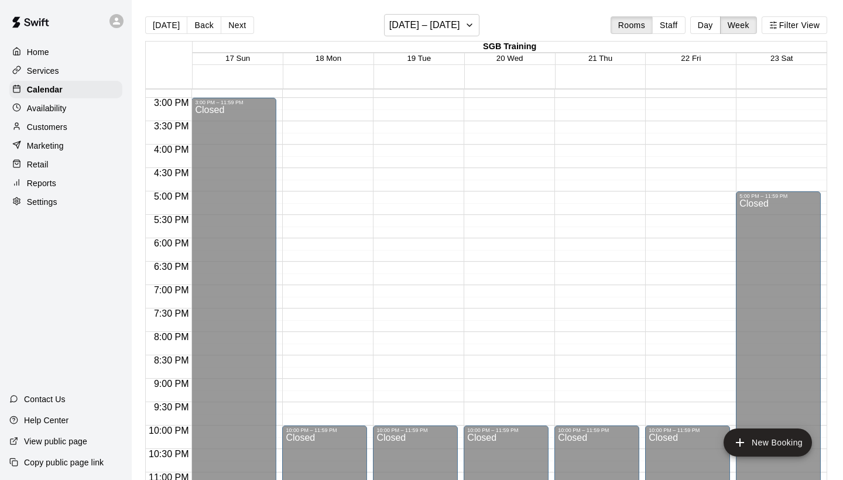
scroll to position [702, 0]
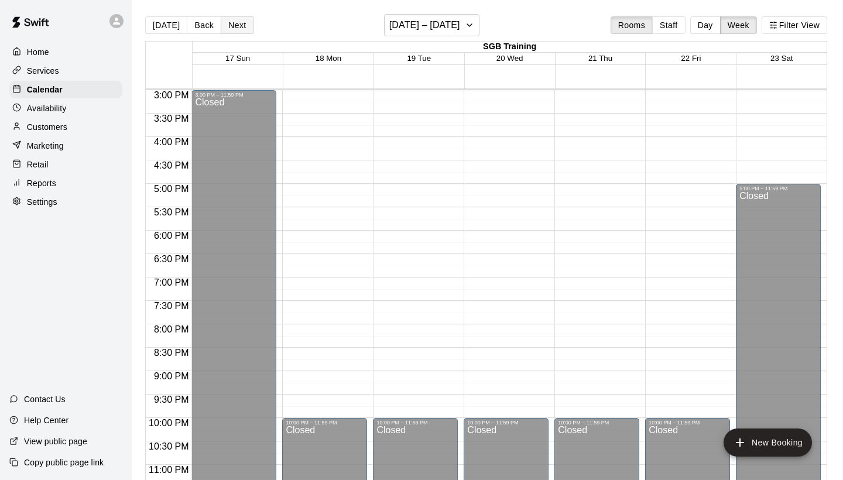
click at [228, 23] on button "Next" at bounding box center [237, 25] width 33 height 18
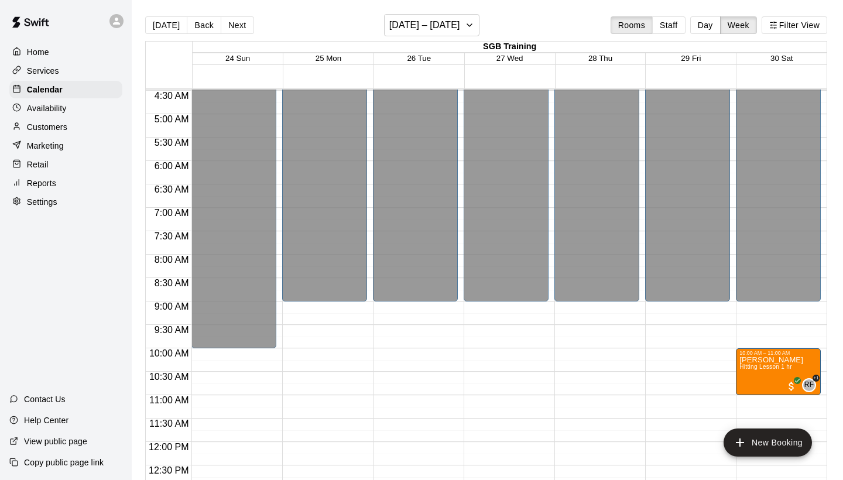
scroll to position [210, 0]
click at [230, 23] on button "Next" at bounding box center [237, 25] width 33 height 18
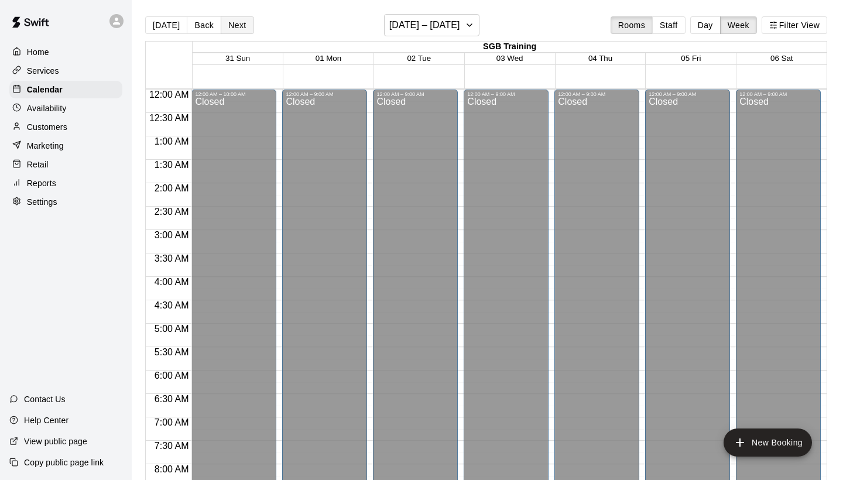
scroll to position [0, 0]
click at [238, 26] on button "Next" at bounding box center [237, 25] width 33 height 18
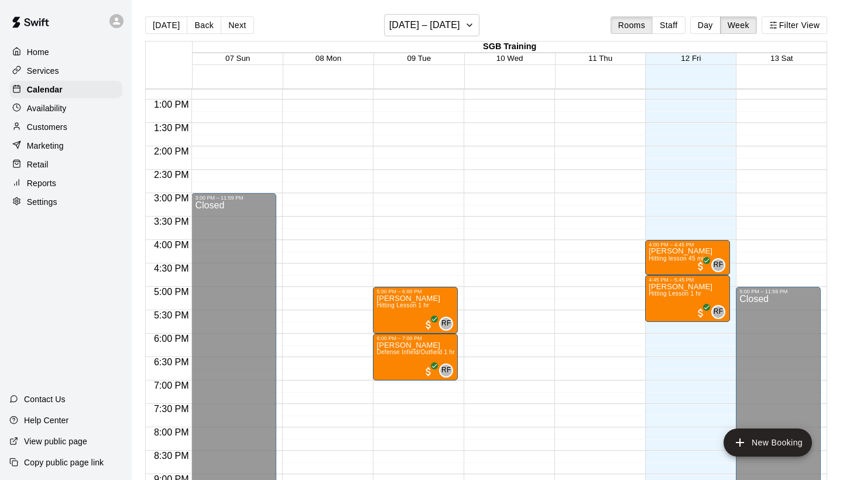
scroll to position [601, 0]
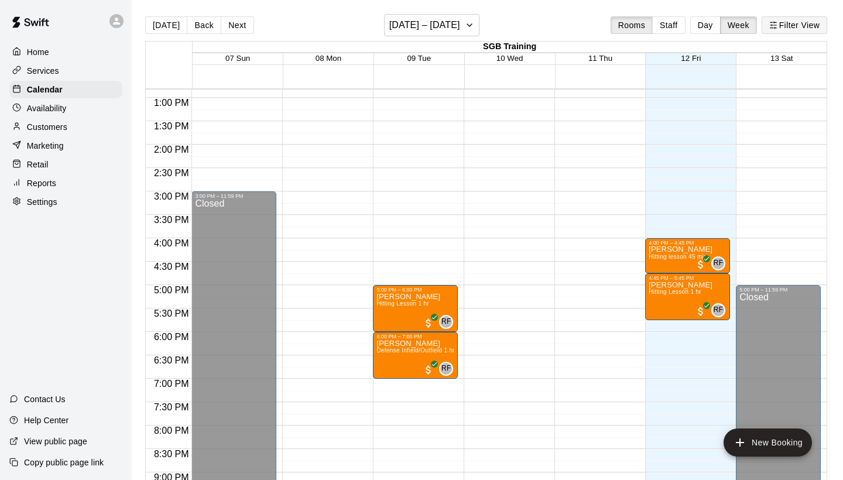
click at [787, 22] on button "Filter View" at bounding box center [795, 25] width 66 height 18
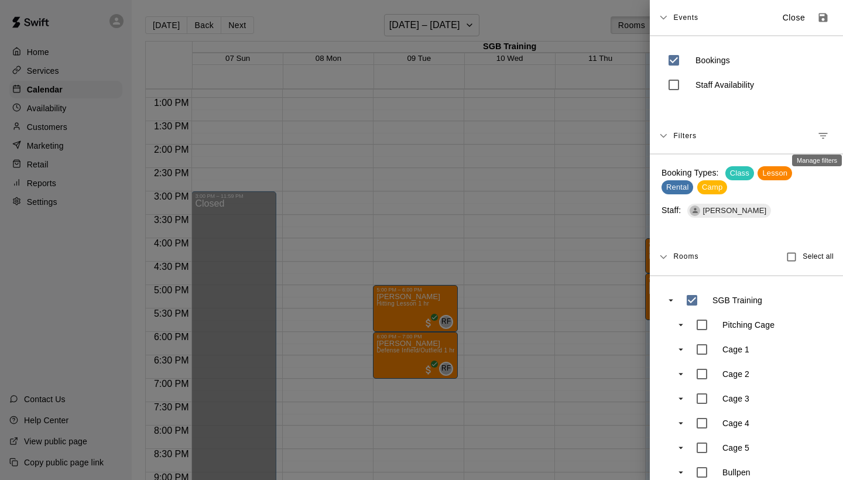
click at [826, 141] on icon "Manage filters" at bounding box center [823, 136] width 12 height 12
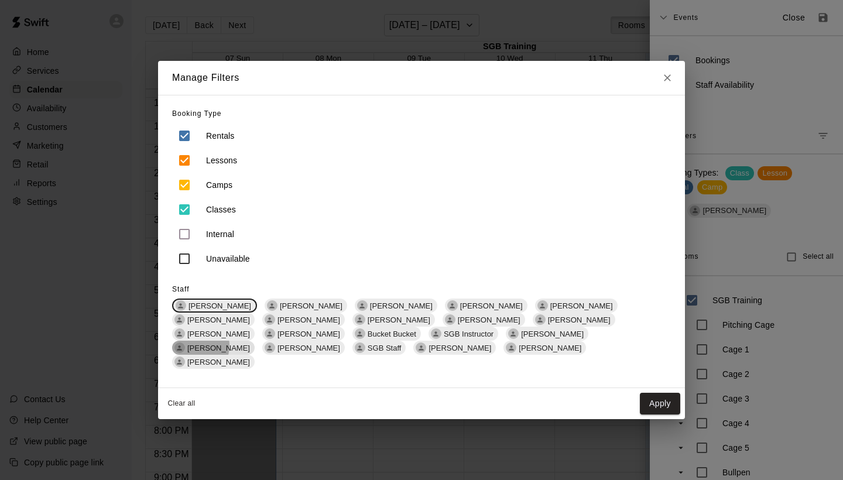
click at [255, 344] on span "[PERSON_NAME]" at bounding box center [219, 348] width 72 height 9
click at [215, 310] on span "[PERSON_NAME]" at bounding box center [220, 306] width 72 height 9
click at [652, 395] on button "Apply" at bounding box center [660, 404] width 40 height 22
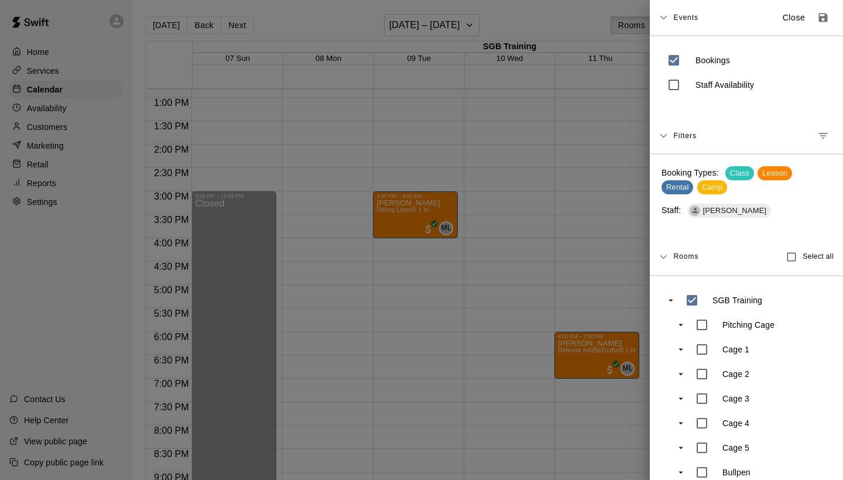
click at [507, 279] on div at bounding box center [421, 240] width 843 height 480
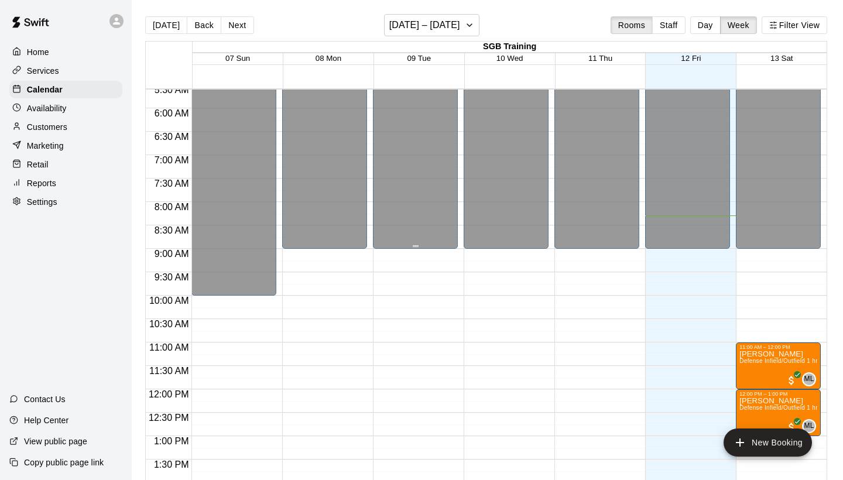
scroll to position [221, 0]
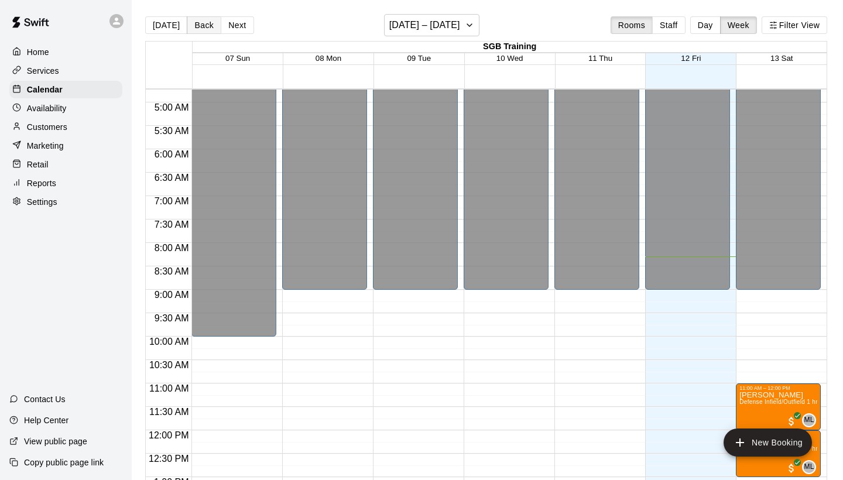
click at [206, 25] on button "Back" at bounding box center [204, 25] width 35 height 18
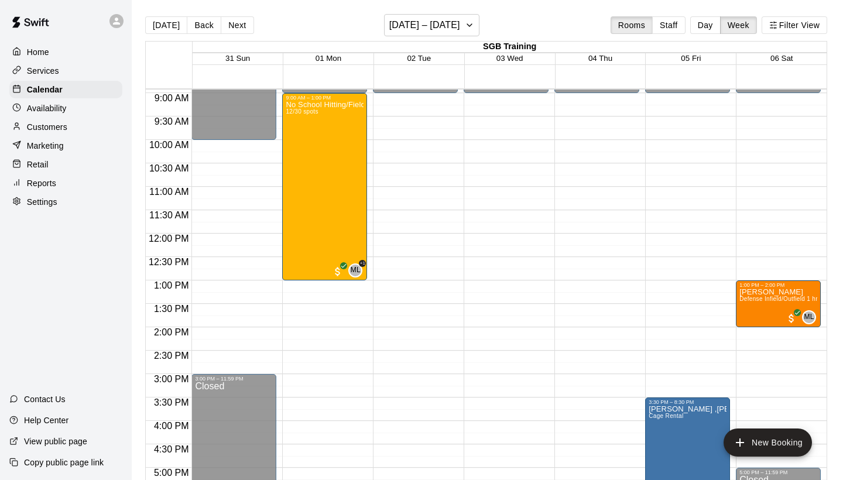
scroll to position [213, 0]
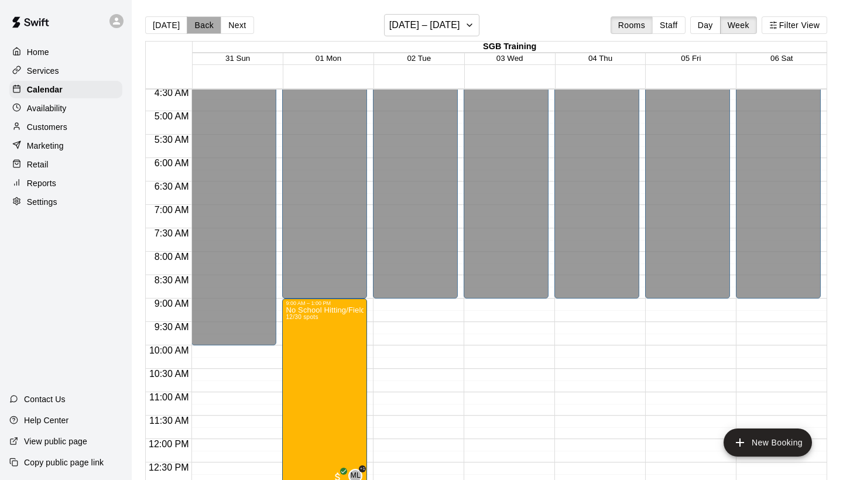
click at [200, 25] on button "Back" at bounding box center [204, 25] width 35 height 18
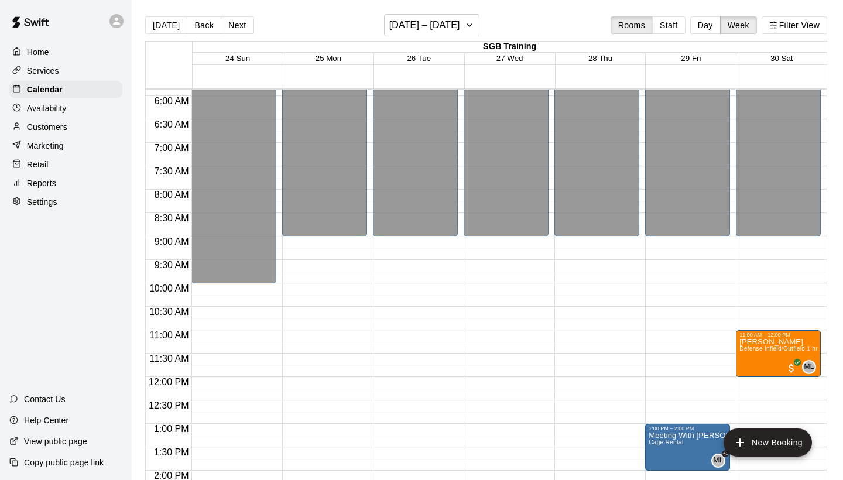
scroll to position [114, 0]
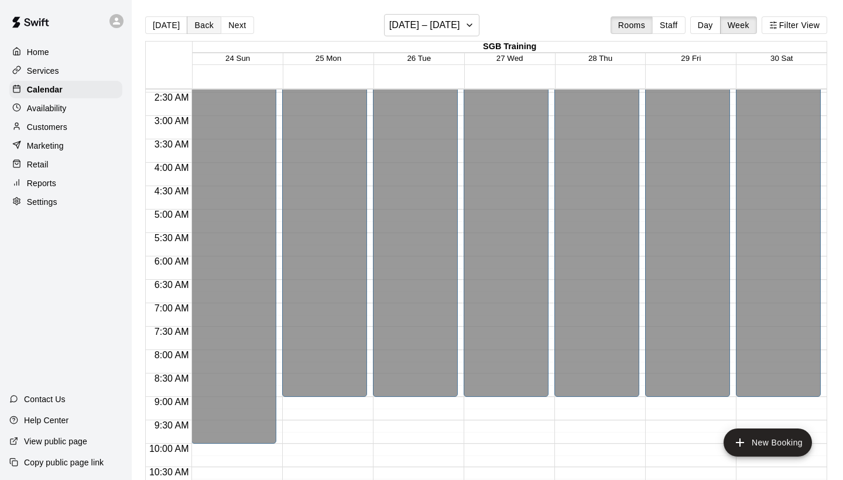
click at [202, 22] on button "Back" at bounding box center [204, 25] width 35 height 18
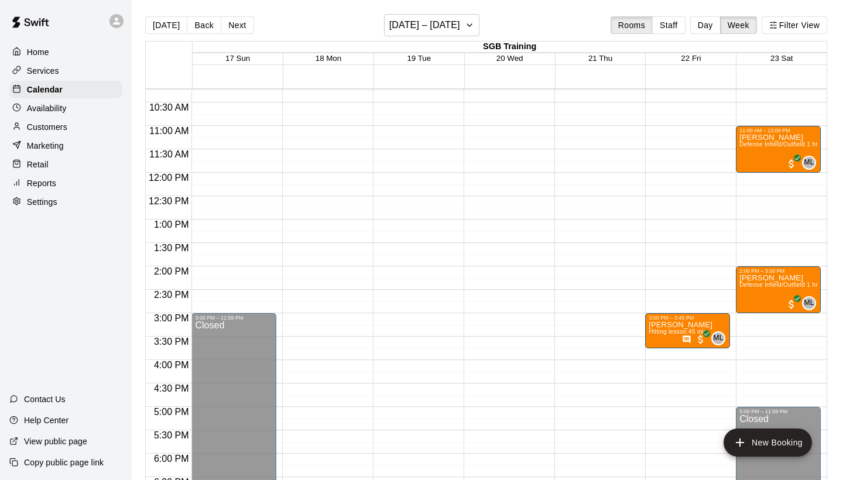
scroll to position [480, 0]
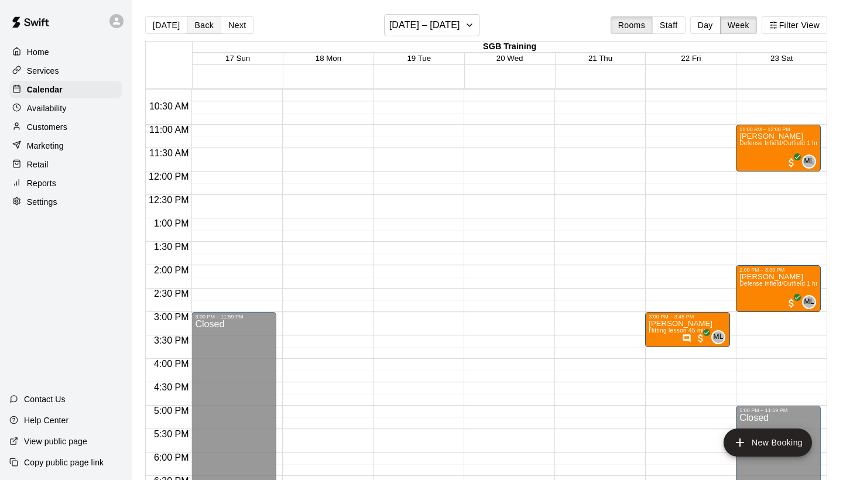
click at [191, 26] on button "Back" at bounding box center [204, 25] width 35 height 18
